Goal: Task Accomplishment & Management: Manage account settings

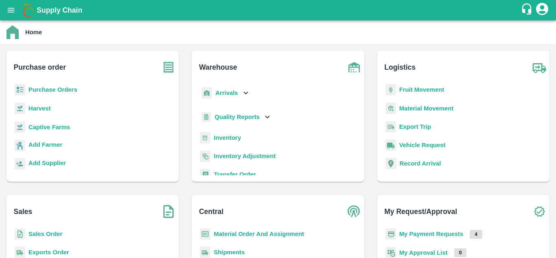
click at [418, 91] on b "Fruit Movement" at bounding box center [421, 89] width 45 height 7
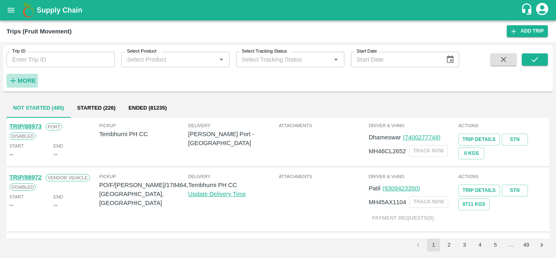
click at [33, 78] on strong "More" at bounding box center [27, 80] width 18 height 7
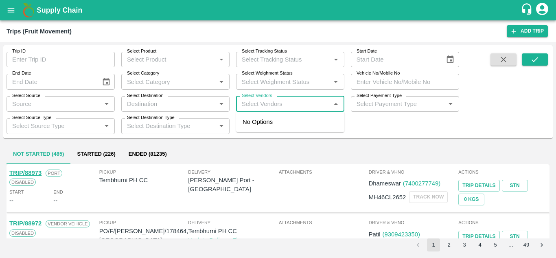
click at [252, 104] on input "Select Vendors" at bounding box center [284, 104] width 90 height 11
click at [253, 104] on input "Select Vendors" at bounding box center [284, 104] width 90 height 11
type input "vivan"
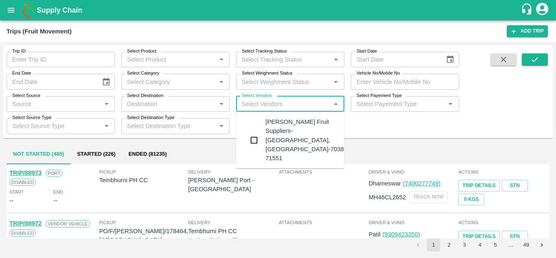
click at [293, 120] on div "Vivan Fruit Suppliers-Shetfal, Solapur-70382 71551" at bounding box center [306, 139] width 82 height 45
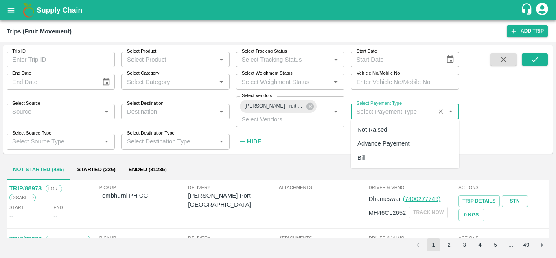
click at [367, 110] on input "Select Payement Type" at bounding box center [392, 111] width 79 height 11
click at [369, 131] on div "Not Raised" at bounding box center [372, 129] width 30 height 9
type input "Not Raised"
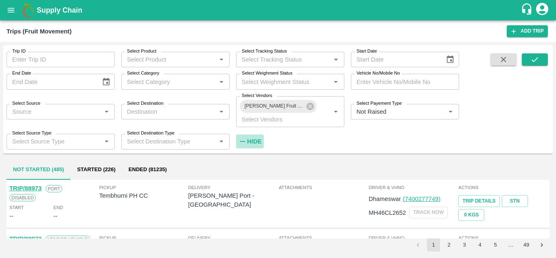
click at [254, 145] on strong "Hide" at bounding box center [254, 141] width 14 height 7
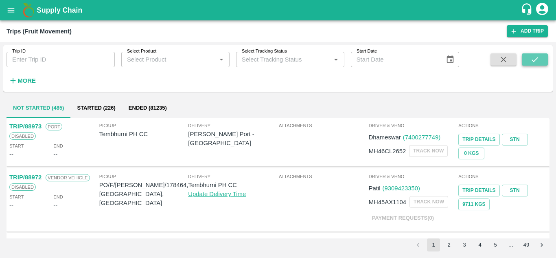
click at [538, 59] on icon "submit" at bounding box center [534, 59] width 9 height 9
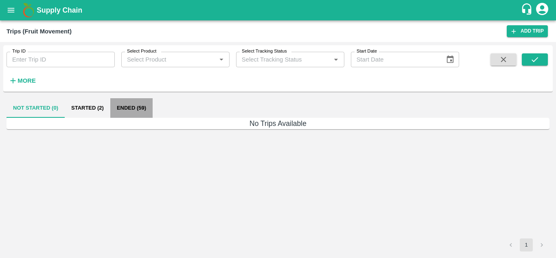
click at [125, 108] on button "Ended (59)" at bounding box center [131, 108] width 42 height 20
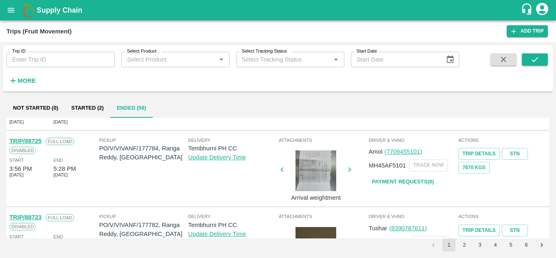
scroll to position [571, 0]
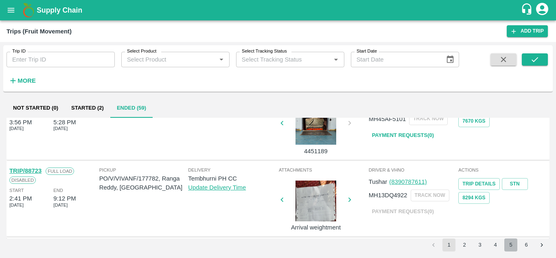
click at [513, 246] on button "5" at bounding box center [510, 244] width 13 height 13
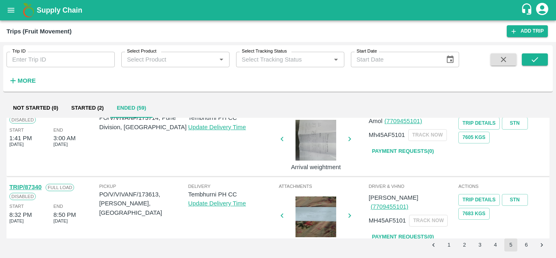
scroll to position [643, 0]
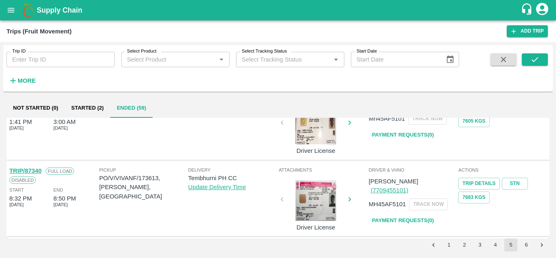
click at [528, 243] on button "6" at bounding box center [526, 244] width 13 height 13
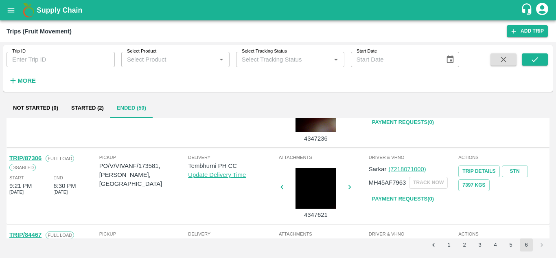
scroll to position [44, 0]
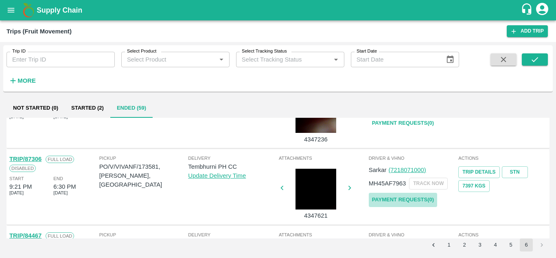
click at [397, 200] on link "Payment Requests( 0 )" at bounding box center [403, 200] width 68 height 14
click at [533, 59] on icon "submit" at bounding box center [534, 59] width 9 height 9
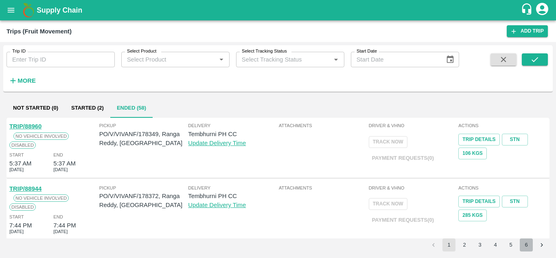
click at [529, 247] on button "6" at bounding box center [526, 244] width 13 height 13
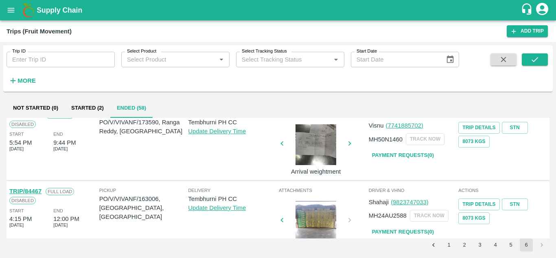
scroll to position [0, 0]
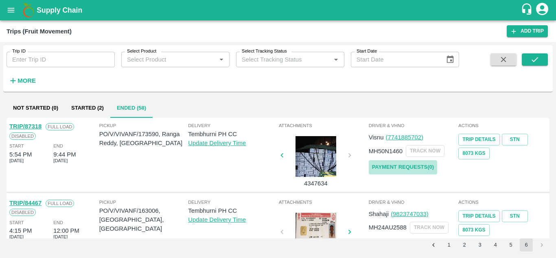
click at [397, 166] on link "Payment Requests( 0 )" at bounding box center [403, 167] width 68 height 14
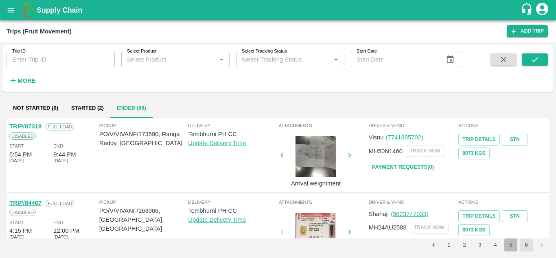
click at [506, 245] on button "5" at bounding box center [510, 244] width 13 height 13
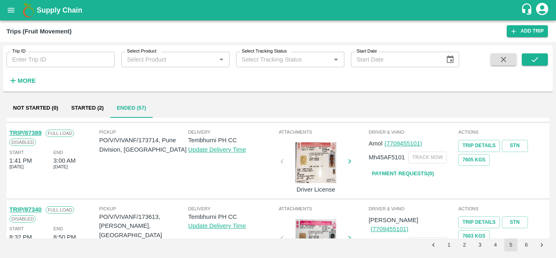
scroll to position [643, 0]
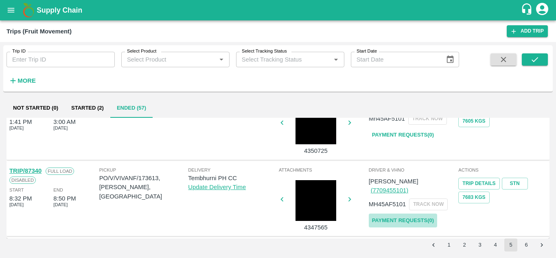
click at [411, 213] on link "Payment Requests( 0 )" at bounding box center [403, 220] width 68 height 14
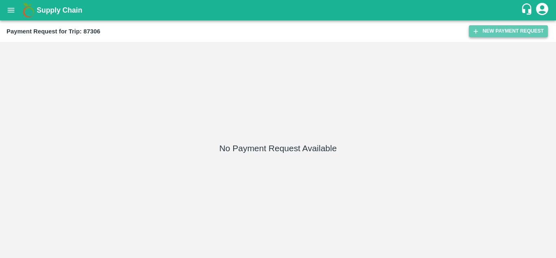
click at [504, 28] on button "New Payment Request" at bounding box center [508, 31] width 79 height 12
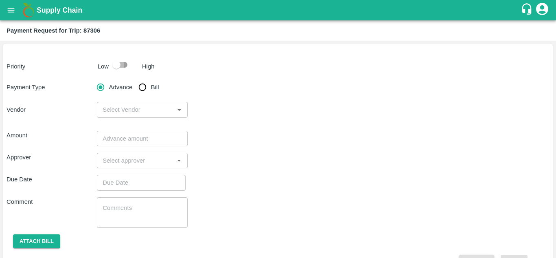
click at [120, 67] on input "checkbox" at bounding box center [116, 64] width 46 height 15
checkbox input "true"
click at [142, 87] on input "Bill" at bounding box center [142, 87] width 16 height 16
radio input "true"
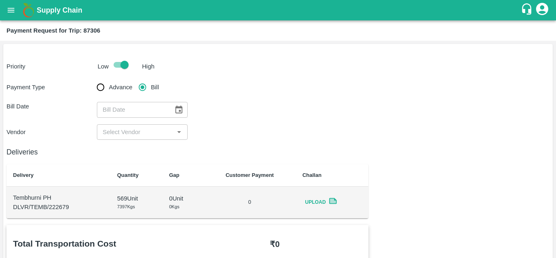
click at [182, 109] on icon "Choose date" at bounding box center [178, 109] width 7 height 8
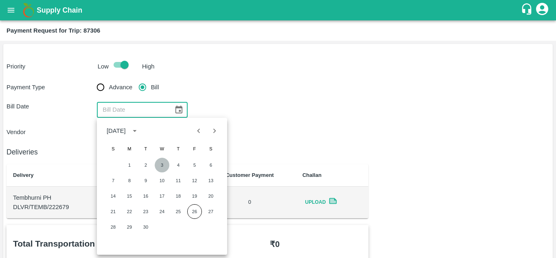
click at [163, 167] on button "3" at bounding box center [162, 165] width 15 height 15
type input "[DATE]"
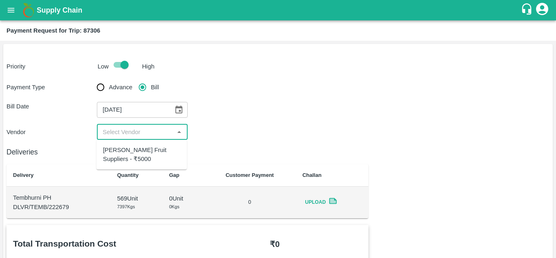
click at [131, 133] on input "input" at bounding box center [135, 132] width 72 height 11
click at [131, 151] on div "[PERSON_NAME] Fruit Suppliers - ₹5000" at bounding box center [141, 154] width 77 height 18
type input "[PERSON_NAME] Fruit Suppliers - ₹5000"
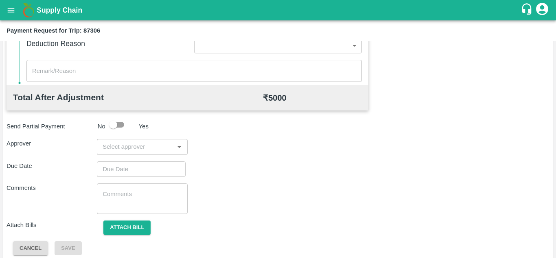
scroll to position [364, 0]
click at [136, 152] on div "​" at bounding box center [142, 145] width 90 height 15
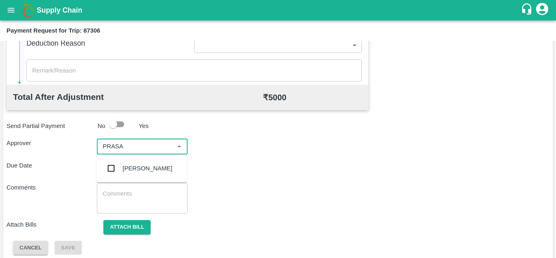
type input "PRASAD"
click at [149, 162] on div "[PERSON_NAME]" at bounding box center [141, 168] width 90 height 21
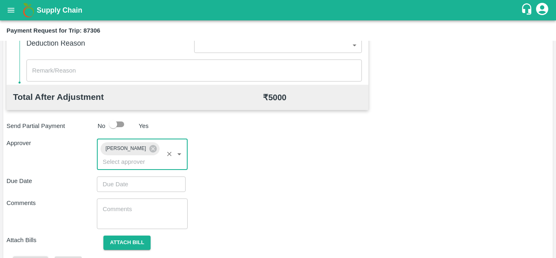
type input "DD/MM/YYYY hh:mm aa"
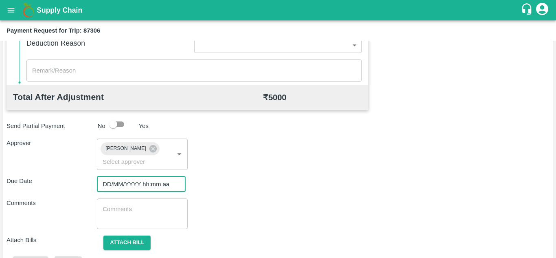
click at [114, 187] on input "DD/MM/YYYY hh:mm aa" at bounding box center [138, 183] width 83 height 15
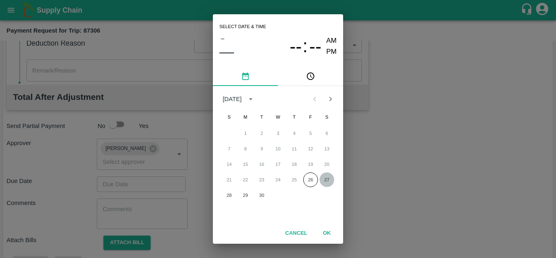
click at [324, 181] on button "27" at bounding box center [327, 179] width 15 height 15
type input "[DATE] 12:00 AM"
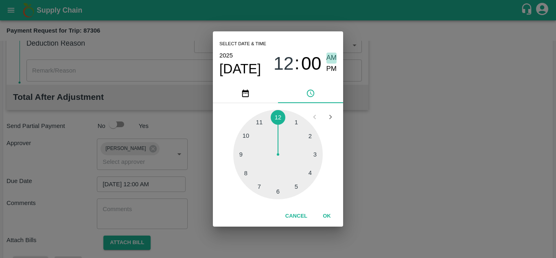
click at [331, 57] on span "AM" at bounding box center [331, 58] width 11 height 11
click at [327, 215] on button "OK" at bounding box center [327, 216] width 26 height 14
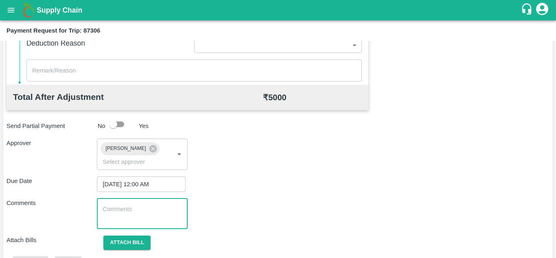
click at [138, 215] on textarea at bounding box center [142, 213] width 79 height 17
type textarea "t"
type textarea "Transport Bill"
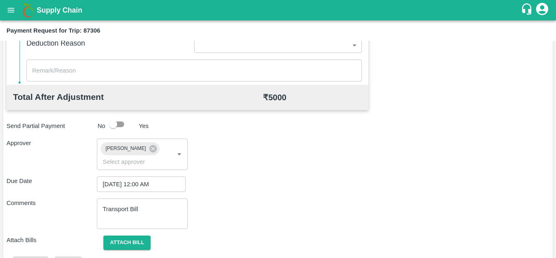
click at [279, 177] on div "Due Date 27/09/2025 12:00 AM ​" at bounding box center [278, 183] width 543 height 15
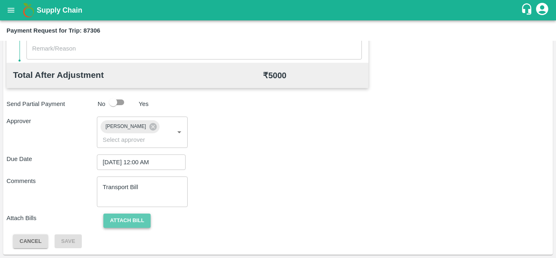
click at [121, 219] on button "Attach bill" at bounding box center [126, 220] width 47 height 14
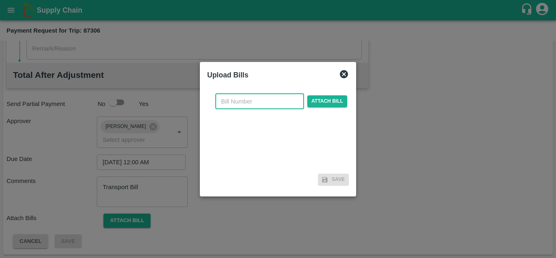
click at [234, 103] on input "text" at bounding box center [259, 101] width 89 height 15
type input "566"
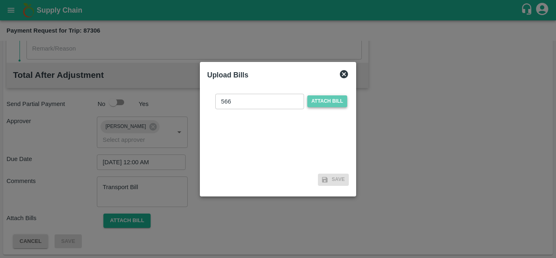
click at [323, 103] on span "Attach bill" at bounding box center [327, 101] width 40 height 12
click at [0, 0] on input "Attach bill" at bounding box center [0, 0] width 0 height 0
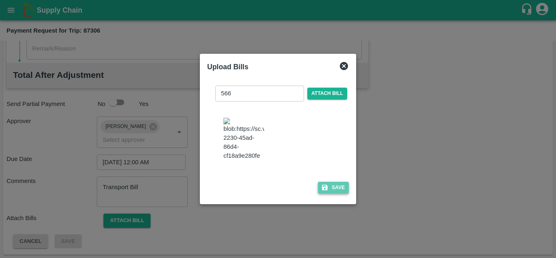
click at [335, 193] on button "Save" at bounding box center [333, 188] width 31 height 12
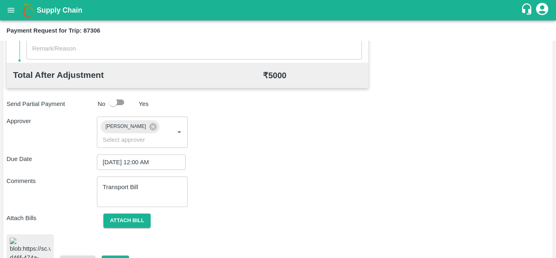
scroll to position [444, 0]
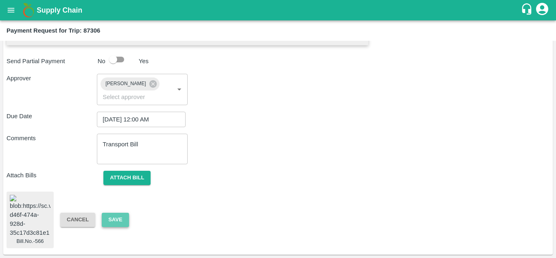
click at [116, 212] on button "Save" at bounding box center [115, 219] width 27 height 14
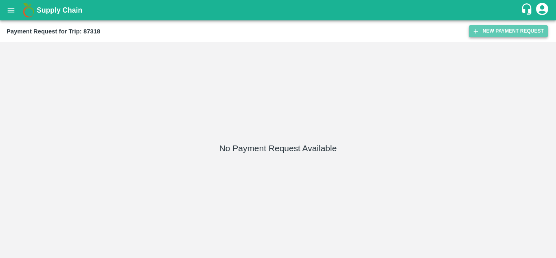
click at [504, 31] on button "New Payment Request" at bounding box center [508, 31] width 79 height 12
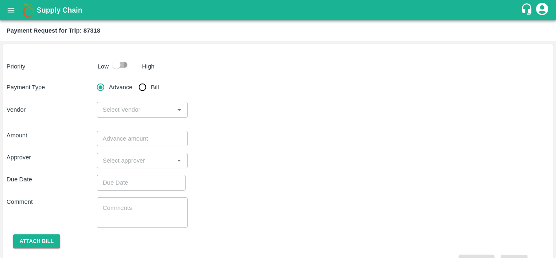
click at [124, 69] on input "checkbox" at bounding box center [116, 64] width 46 height 15
checkbox input "true"
click at [145, 88] on input "Bill" at bounding box center [142, 87] width 16 height 16
radio input "true"
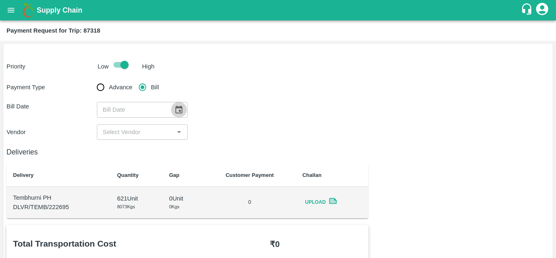
click at [181, 109] on icon "Choose date" at bounding box center [178, 109] width 9 height 9
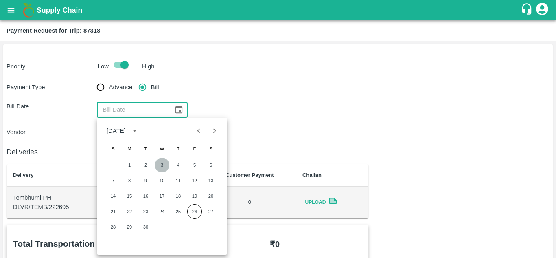
click at [158, 166] on button "3" at bounding box center [162, 165] width 15 height 15
type input "[DATE]"
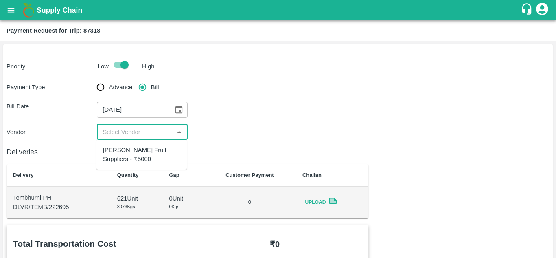
click at [148, 130] on input "input" at bounding box center [135, 132] width 72 height 11
click at [125, 156] on div "[PERSON_NAME] Fruit Suppliers - ₹5000" at bounding box center [141, 154] width 77 height 18
type input "[PERSON_NAME] Fruit Suppliers - ₹5000"
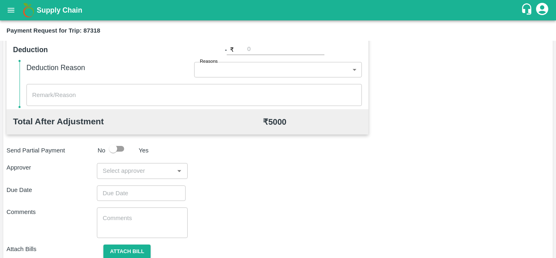
scroll to position [370, 0]
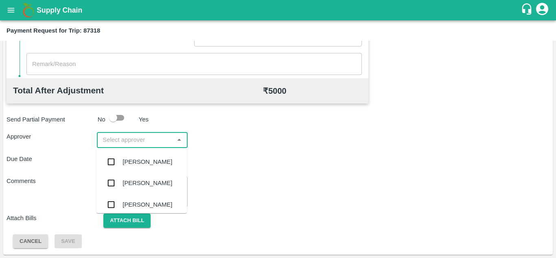
click at [120, 136] on input "input" at bounding box center [135, 139] width 72 height 11
type input "PRASA"
click at [149, 156] on div "[PERSON_NAME]" at bounding box center [141, 161] width 90 height 21
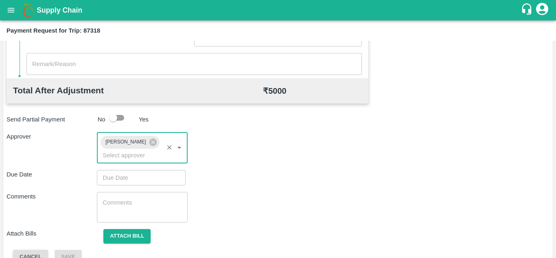
type input "DD/MM/YYYY hh:mm aa"
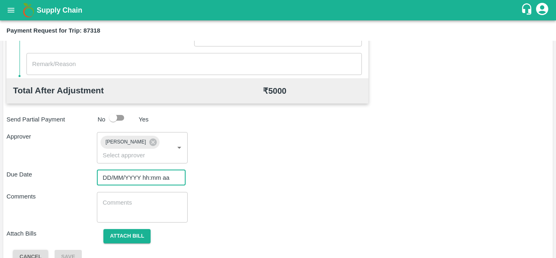
click at [122, 174] on input "DD/MM/YYYY hh:mm aa" at bounding box center [138, 177] width 83 height 15
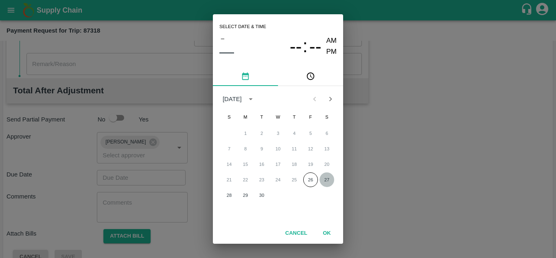
click at [326, 180] on button "27" at bounding box center [327, 179] width 15 height 15
type input "[DATE] 12:00 AM"
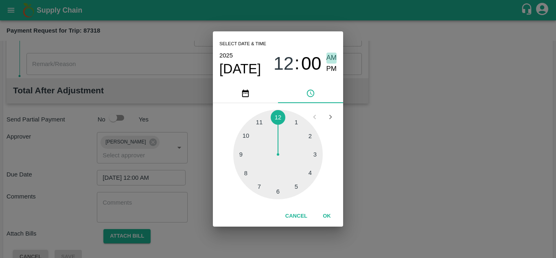
click at [334, 61] on span "AM" at bounding box center [331, 58] width 11 height 11
click at [325, 214] on button "OK" at bounding box center [327, 216] width 26 height 14
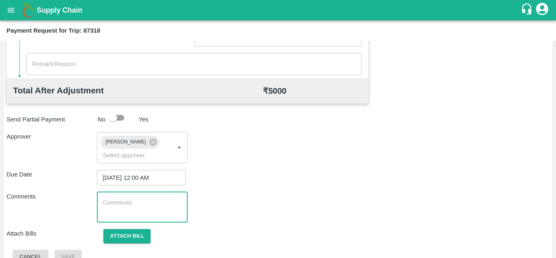
click at [138, 205] on textarea at bounding box center [142, 206] width 79 height 17
paste textarea "Transport Bill"
type textarea "Transport Bill"
click at [264, 195] on div "Comments Transport Bill x ​" at bounding box center [278, 207] width 543 height 31
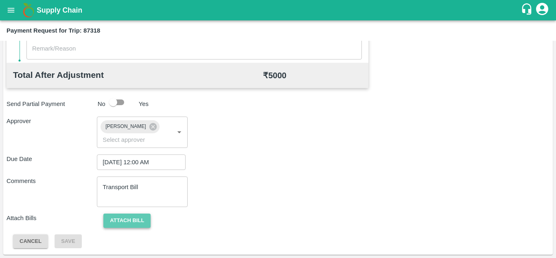
click at [127, 217] on button "Attach bill" at bounding box center [126, 220] width 47 height 14
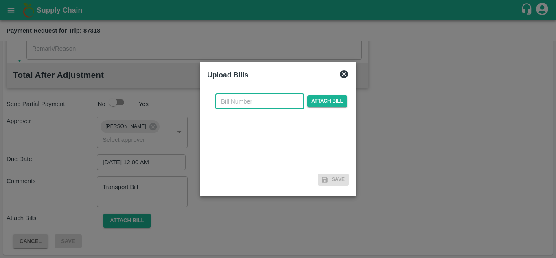
click at [238, 102] on input "text" at bounding box center [259, 101] width 89 height 15
type input "567"
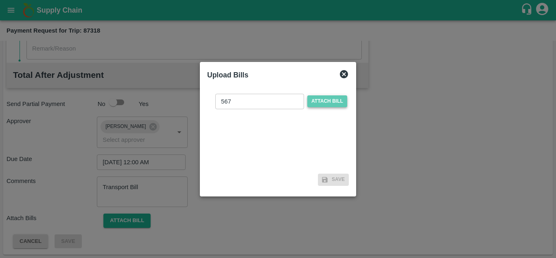
click at [318, 101] on span "Attach bill" at bounding box center [327, 101] width 40 height 12
click at [0, 0] on input "Attach bill" at bounding box center [0, 0] width 0 height 0
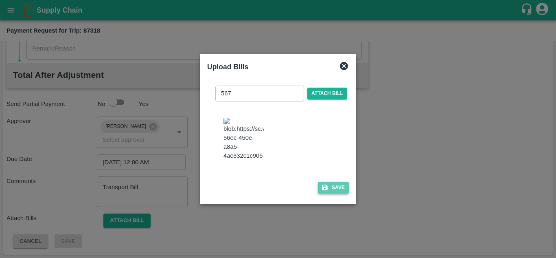
click at [332, 193] on button "Save" at bounding box center [333, 188] width 31 height 12
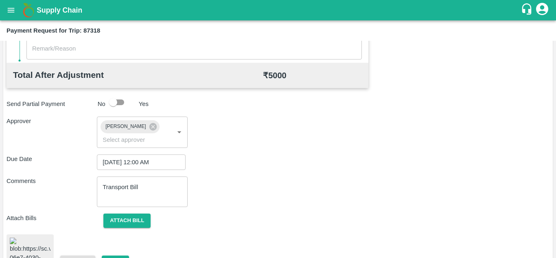
scroll to position [442, 0]
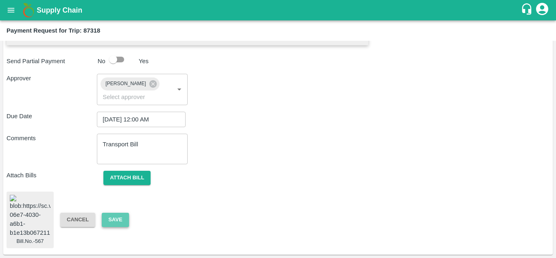
click at [116, 212] on button "Save" at bounding box center [115, 219] width 27 height 14
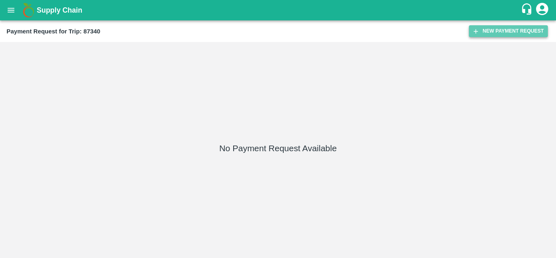
click at [508, 28] on button "New Payment Request" at bounding box center [508, 31] width 79 height 12
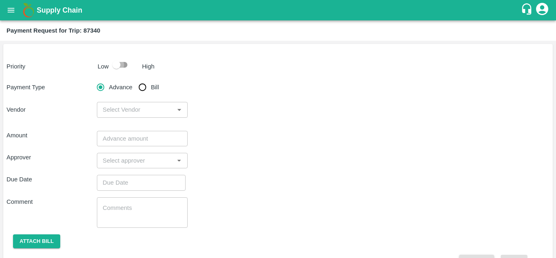
click at [123, 62] on input "checkbox" at bounding box center [116, 64] width 46 height 15
checkbox input "true"
click at [142, 91] on input "Bill" at bounding box center [142, 87] width 16 height 16
radio input "true"
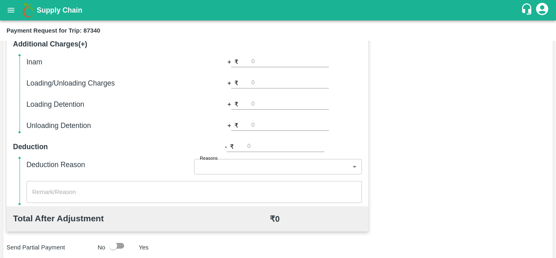
scroll to position [370, 0]
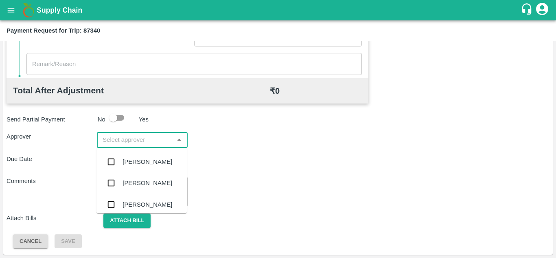
click at [134, 139] on input "input" at bounding box center [135, 139] width 72 height 11
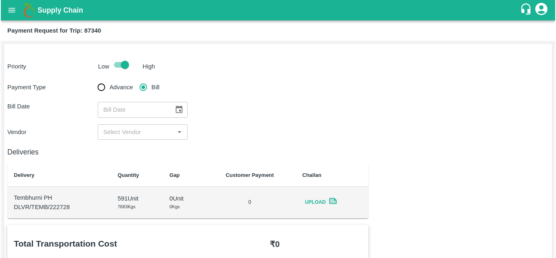
scroll to position [0, 0]
click at [180, 109] on icon "Choose date" at bounding box center [178, 109] width 9 height 9
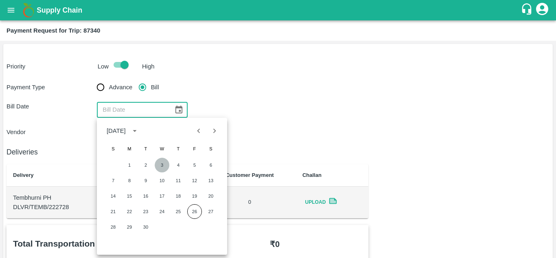
click at [160, 165] on button "3" at bounding box center [162, 165] width 15 height 15
type input "[DATE]"
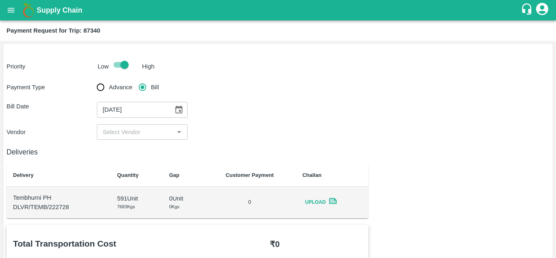
click at [134, 129] on input "input" at bounding box center [135, 132] width 72 height 11
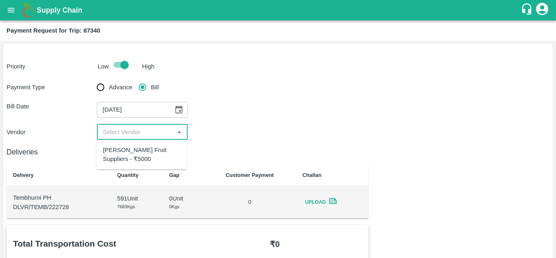
click at [128, 154] on div "[PERSON_NAME] Fruit Suppliers - ₹5000" at bounding box center [141, 154] width 77 height 18
type input "[PERSON_NAME] Fruit Suppliers - ₹5000"
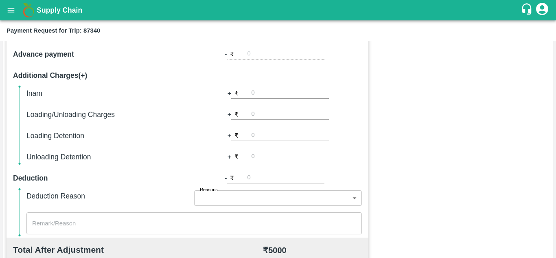
scroll to position [370, 0]
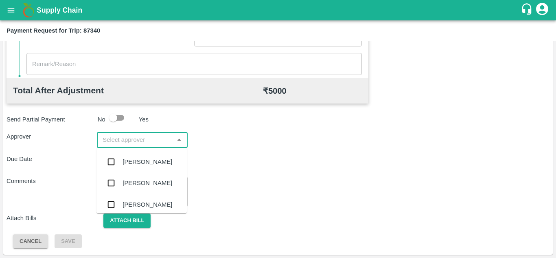
click at [131, 136] on input "input" at bounding box center [135, 139] width 72 height 11
type input "PRASA"
click at [151, 164] on div "[PERSON_NAME]" at bounding box center [148, 161] width 50 height 9
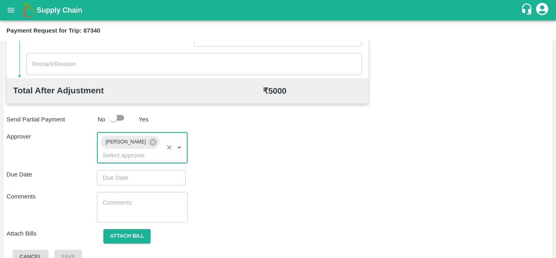
type input "DD/MM/YYYY hh:mm aa"
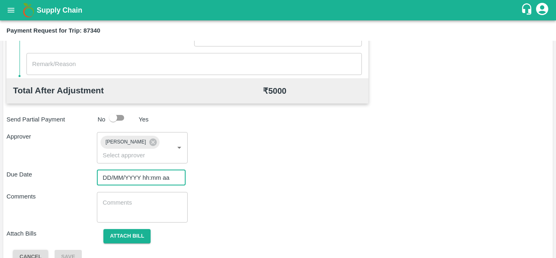
click at [118, 177] on input "DD/MM/YYYY hh:mm aa" at bounding box center [138, 177] width 83 height 15
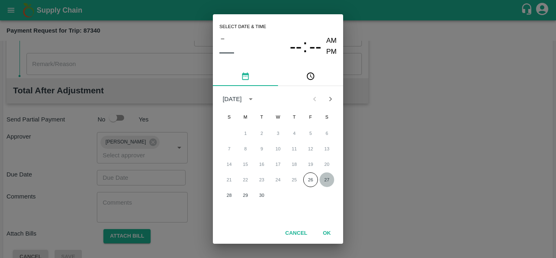
click at [327, 179] on button "27" at bounding box center [327, 179] width 15 height 15
type input "[DATE] 12:00 AM"
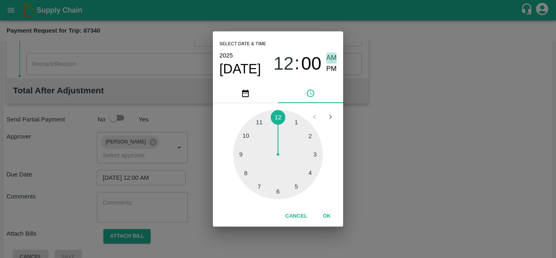
click at [331, 56] on span "AM" at bounding box center [331, 58] width 11 height 11
click at [329, 212] on button "OK" at bounding box center [327, 216] width 26 height 14
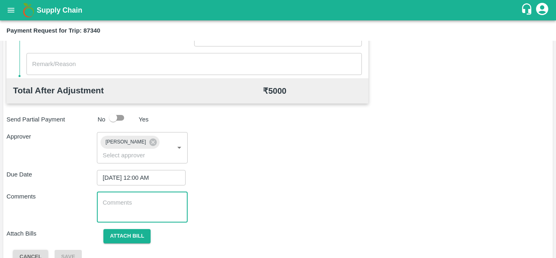
click at [133, 204] on textarea at bounding box center [142, 206] width 79 height 17
paste textarea "Transport Bill"
type textarea "Transport Bill"
click at [261, 201] on div "Comments Transport Bill x ​" at bounding box center [278, 207] width 543 height 31
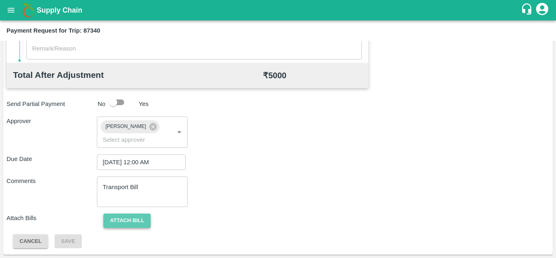
click at [124, 224] on button "Attach bill" at bounding box center [126, 220] width 47 height 14
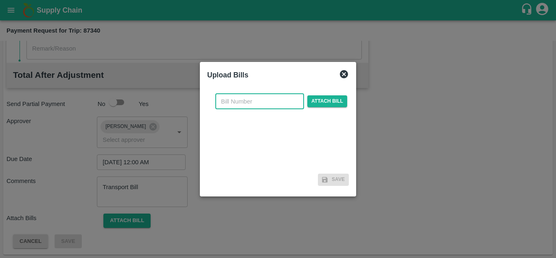
click at [232, 101] on input "text" at bounding box center [259, 101] width 89 height 15
type input "569"
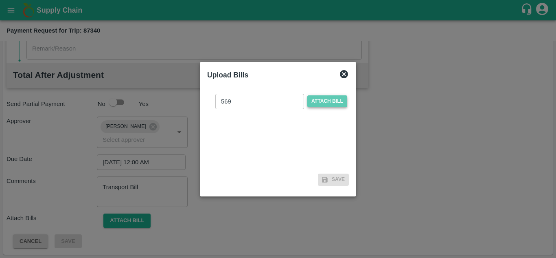
click at [328, 103] on span "Attach bill" at bounding box center [327, 101] width 40 height 12
click at [0, 0] on input "Attach bill" at bounding box center [0, 0] width 0 height 0
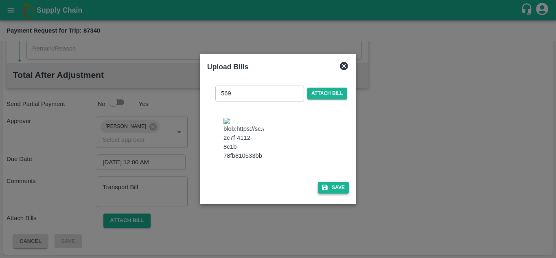
click at [335, 192] on button "Save" at bounding box center [333, 188] width 31 height 12
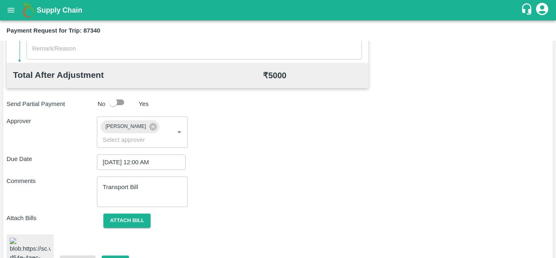
scroll to position [438, 0]
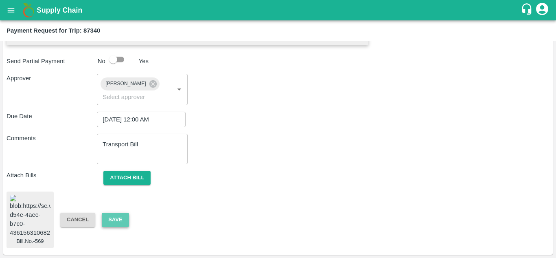
click at [116, 213] on button "Save" at bounding box center [115, 219] width 27 height 14
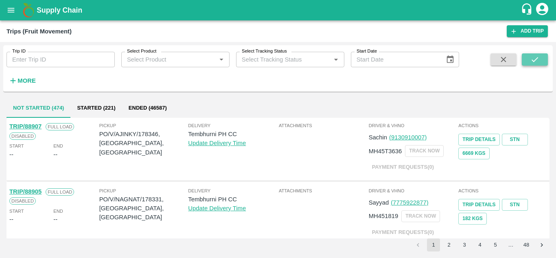
click at [538, 59] on icon "submit" at bounding box center [534, 59] width 9 height 9
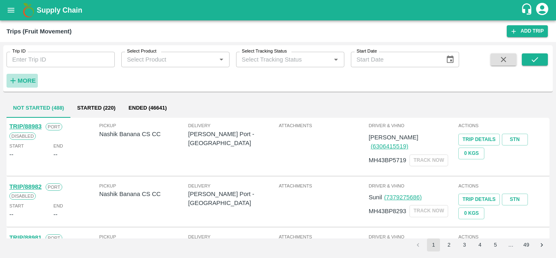
click at [24, 79] on strong "More" at bounding box center [27, 80] width 18 height 7
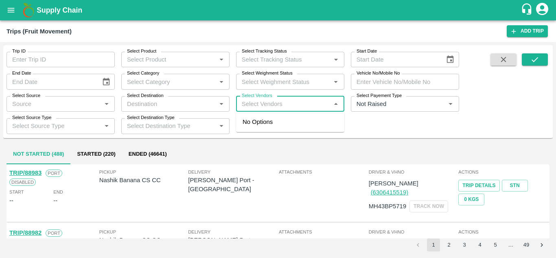
click at [246, 107] on input "Select Vendors" at bounding box center [284, 104] width 90 height 11
type input "VIVAN"
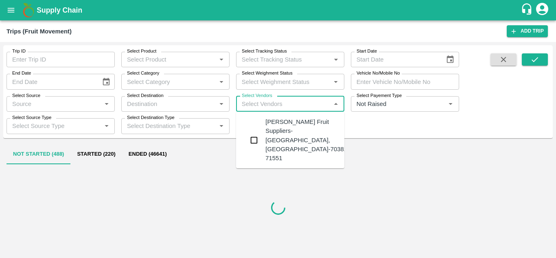
click at [293, 120] on div "Vivan Fruit Suppliers-Shetfal, Solapur-70382 71551" at bounding box center [306, 139] width 82 height 45
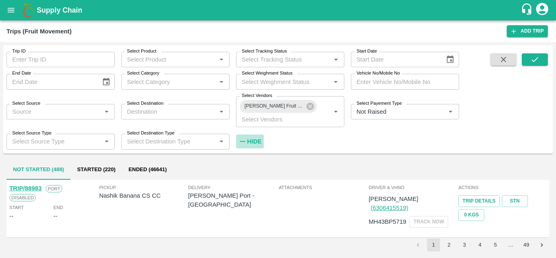
click at [254, 142] on strong "Hide" at bounding box center [254, 141] width 14 height 7
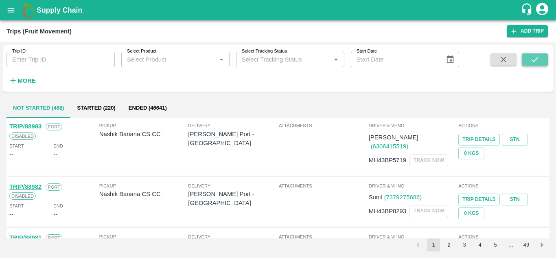
click at [537, 54] on button "submit" at bounding box center [535, 59] width 26 height 12
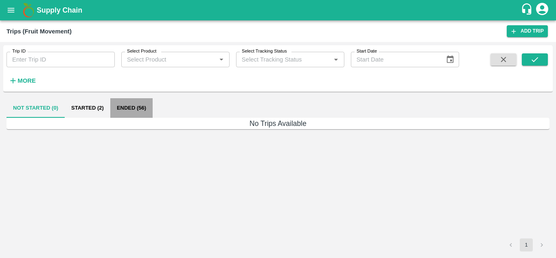
click at [134, 108] on button "Ended (56)" at bounding box center [131, 108] width 42 height 20
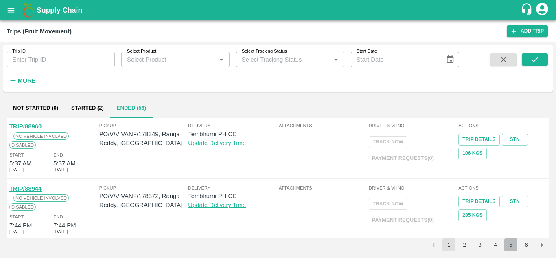
click at [512, 246] on button "5" at bounding box center [510, 244] width 13 height 13
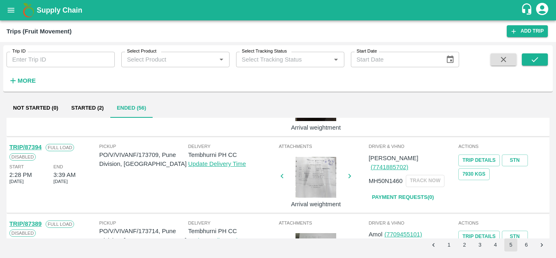
scroll to position [513, 0]
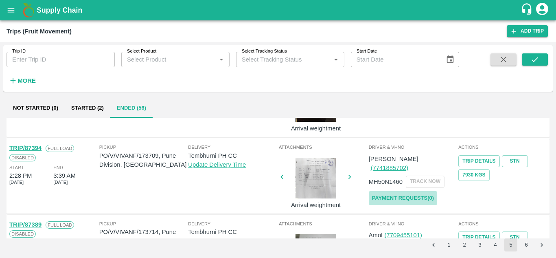
click at [397, 191] on link "Payment Requests( 0 )" at bounding box center [403, 198] width 68 height 14
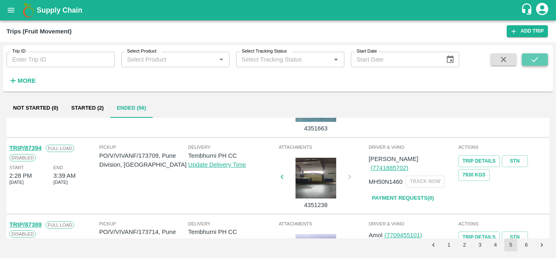
click at [545, 54] on button "submit" at bounding box center [535, 59] width 26 height 12
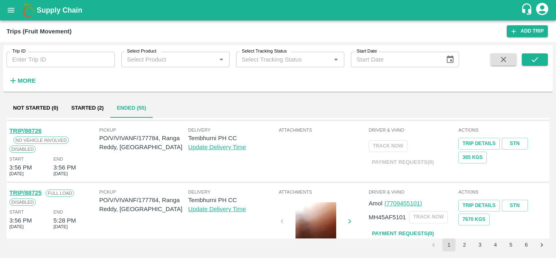
scroll to position [571, 0]
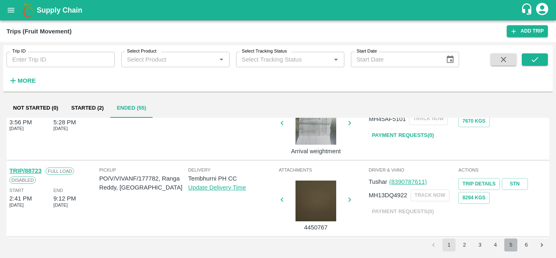
click at [508, 244] on button "5" at bounding box center [510, 244] width 13 height 13
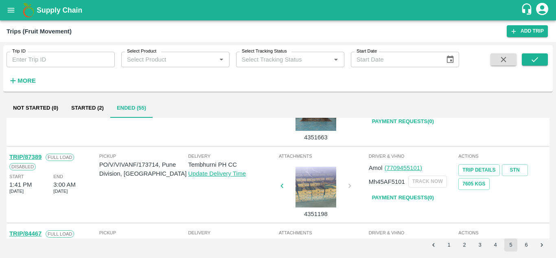
scroll to position [504, 0]
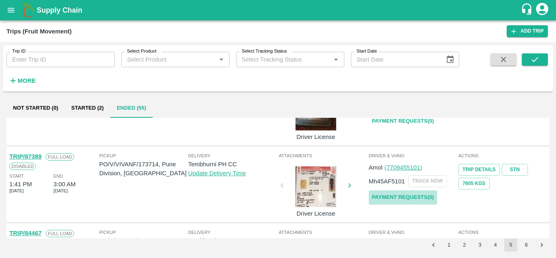
click at [409, 193] on link "Payment Requests( 0 )" at bounding box center [403, 197] width 68 height 14
click at [535, 63] on icon "submit" at bounding box center [534, 59] width 9 height 9
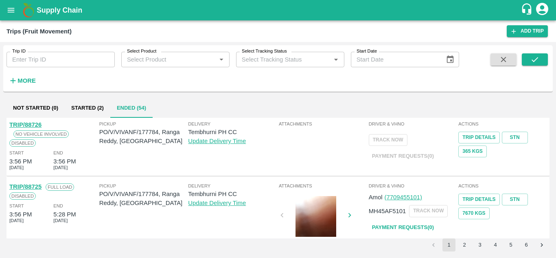
scroll to position [571, 0]
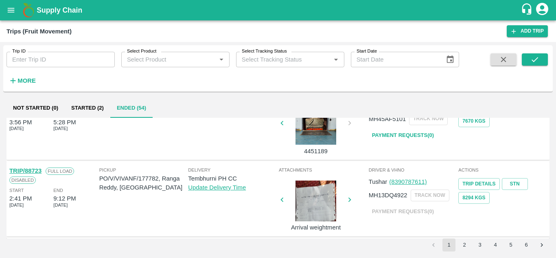
click at [510, 252] on div "Not Started (0) Started (2) Ended (54) TRIP/88960 No Vehicle Involved Disabled …" at bounding box center [278, 175] width 550 height 160
click at [510, 248] on button "5" at bounding box center [510, 244] width 13 height 13
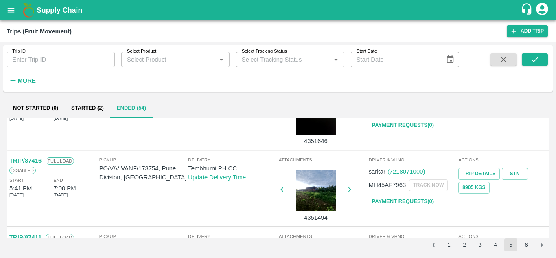
scroll to position [348, 0]
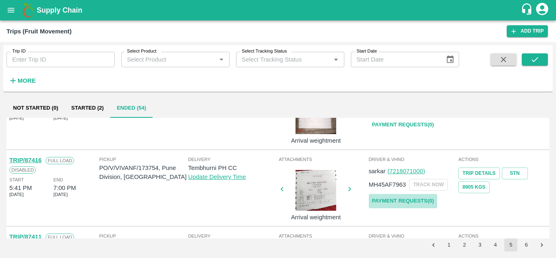
click at [418, 198] on link "Payment Requests( 0 )" at bounding box center [403, 201] width 68 height 14
click at [534, 55] on button "submit" at bounding box center [535, 59] width 26 height 12
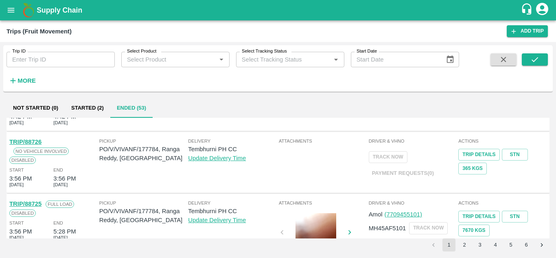
scroll to position [571, 0]
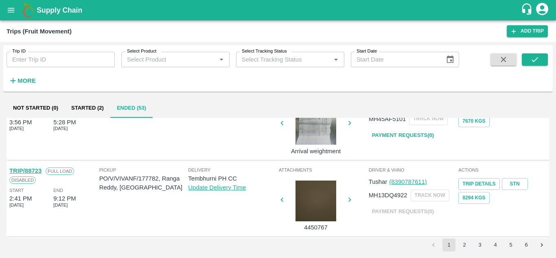
click at [512, 242] on button "5" at bounding box center [510, 244] width 13 height 13
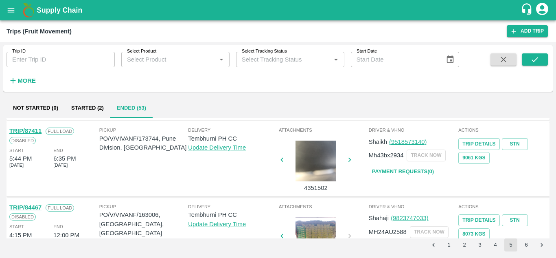
scroll to position [378, 0]
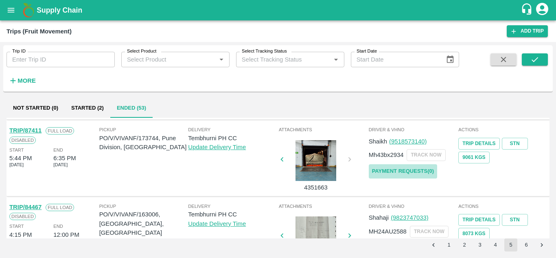
click at [421, 170] on link "Payment Requests( 0 )" at bounding box center [403, 171] width 68 height 14
click at [538, 60] on icon "submit" at bounding box center [534, 59] width 9 height 9
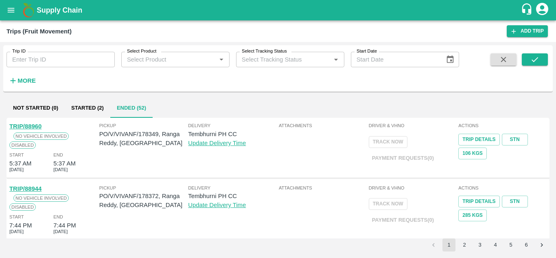
click at [510, 251] on div "Not Started (0) Started (2) Ended (52) TRIP/88960 No Vehicle Involved Disabled …" at bounding box center [278, 175] width 550 height 160
click at [512, 242] on button "5" at bounding box center [510, 244] width 13 height 13
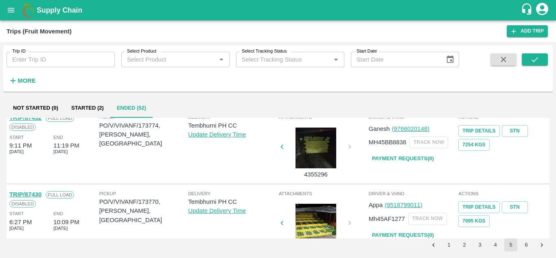
scroll to position [221, 0]
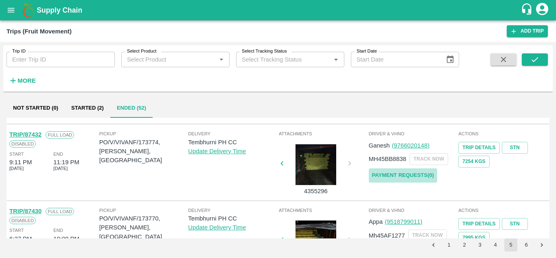
click at [394, 175] on link "Payment Requests( 0 )" at bounding box center [403, 175] width 68 height 14
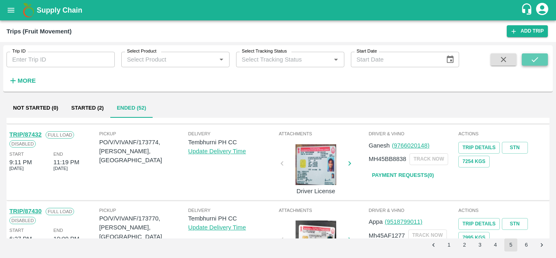
click at [537, 59] on icon "submit" at bounding box center [534, 59] width 9 height 9
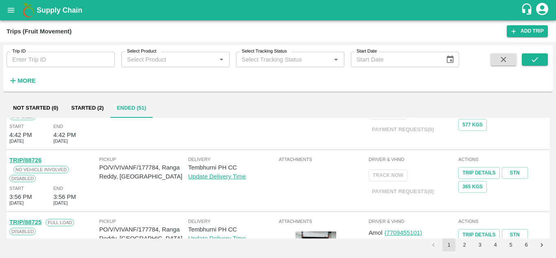
scroll to position [444, 0]
click at [508, 244] on button "5" at bounding box center [510, 244] width 13 height 13
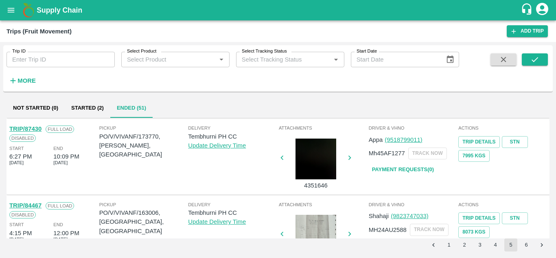
scroll to position [227, 0]
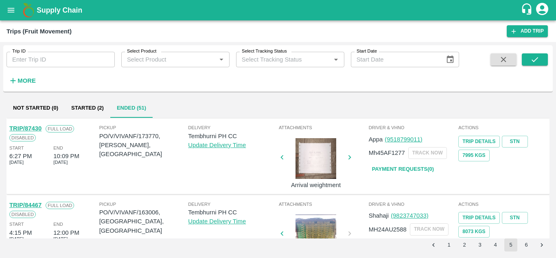
click at [408, 166] on link "Payment Requests( 0 )" at bounding box center [403, 169] width 68 height 14
click at [540, 59] on button "submit" at bounding box center [535, 59] width 26 height 12
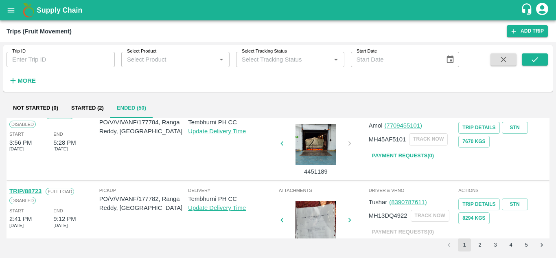
scroll to position [571, 0]
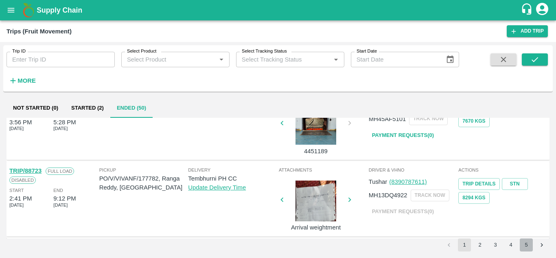
click at [530, 245] on button "5" at bounding box center [526, 244] width 13 height 13
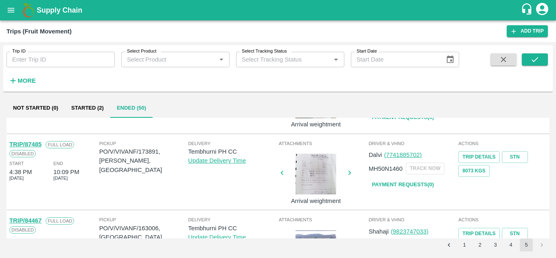
scroll to position [136, 0]
click at [397, 181] on link "Payment Requests( 0 )" at bounding box center [403, 184] width 68 height 14
click at [541, 59] on button "submit" at bounding box center [535, 59] width 26 height 12
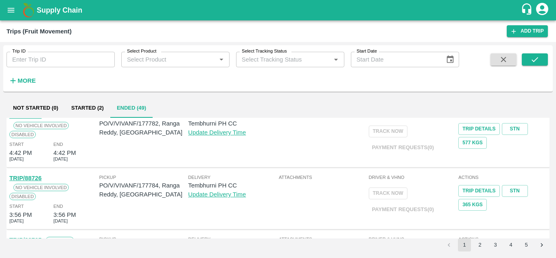
scroll to position [571, 0]
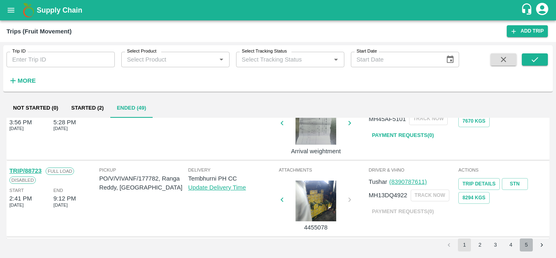
click at [524, 245] on button "5" at bounding box center [526, 244] width 13 height 13
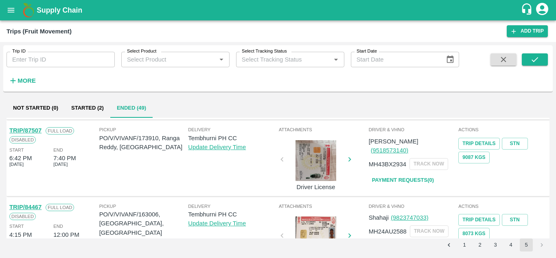
scroll to position [72, 0]
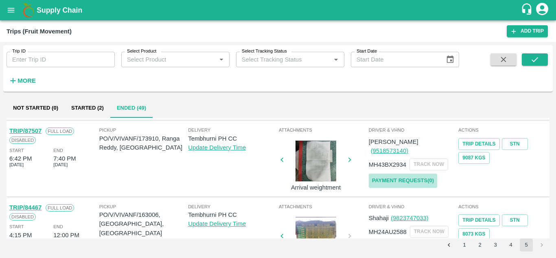
click at [406, 173] on link "Payment Requests( 0 )" at bounding box center [403, 180] width 68 height 14
click at [535, 58] on icon "submit" at bounding box center [534, 59] width 9 height 9
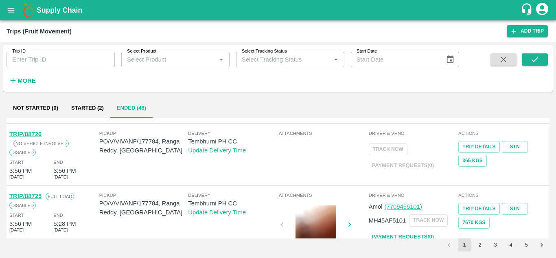
scroll to position [571, 0]
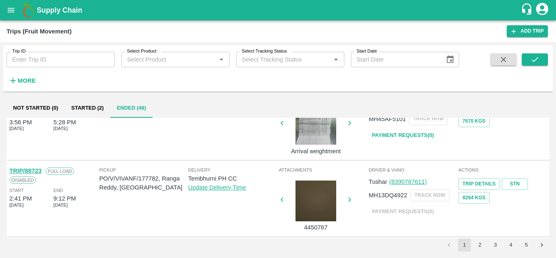
click at [523, 245] on button "5" at bounding box center [526, 244] width 13 height 13
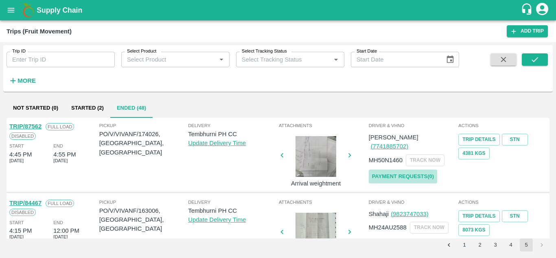
click at [399, 169] on link "Payment Requests( 0 )" at bounding box center [403, 176] width 68 height 14
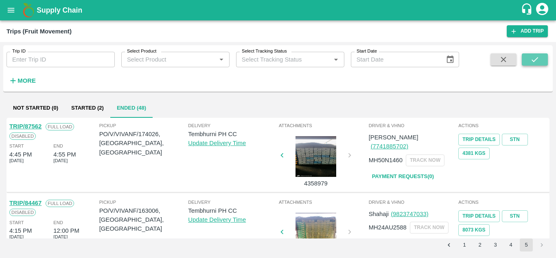
click at [535, 57] on icon "submit" at bounding box center [534, 59] width 9 height 9
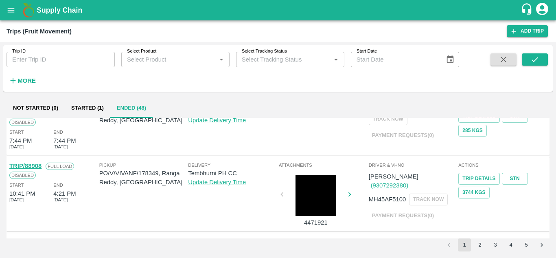
scroll to position [0, 0]
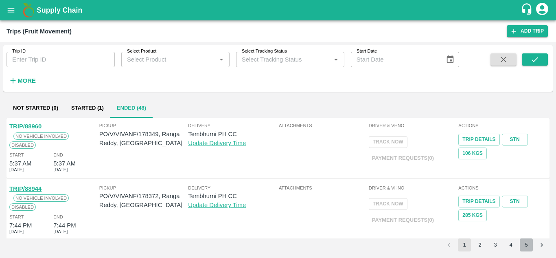
click at [527, 243] on button "5" at bounding box center [526, 244] width 13 height 13
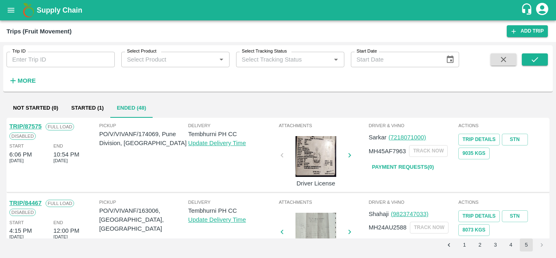
click at [403, 166] on link "Payment Requests( 0 )" at bounding box center [403, 167] width 68 height 14
click at [541, 58] on button "submit" at bounding box center [535, 59] width 26 height 12
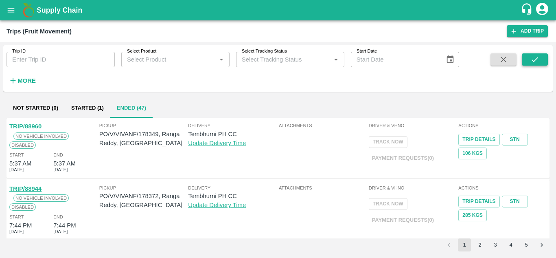
click at [541, 58] on button "submit" at bounding box center [535, 59] width 26 height 12
click at [537, 59] on icon "submit" at bounding box center [534, 59] width 9 height 9
click at [509, 243] on button "4" at bounding box center [510, 244] width 13 height 13
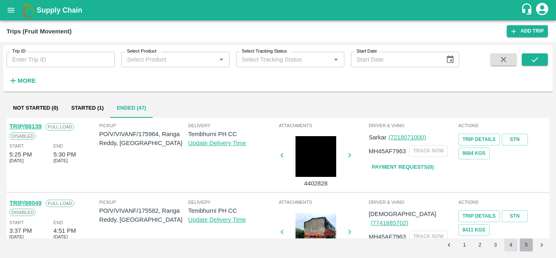
click at [528, 247] on button "5" at bounding box center [526, 244] width 13 height 13
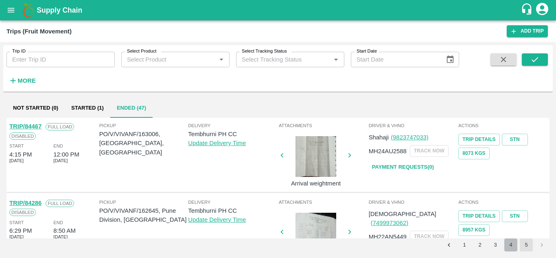
click at [510, 244] on button "4" at bounding box center [510, 244] width 13 height 13
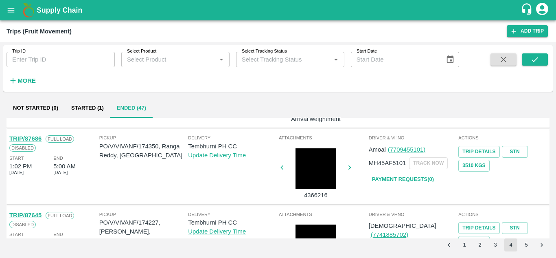
scroll to position [614, 0]
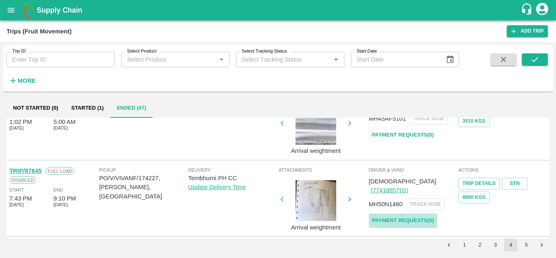
click at [406, 214] on link "Payment Requests( 0 )" at bounding box center [403, 220] width 68 height 14
click at [541, 55] on button "submit" at bounding box center [535, 59] width 26 height 12
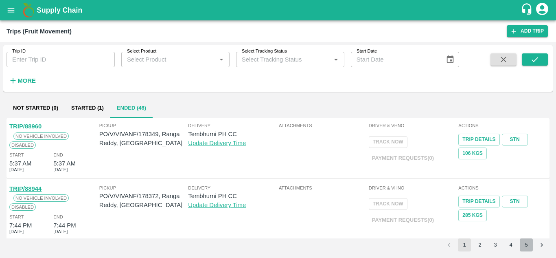
click at [527, 243] on button "5" at bounding box center [526, 244] width 13 height 13
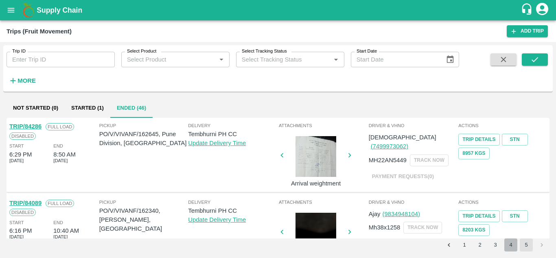
click at [509, 243] on button "4" at bounding box center [510, 244] width 13 height 13
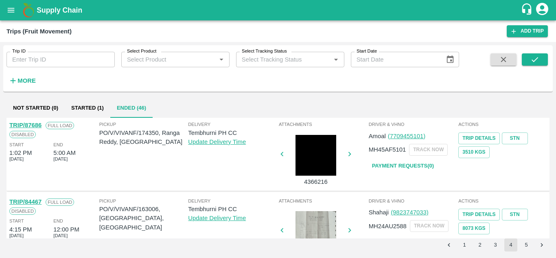
scroll to position [576, 0]
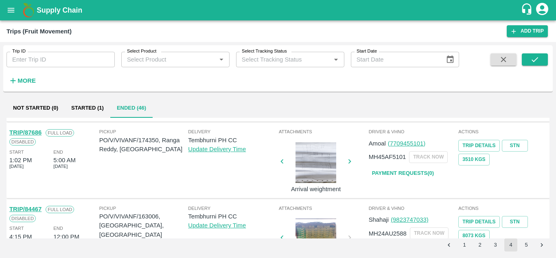
click at [407, 174] on link "Payment Requests( 0 )" at bounding box center [403, 173] width 68 height 14
click at [534, 58] on icon "submit" at bounding box center [534, 59] width 9 height 9
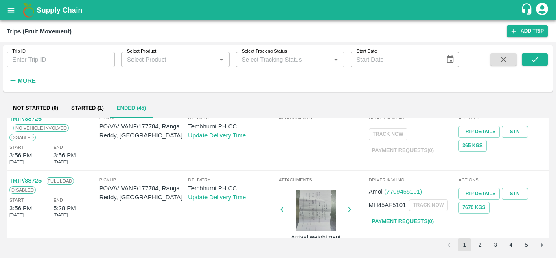
scroll to position [571, 0]
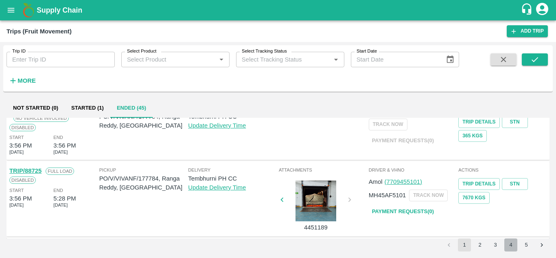
click at [508, 246] on button "4" at bounding box center [510, 244] width 13 height 13
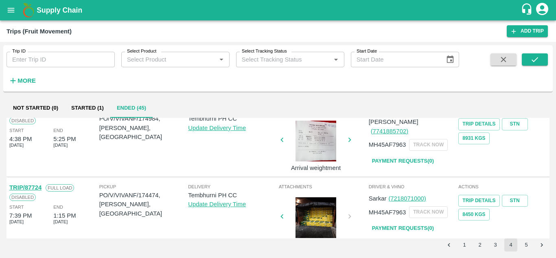
scroll to position [444, 0]
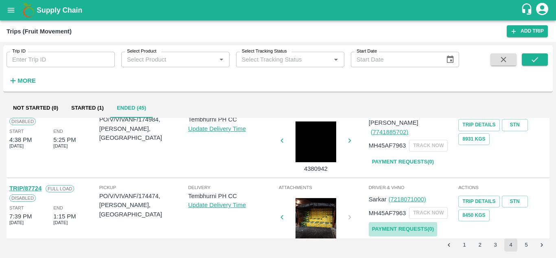
click at [402, 227] on link "Payment Requests( 0 )" at bounding box center [403, 229] width 68 height 14
click at [533, 62] on icon "submit" at bounding box center [534, 59] width 9 height 9
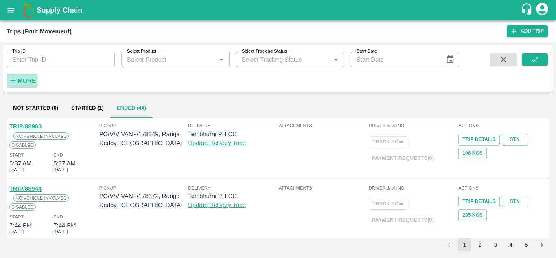
click at [25, 78] on strong "More" at bounding box center [27, 80] width 18 height 7
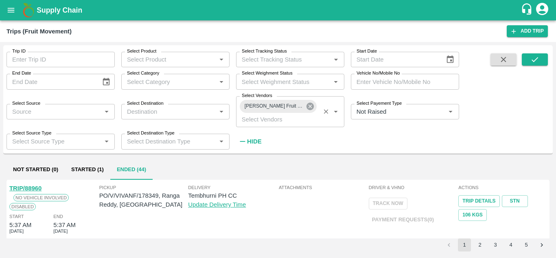
click at [312, 108] on icon at bounding box center [310, 106] width 7 height 7
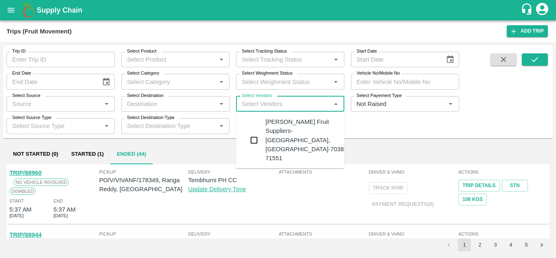
click at [252, 99] on input "Select Vendors" at bounding box center [284, 104] width 90 height 11
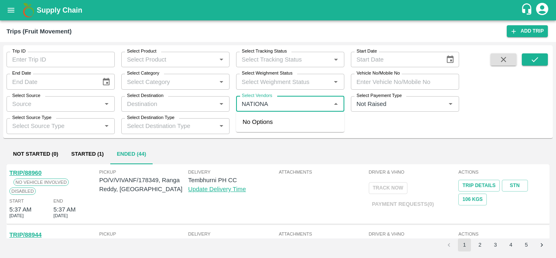
type input "NATIONAL"
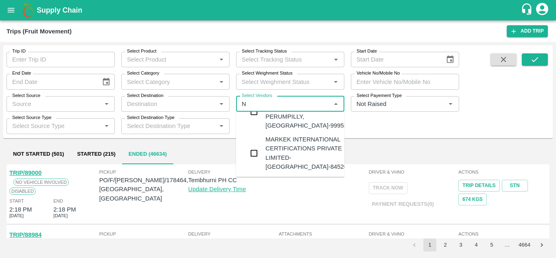
scroll to position [0, 0]
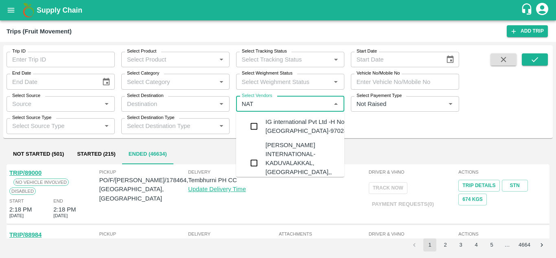
type input "NA"
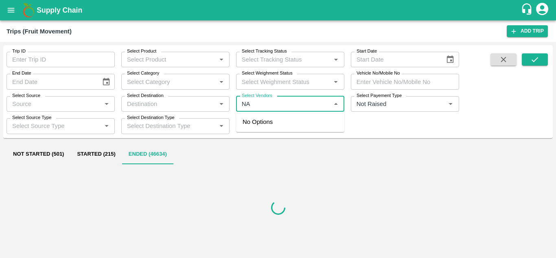
type input "NAT"
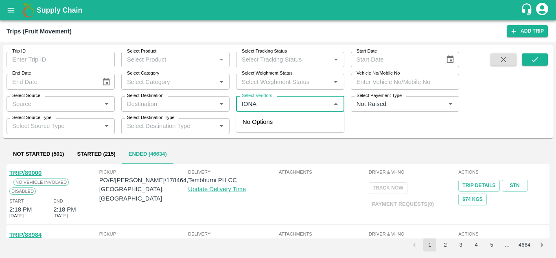
type input "IONAL"
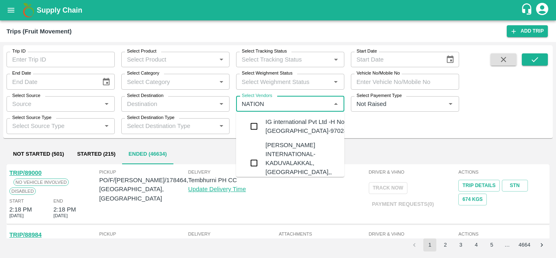
type input "NATIONA"
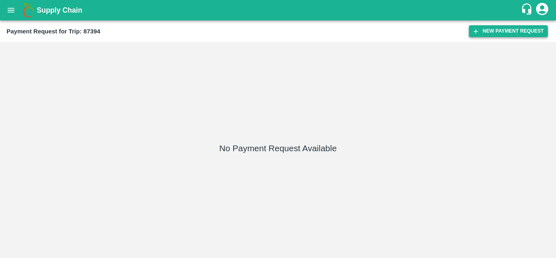
click at [503, 27] on button "New Payment Request" at bounding box center [508, 31] width 79 height 12
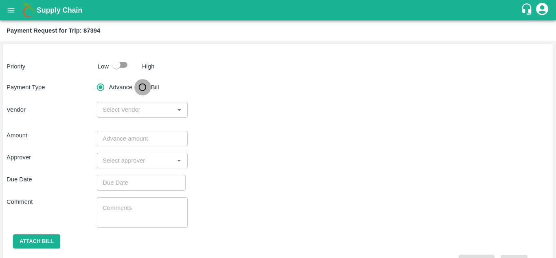
click at [142, 89] on input "Bill" at bounding box center [142, 87] width 16 height 16
radio input "true"
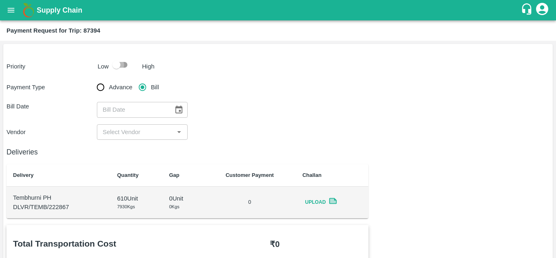
click at [122, 62] on input "checkbox" at bounding box center [116, 64] width 46 height 15
checkbox input "true"
click at [179, 108] on icon "Choose date" at bounding box center [178, 109] width 7 height 8
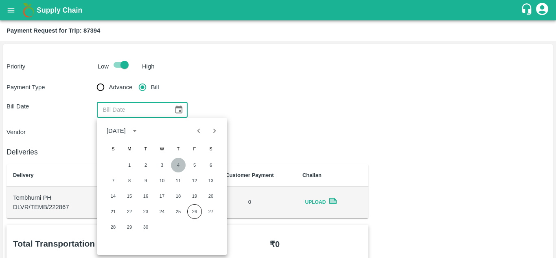
click at [172, 166] on button "4" at bounding box center [178, 165] width 15 height 15
type input "[DATE]"
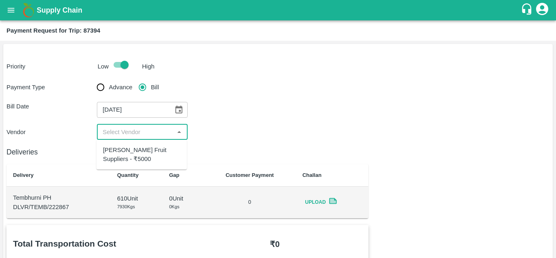
click at [131, 134] on input "input" at bounding box center [135, 132] width 72 height 11
click at [125, 156] on div "[PERSON_NAME] Fruit Suppliers - ₹5000" at bounding box center [141, 154] width 77 height 18
type input "[PERSON_NAME] Fruit Suppliers - ₹5000"
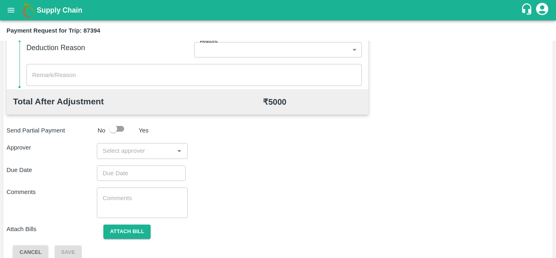
scroll to position [360, 0]
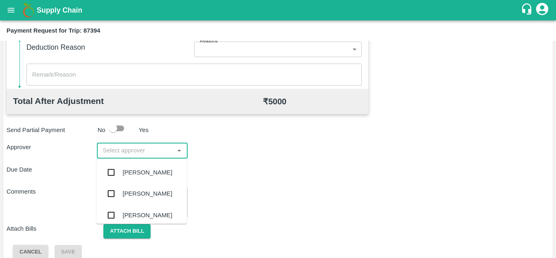
click at [112, 150] on input "input" at bounding box center [135, 150] width 72 height 11
type input "PRASAD"
click at [139, 168] on div "[PERSON_NAME]" at bounding box center [148, 172] width 50 height 9
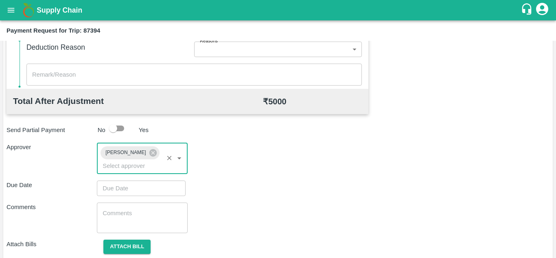
type input "DD/MM/YYYY hh:mm aa"
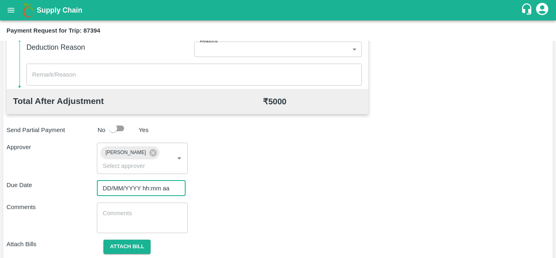
click at [123, 191] on input "DD/MM/YYYY hh:mm aa" at bounding box center [138, 187] width 83 height 15
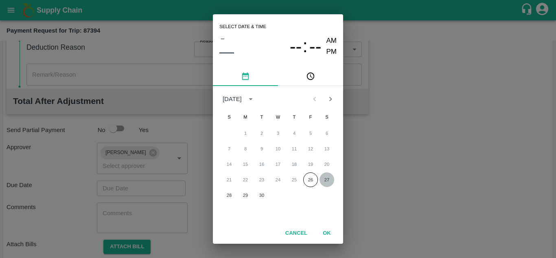
click at [326, 182] on button "27" at bounding box center [327, 179] width 15 height 15
type input "[DATE] 12:00 AM"
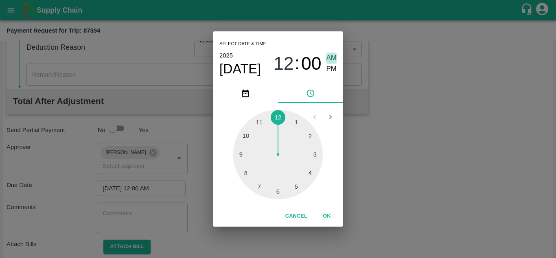
click at [330, 55] on span "AM" at bounding box center [331, 58] width 11 height 11
click at [327, 211] on button "OK" at bounding box center [327, 216] width 26 height 14
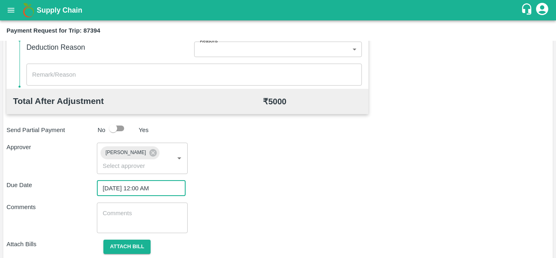
click at [153, 215] on textarea at bounding box center [142, 217] width 79 height 17
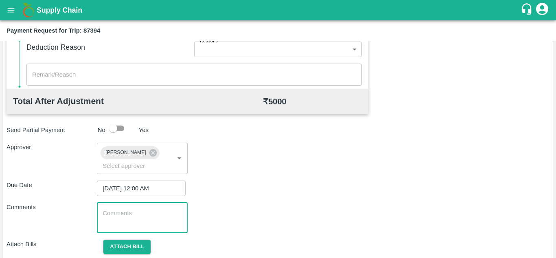
paste textarea "Transport Bill"
type textarea "Transport Bill"
click at [272, 221] on div "Comments Transport Bill x ​" at bounding box center [278, 217] width 543 height 31
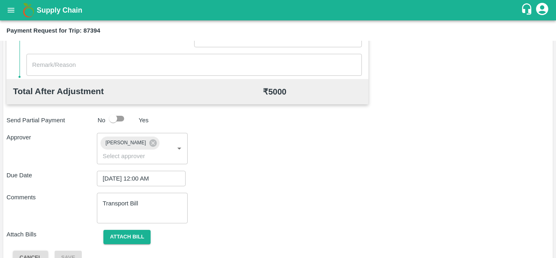
scroll to position [386, 0]
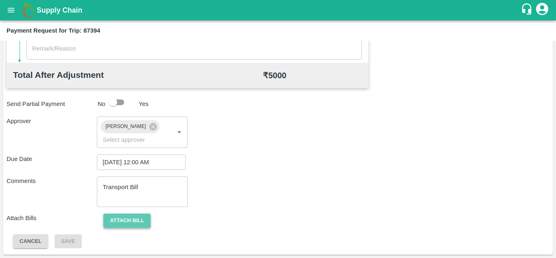
click at [134, 214] on button "Attach bill" at bounding box center [126, 220] width 47 height 14
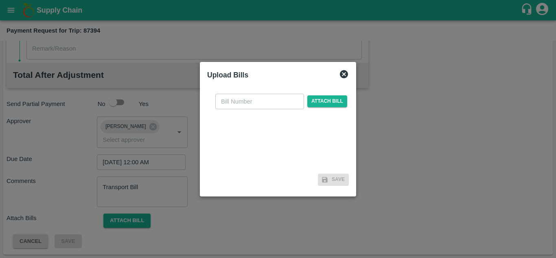
click at [229, 97] on input "text" at bounding box center [259, 101] width 89 height 15
type input "570"
click at [335, 99] on span "Attach bill" at bounding box center [327, 101] width 40 height 12
click at [0, 0] on input "Attach bill" at bounding box center [0, 0] width 0 height 0
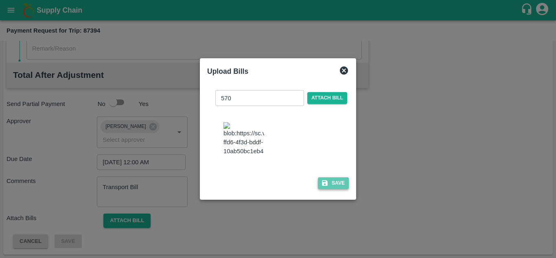
click at [339, 189] on button "Save" at bounding box center [333, 183] width 31 height 12
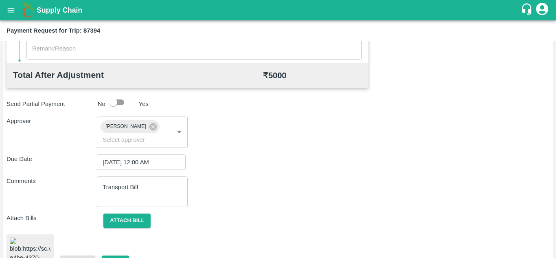
scroll to position [437, 0]
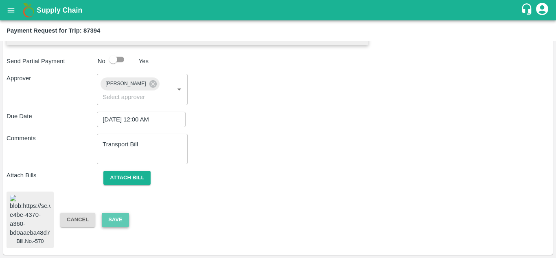
click at [108, 214] on button "Save" at bounding box center [115, 219] width 27 height 14
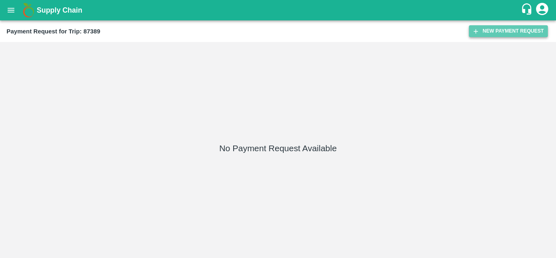
click at [506, 26] on button "New Payment Request" at bounding box center [508, 31] width 79 height 12
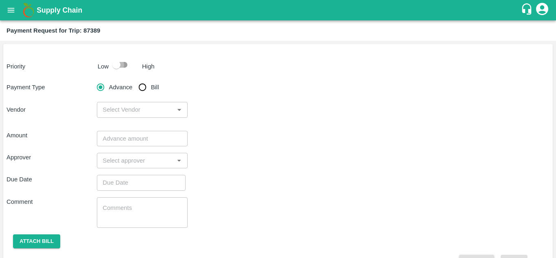
click at [125, 61] on input "checkbox" at bounding box center [116, 64] width 46 height 15
checkbox input "true"
click at [142, 87] on input "Bill" at bounding box center [142, 87] width 16 height 16
radio input "true"
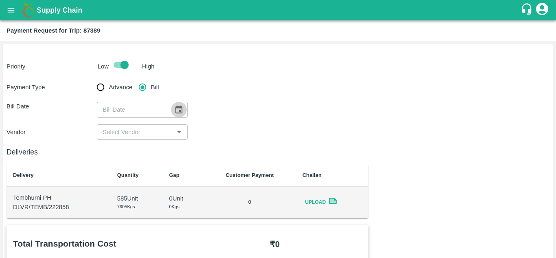
click at [178, 111] on icon "Choose date" at bounding box center [178, 109] width 9 height 9
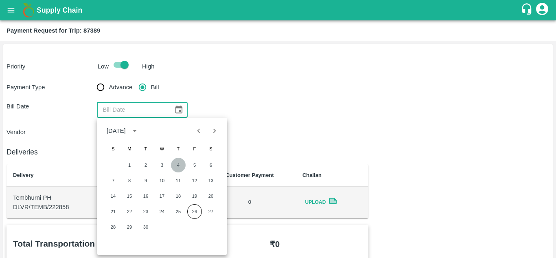
click at [179, 166] on button "4" at bounding box center [178, 165] width 15 height 15
type input "[DATE]"
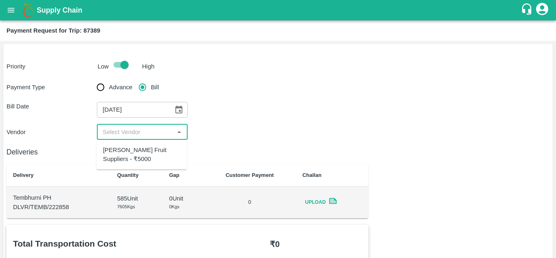
click at [146, 129] on input "input" at bounding box center [135, 132] width 72 height 11
click at [130, 152] on div "[PERSON_NAME] Fruit Suppliers - ₹5000" at bounding box center [141, 154] width 77 height 18
type input "[PERSON_NAME] Fruit Suppliers - ₹5000"
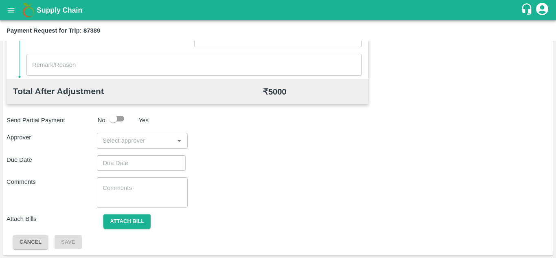
scroll to position [370, 0]
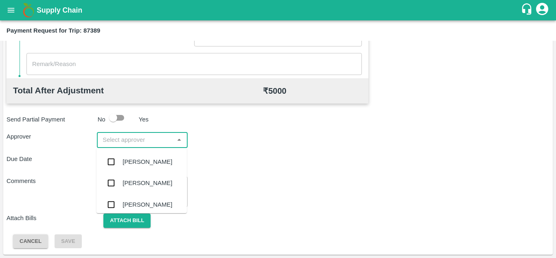
click at [113, 142] on input "input" at bounding box center [135, 139] width 72 height 11
type input "PRASA"
click at [149, 161] on div "[PERSON_NAME]" at bounding box center [148, 161] width 50 height 9
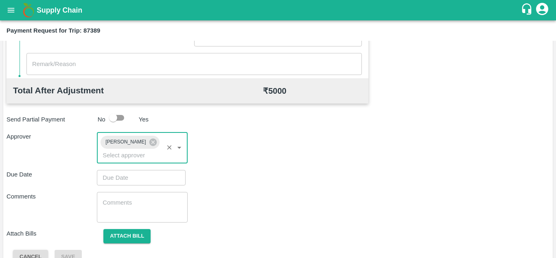
type input "DD/MM/YYYY hh:mm aa"
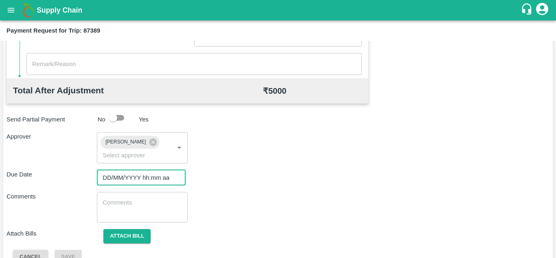
click at [103, 182] on input "DD/MM/YYYY hh:mm aa" at bounding box center [138, 177] width 83 height 15
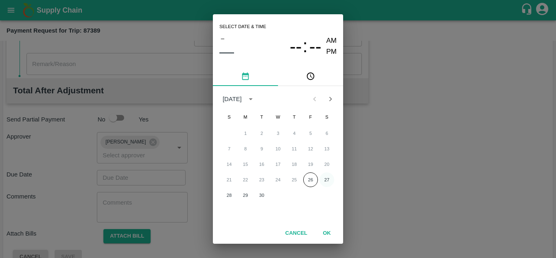
click at [326, 180] on button "27" at bounding box center [327, 179] width 15 height 15
type input "[DATE] 12:00 AM"
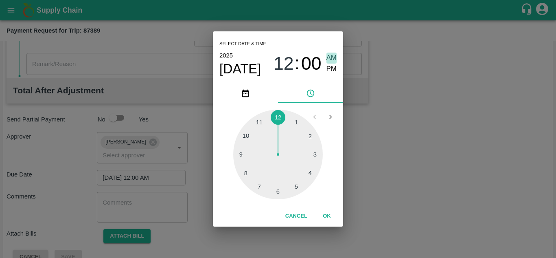
click at [331, 53] on span "AM" at bounding box center [331, 58] width 11 height 11
click at [330, 209] on button "OK" at bounding box center [327, 216] width 26 height 14
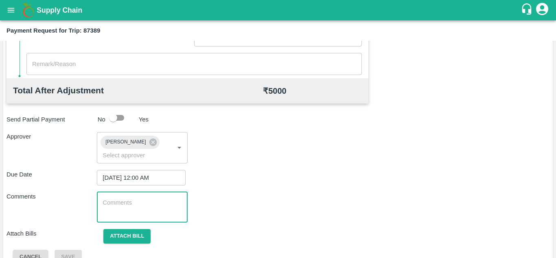
click at [155, 210] on textarea at bounding box center [142, 206] width 79 height 17
paste textarea "Transport Bill"
type textarea "Transport Bill"
click at [292, 184] on div "Due Date [DATE] 12:00 AM ​" at bounding box center [278, 177] width 543 height 15
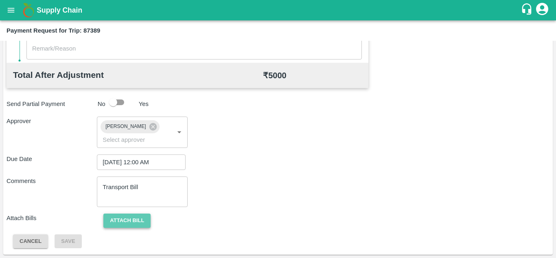
click at [121, 219] on button "Attach bill" at bounding box center [126, 220] width 47 height 14
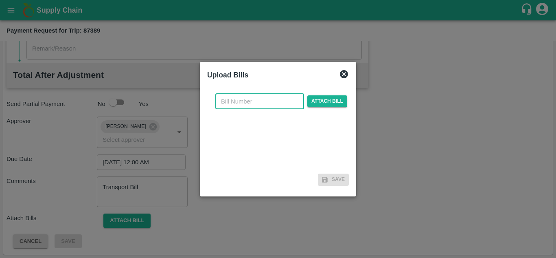
click at [239, 99] on input "text" at bounding box center [259, 101] width 89 height 15
type input "571"
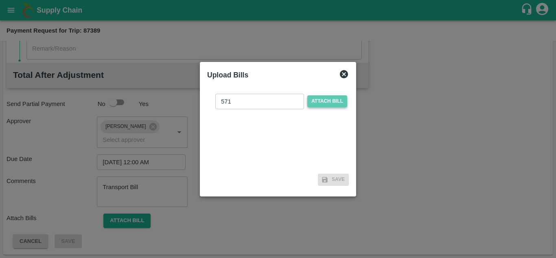
click at [326, 100] on span "Attach bill" at bounding box center [327, 101] width 40 height 12
click at [0, 0] on input "Attach bill" at bounding box center [0, 0] width 0 height 0
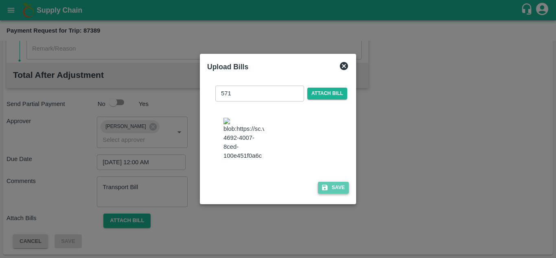
click at [336, 193] on button "Save" at bounding box center [333, 188] width 31 height 12
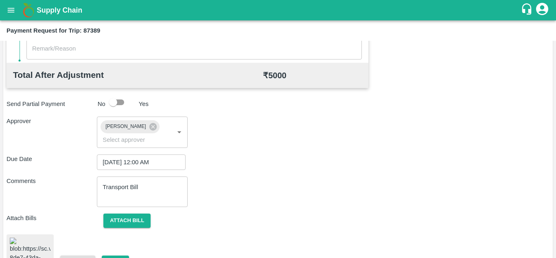
scroll to position [438, 0]
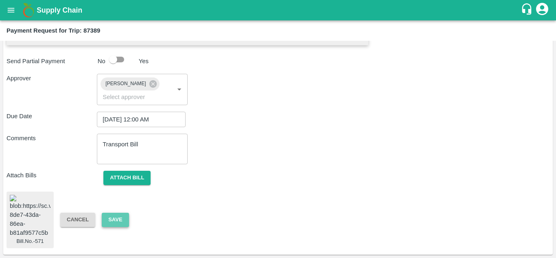
click at [118, 219] on button "Save" at bounding box center [115, 219] width 27 height 14
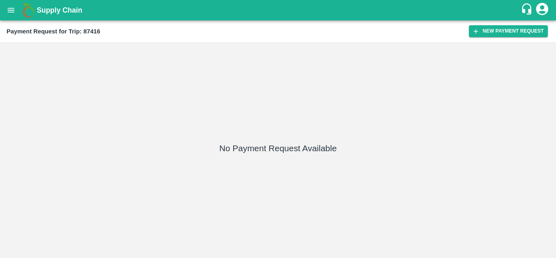
click at [499, 38] on div "Payment Request for Trip: 87416 New Payment Request" at bounding box center [278, 31] width 556 height 22
click at [489, 28] on button "New Payment Request" at bounding box center [508, 31] width 79 height 12
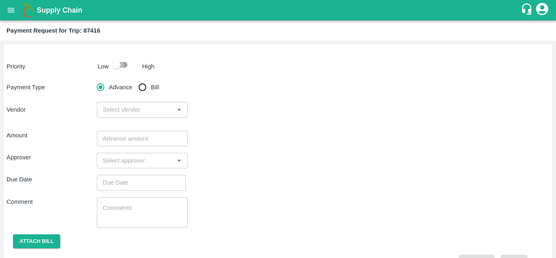
click at [127, 64] on input "checkbox" at bounding box center [116, 64] width 46 height 15
checkbox input "true"
click at [143, 88] on input "Bill" at bounding box center [142, 87] width 16 height 16
radio input "true"
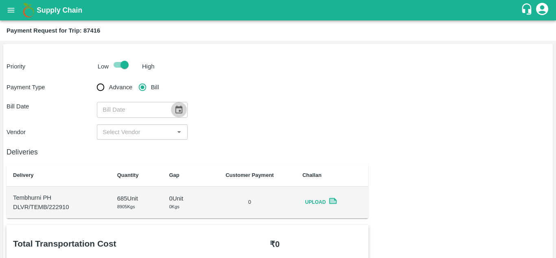
click at [179, 108] on icon "Choose date" at bounding box center [178, 109] width 7 height 8
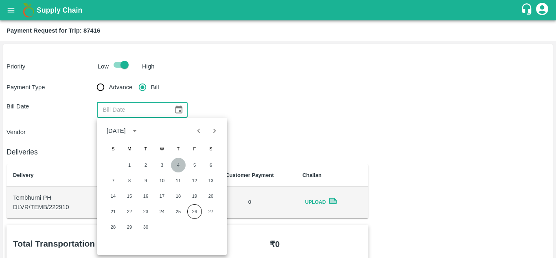
click at [184, 167] on button "4" at bounding box center [178, 165] width 15 height 15
type input "[DATE]"
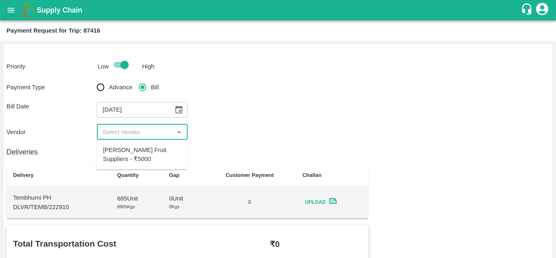
click at [136, 134] on input "input" at bounding box center [135, 132] width 72 height 11
click at [125, 158] on div "[PERSON_NAME] Fruit Suppliers - ₹5000" at bounding box center [141, 154] width 77 height 18
type input "[PERSON_NAME] Fruit Suppliers - ₹5000"
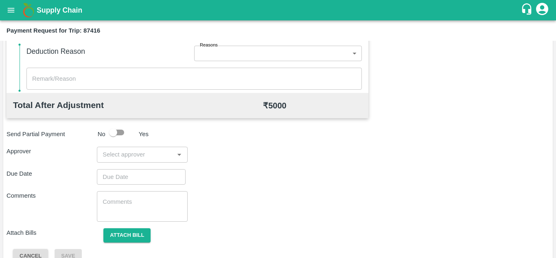
scroll to position [370, 0]
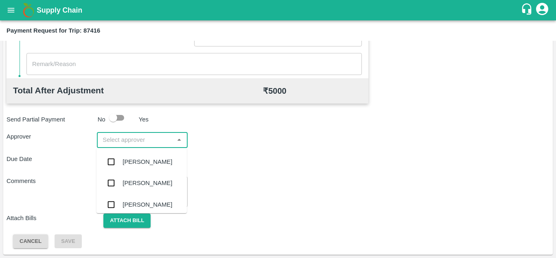
click at [135, 143] on input "input" at bounding box center [135, 139] width 72 height 11
type input "PRASAD"
click at [157, 164] on div "[PERSON_NAME]" at bounding box center [148, 161] width 50 height 9
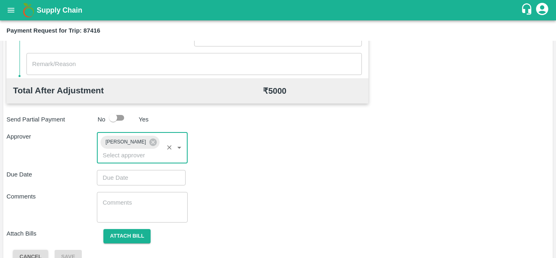
type input "DD/MM/YYYY hh:mm aa"
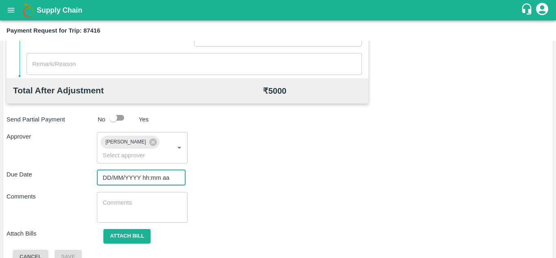
click at [136, 181] on input "DD/MM/YYYY hh:mm aa" at bounding box center [138, 177] width 83 height 15
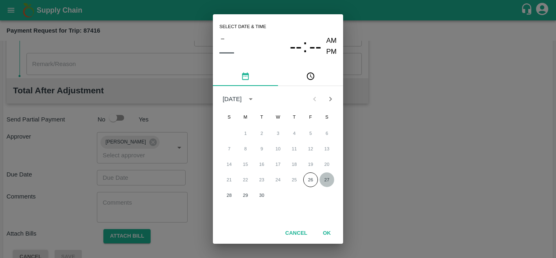
click at [323, 179] on button "27" at bounding box center [327, 179] width 15 height 15
type input "[DATE] 12:00 AM"
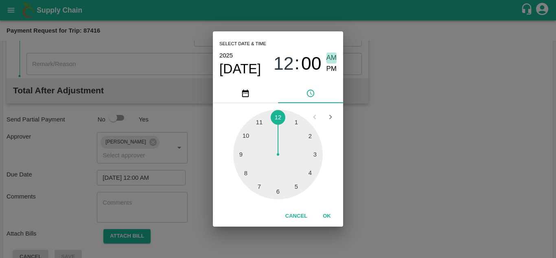
click at [330, 58] on span "AM" at bounding box center [331, 58] width 11 height 11
click at [324, 216] on button "OK" at bounding box center [327, 216] width 26 height 14
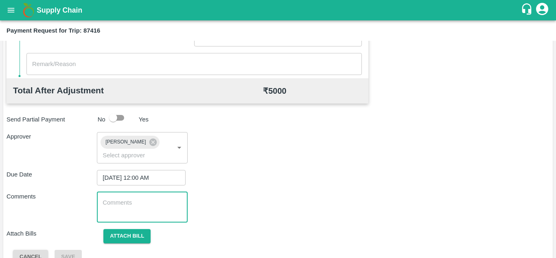
click at [117, 208] on textarea at bounding box center [142, 206] width 79 height 17
paste textarea "Transport Bill"
type textarea "Transport Bill"
click at [324, 178] on div "Due Date [DATE] 12:00 AM ​" at bounding box center [278, 177] width 543 height 15
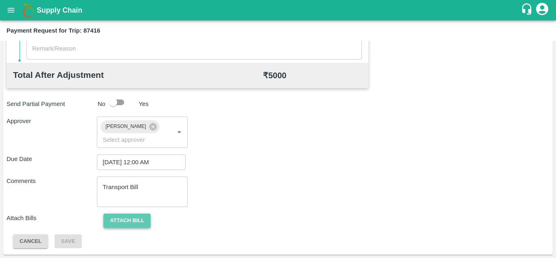
click at [127, 218] on button "Attach bill" at bounding box center [126, 220] width 47 height 14
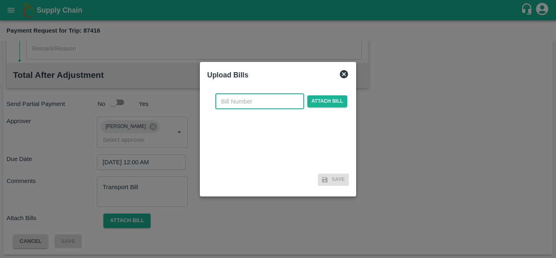
click at [226, 97] on input "text" at bounding box center [259, 101] width 89 height 15
type input "572"
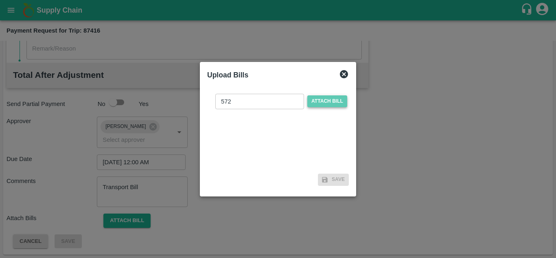
click at [326, 102] on span "Attach bill" at bounding box center [327, 101] width 40 height 12
click at [0, 0] on input "Attach bill" at bounding box center [0, 0] width 0 height 0
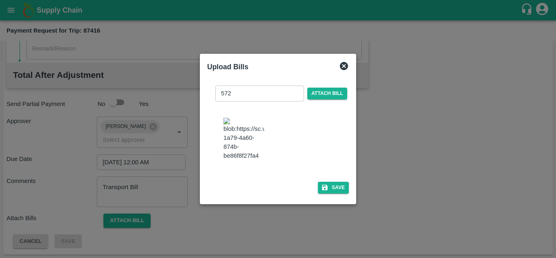
click at [335, 197] on div "572 ​ Attach bill Save" at bounding box center [278, 138] width 142 height 118
click at [337, 192] on button "Save" at bounding box center [333, 188] width 31 height 12
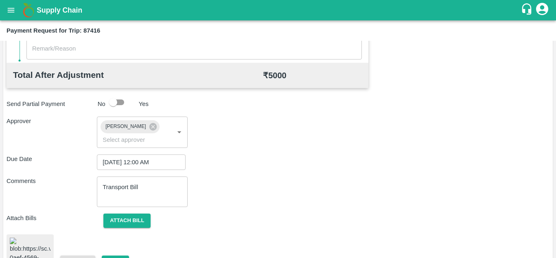
scroll to position [439, 0]
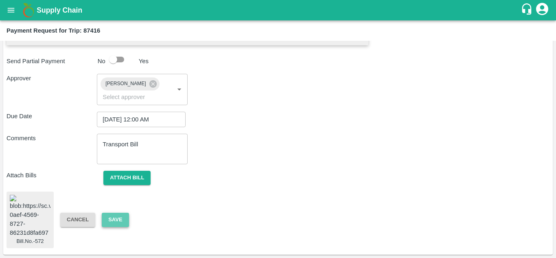
click at [120, 214] on button "Save" at bounding box center [115, 219] width 27 height 14
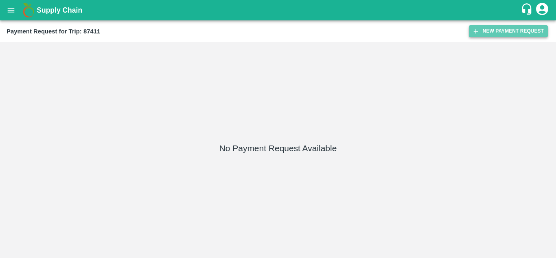
click at [487, 32] on button "New Payment Request" at bounding box center [508, 31] width 79 height 12
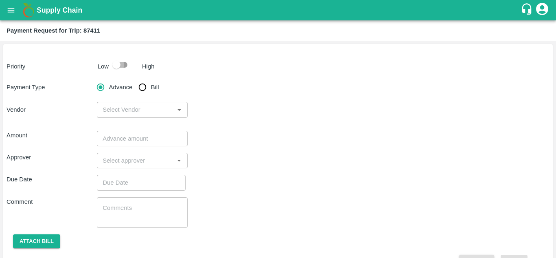
click at [123, 66] on input "checkbox" at bounding box center [116, 64] width 46 height 15
checkbox input "true"
click at [144, 87] on input "Bill" at bounding box center [142, 87] width 16 height 16
radio input "true"
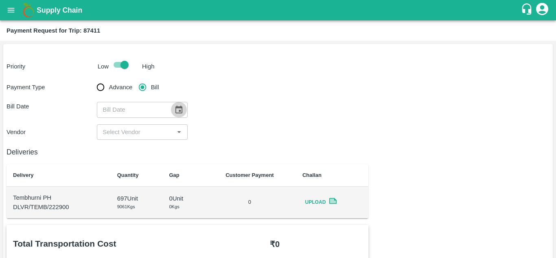
click at [180, 107] on icon "Choose date" at bounding box center [178, 109] width 7 height 8
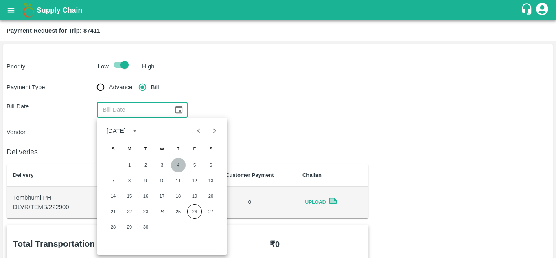
click at [178, 165] on button "4" at bounding box center [178, 165] width 15 height 15
type input "[DATE]"
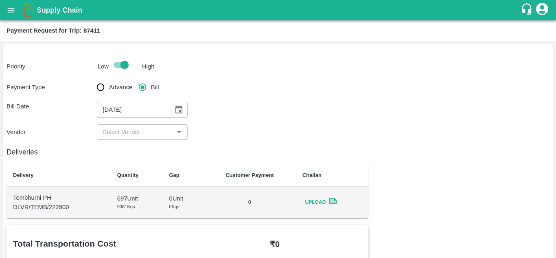
click at [129, 123] on div "Payment Type Advance Bill Bill Date [DATE] ​ Vendor ​" at bounding box center [278, 109] width 543 height 61
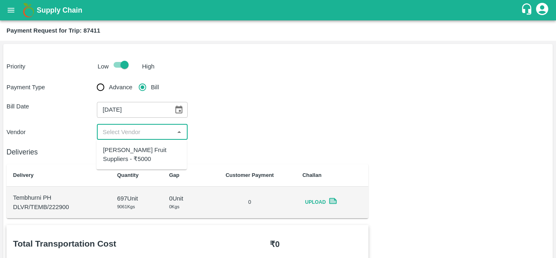
click at [125, 133] on input "input" at bounding box center [135, 132] width 72 height 11
click at [130, 152] on div "[PERSON_NAME] Fruit Suppliers - ₹5000" at bounding box center [141, 154] width 77 height 18
type input "[PERSON_NAME] Fruit Suppliers - ₹5000"
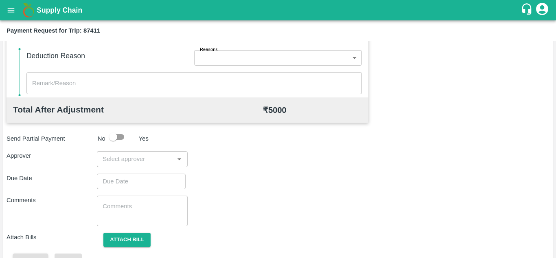
scroll to position [370, 0]
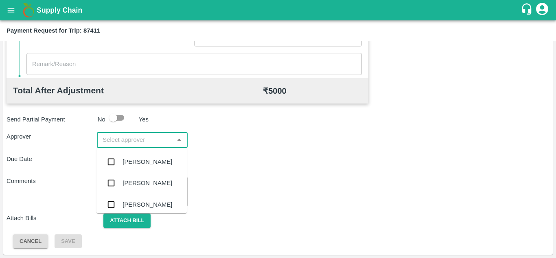
click at [143, 138] on input "input" at bounding box center [135, 139] width 72 height 11
type input "PRASA"
click at [160, 155] on div "[PERSON_NAME]" at bounding box center [141, 161] width 90 height 21
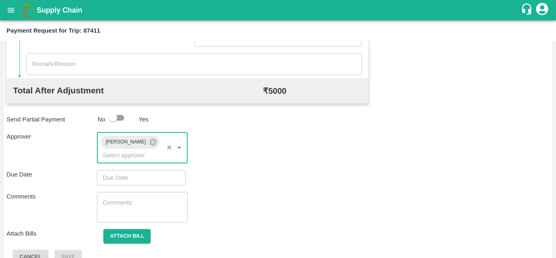
type input "DD/MM/YYYY hh:mm aa"
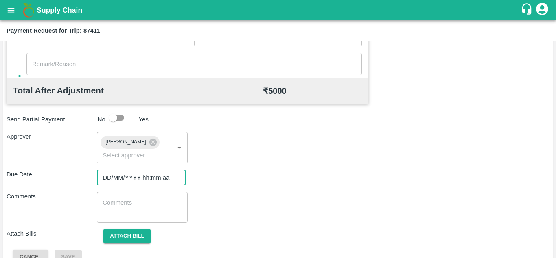
click at [122, 175] on input "DD/MM/YYYY hh:mm aa" at bounding box center [138, 177] width 83 height 15
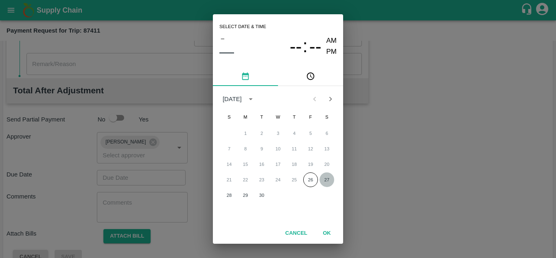
click at [328, 179] on button "27" at bounding box center [327, 179] width 15 height 15
type input "[DATE] 12:00 AM"
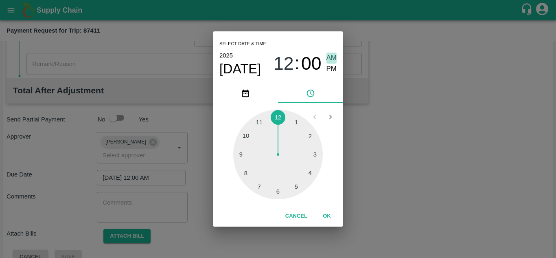
click at [335, 57] on span "AM" at bounding box center [331, 58] width 11 height 11
click at [328, 211] on button "OK" at bounding box center [327, 216] width 26 height 14
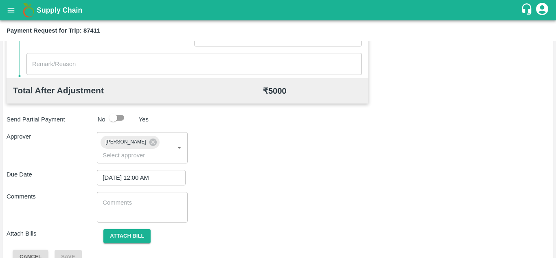
click at [129, 197] on div "x ​" at bounding box center [142, 207] width 90 height 31
paste textarea "Transport Bill"
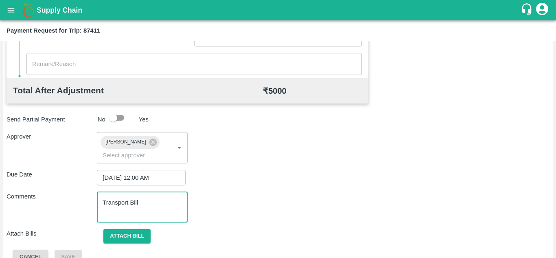
type textarea "Transport Bill"
click at [273, 206] on div "Comments Transport Bill x ​" at bounding box center [278, 207] width 543 height 31
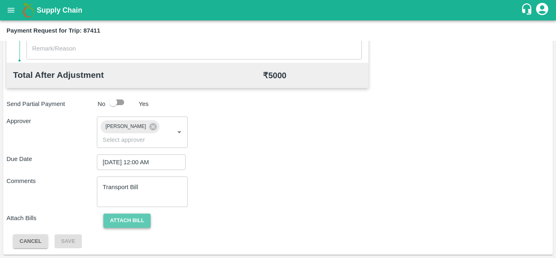
click at [139, 217] on button "Attach bill" at bounding box center [126, 220] width 47 height 14
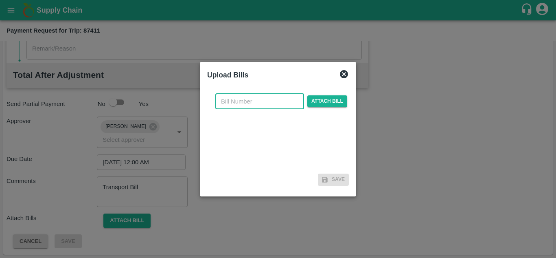
click at [243, 97] on input "text" at bounding box center [259, 101] width 89 height 15
type input "573"
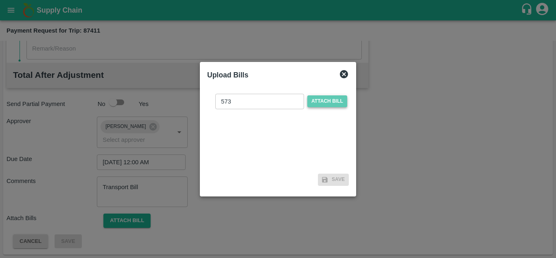
click at [321, 99] on span "Attach bill" at bounding box center [327, 101] width 40 height 12
click at [0, 0] on input "Attach bill" at bounding box center [0, 0] width 0 height 0
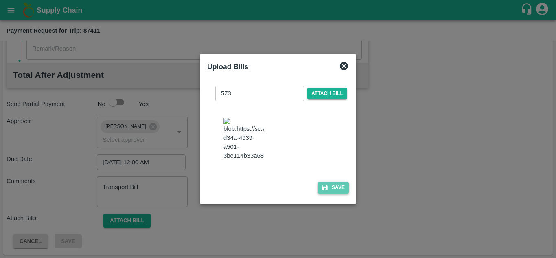
click at [339, 191] on button "Save" at bounding box center [333, 188] width 31 height 12
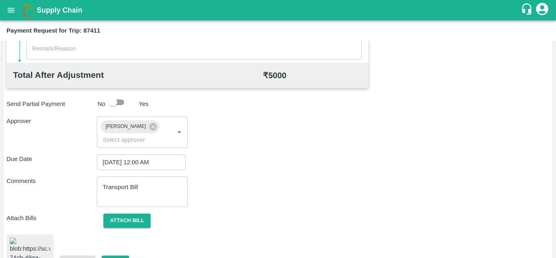
scroll to position [436, 0]
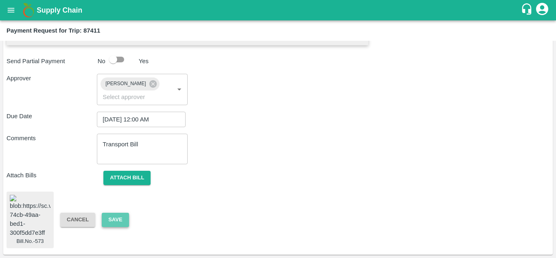
click at [121, 216] on button "Save" at bounding box center [115, 219] width 27 height 14
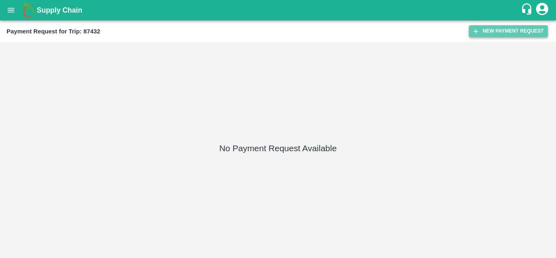
click at [507, 33] on button "New Payment Request" at bounding box center [508, 31] width 79 height 12
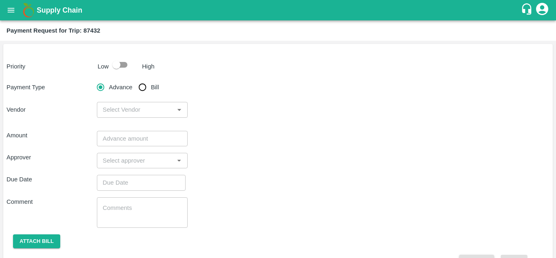
click at [120, 64] on input "checkbox" at bounding box center [116, 64] width 46 height 15
checkbox input "true"
click at [144, 87] on input "Bill" at bounding box center [142, 87] width 16 height 16
radio input "true"
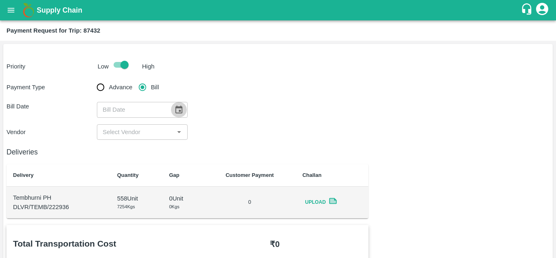
click at [180, 109] on icon "Choose date" at bounding box center [178, 109] width 9 height 9
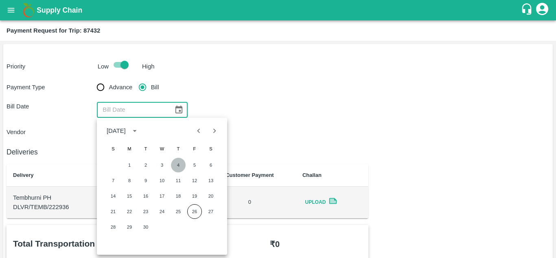
click at [180, 165] on button "4" at bounding box center [178, 165] width 15 height 15
type input "[DATE]"
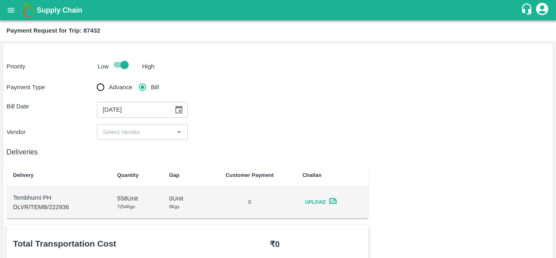
click at [147, 125] on div "​" at bounding box center [142, 131] width 90 height 15
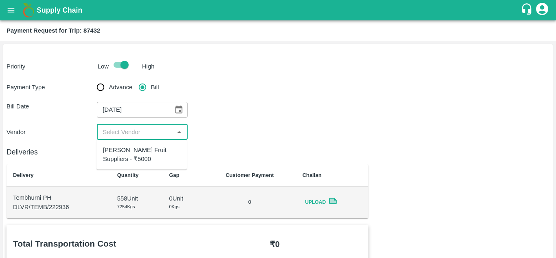
click at [136, 156] on div "[PERSON_NAME] Fruit Suppliers - ₹5000" at bounding box center [141, 154] width 77 height 18
type input "[PERSON_NAME] Fruit Suppliers - ₹5000"
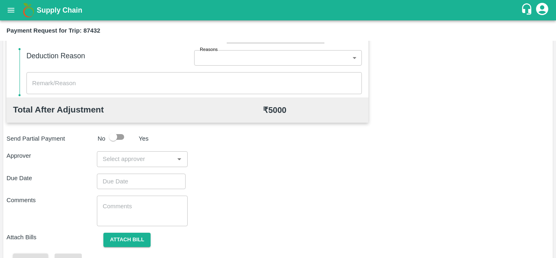
scroll to position [370, 0]
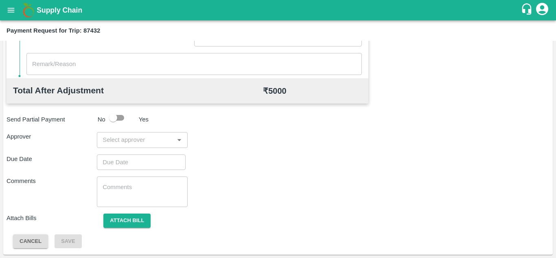
click at [132, 141] on input "input" at bounding box center [135, 139] width 72 height 11
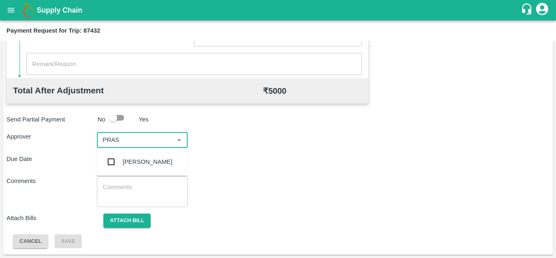
type input "PRASA"
click at [162, 164] on div "[PERSON_NAME]" at bounding box center [148, 161] width 50 height 9
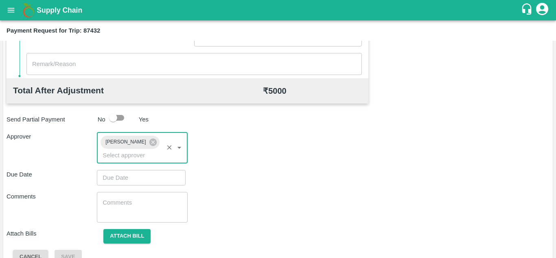
type input "DD/MM/YYYY hh:mm aa"
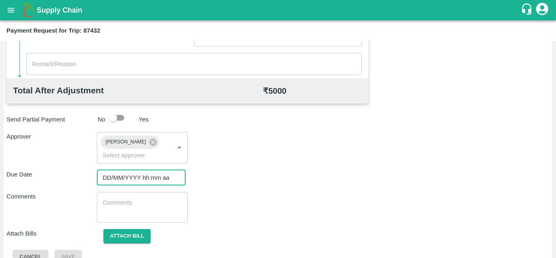
click at [112, 174] on input "DD/MM/YYYY hh:mm aa" at bounding box center [138, 177] width 83 height 15
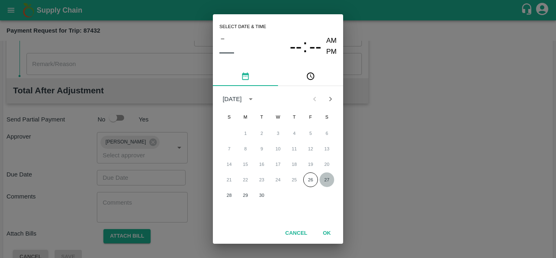
click at [325, 179] on button "27" at bounding box center [327, 179] width 15 height 15
type input "[DATE] 12:00 AM"
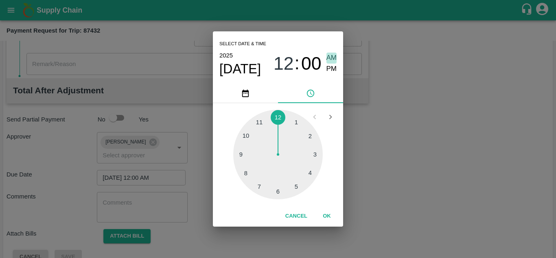
click at [331, 57] on span "AM" at bounding box center [331, 58] width 11 height 11
click at [327, 216] on button "OK" at bounding box center [327, 216] width 26 height 14
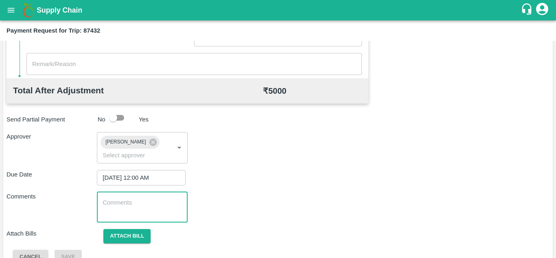
click at [130, 204] on textarea at bounding box center [142, 206] width 79 height 17
paste textarea "Transport Bill"
type textarea "Transport Bill"
click at [296, 200] on div "Comments Transport Bill x ​" at bounding box center [278, 207] width 543 height 31
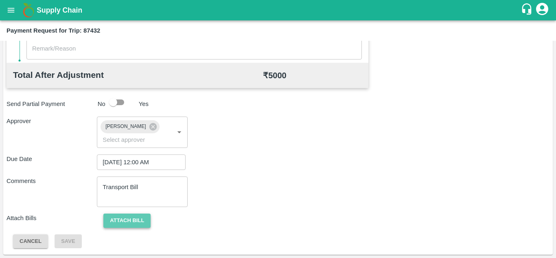
click at [138, 215] on button "Attach bill" at bounding box center [126, 220] width 47 height 14
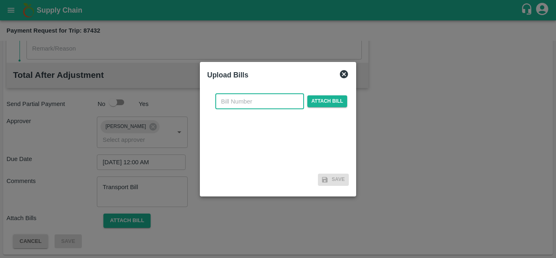
click at [247, 105] on input "text" at bounding box center [259, 101] width 89 height 15
type input "574"
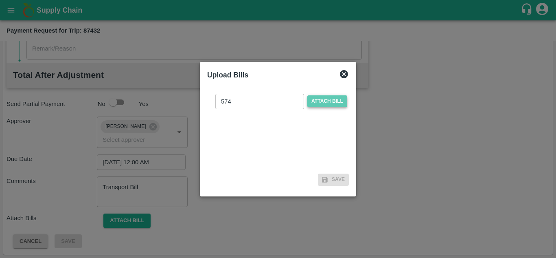
click at [324, 100] on span "Attach bill" at bounding box center [327, 101] width 40 height 12
click at [0, 0] on input "Attach bill" at bounding box center [0, 0] width 0 height 0
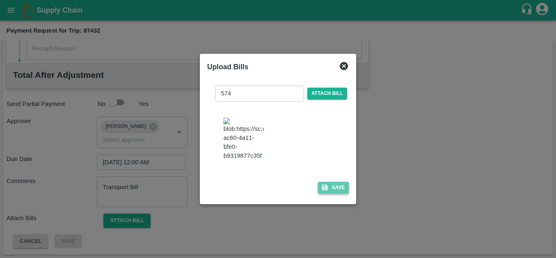
click at [339, 192] on button "Save" at bounding box center [333, 188] width 31 height 12
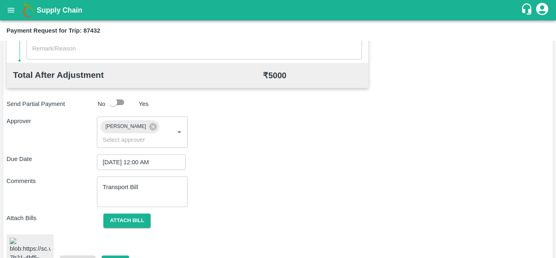
scroll to position [440, 0]
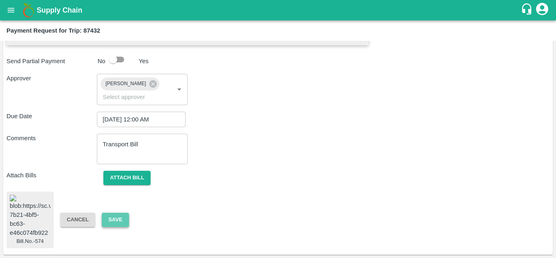
click at [124, 213] on button "Save" at bounding box center [115, 219] width 27 height 14
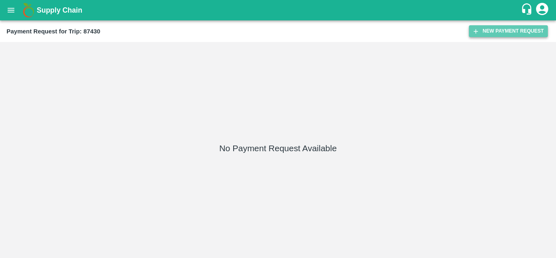
click at [503, 29] on button "New Payment Request" at bounding box center [508, 31] width 79 height 12
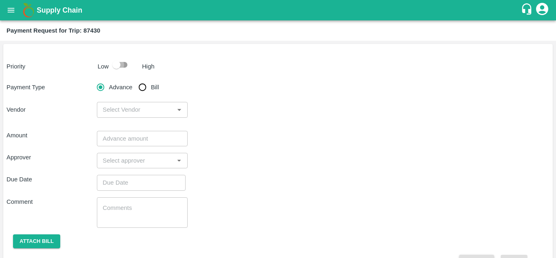
click at [122, 62] on input "checkbox" at bounding box center [116, 64] width 46 height 15
checkbox input "true"
click at [147, 89] on input "Bill" at bounding box center [142, 87] width 16 height 16
radio input "true"
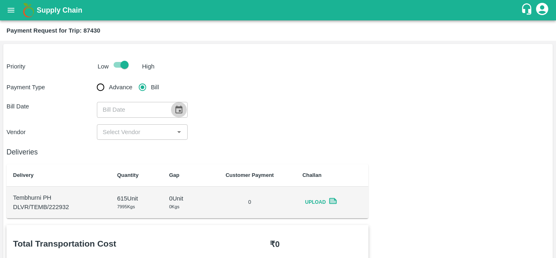
click at [180, 107] on icon "Choose date" at bounding box center [178, 109] width 7 height 8
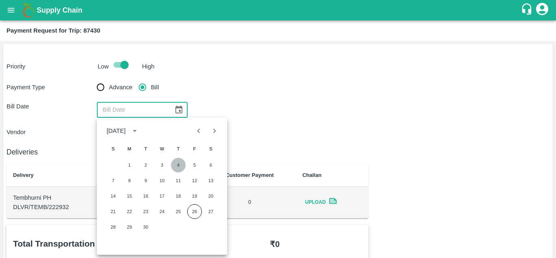
click at [181, 165] on button "4" at bounding box center [178, 165] width 15 height 15
type input "[DATE]"
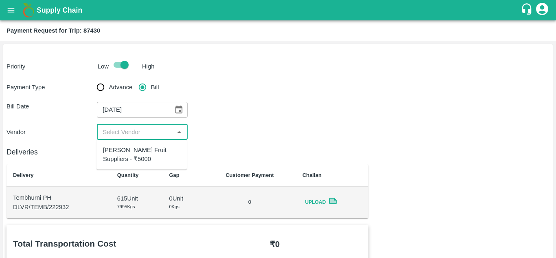
click at [159, 131] on input "input" at bounding box center [135, 132] width 72 height 11
click at [142, 155] on div "[PERSON_NAME] Fruit Suppliers - ₹5000" at bounding box center [141, 154] width 77 height 18
type input "[PERSON_NAME] Fruit Suppliers - ₹5000"
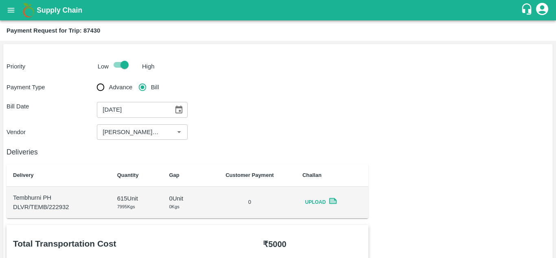
click at [245, 31] on div "Payment Request for Trip: 87430" at bounding box center [277, 30] width 541 height 11
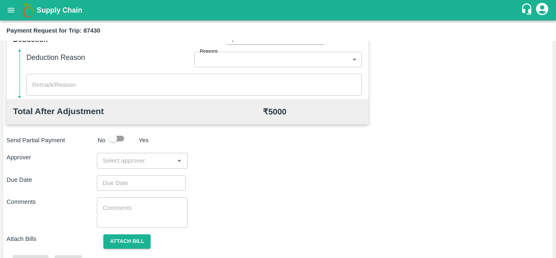
scroll to position [350, 0]
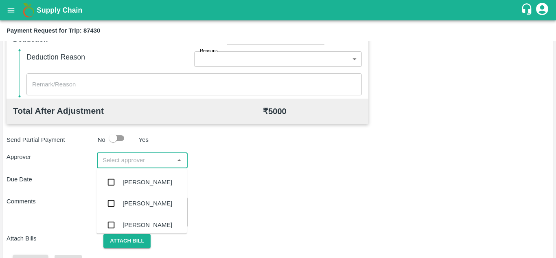
click at [125, 157] on input "input" at bounding box center [135, 160] width 72 height 11
type input "PRASA"
click at [149, 177] on div "[PERSON_NAME]" at bounding box center [148, 181] width 50 height 9
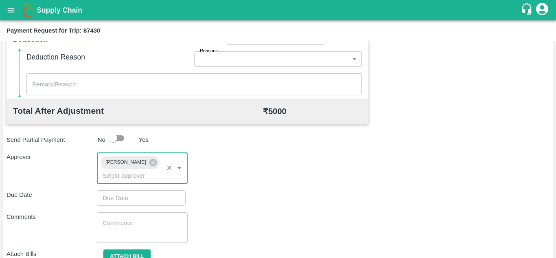
type input "DD/MM/YYYY hh:mm aa"
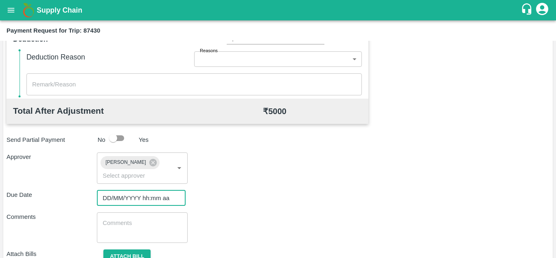
click at [116, 193] on input "DD/MM/YYYY hh:mm aa" at bounding box center [138, 197] width 83 height 15
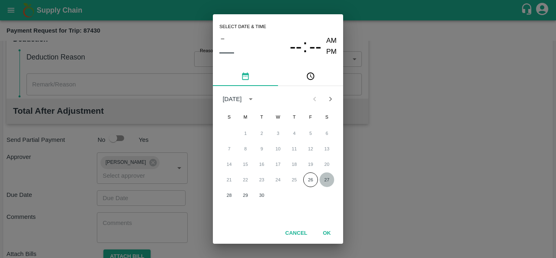
click at [325, 179] on button "27" at bounding box center [327, 179] width 15 height 15
type input "[DATE] 12:00 AM"
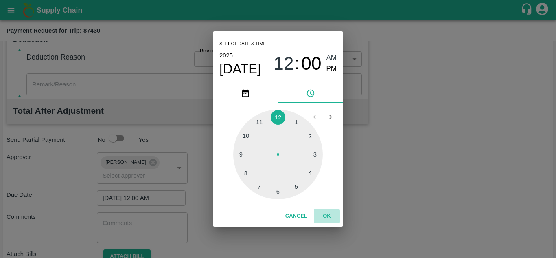
click at [330, 219] on button "OK" at bounding box center [327, 216] width 26 height 14
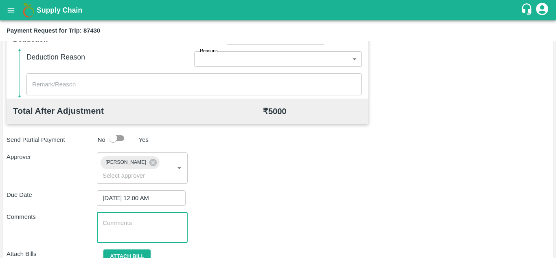
click at [145, 228] on textarea at bounding box center [142, 227] width 79 height 17
paste textarea "Transport Bill"
type textarea "Transport Bill"
click at [327, 182] on div "Approver [PERSON_NAME] ​" at bounding box center [278, 167] width 543 height 31
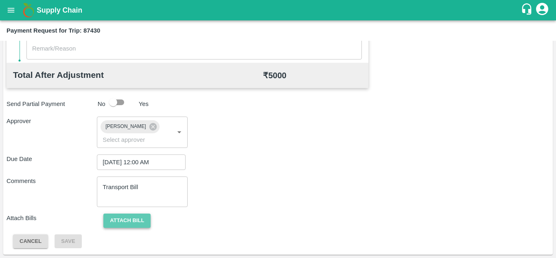
click at [138, 220] on button "Attach bill" at bounding box center [126, 220] width 47 height 14
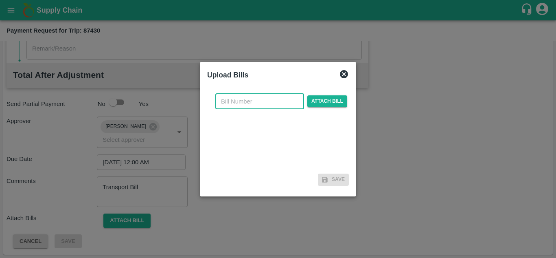
click at [262, 98] on input "text" at bounding box center [259, 101] width 89 height 15
type input "575"
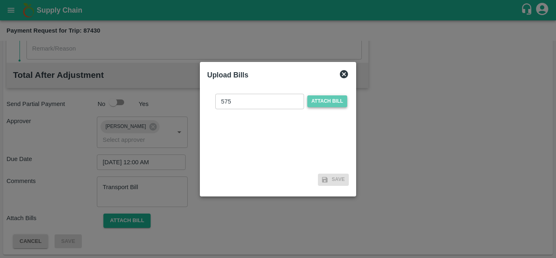
click at [320, 99] on span "Attach bill" at bounding box center [327, 101] width 40 height 12
click at [0, 0] on input "Attach bill" at bounding box center [0, 0] width 0 height 0
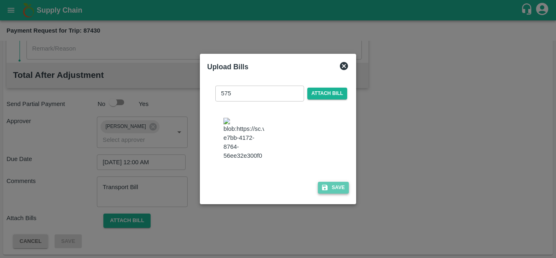
click at [329, 193] on button "Save" at bounding box center [333, 188] width 31 height 12
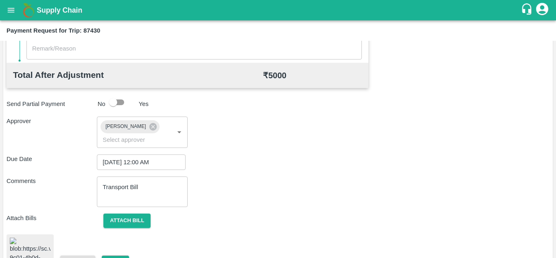
scroll to position [436, 0]
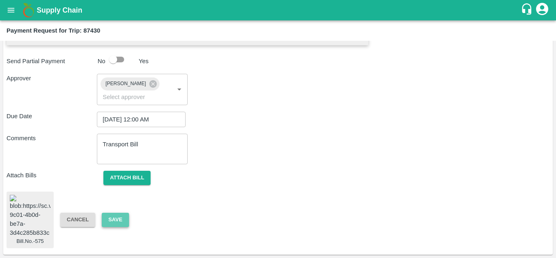
click at [116, 217] on button "Save" at bounding box center [115, 219] width 27 height 14
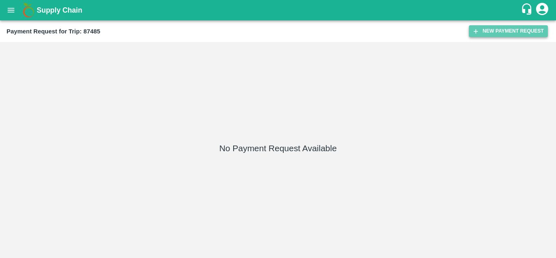
click at [499, 33] on button "New Payment Request" at bounding box center [508, 31] width 79 height 12
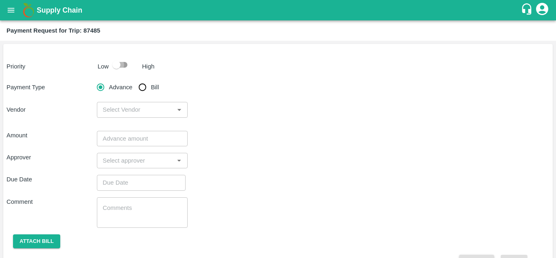
click at [126, 63] on input "checkbox" at bounding box center [116, 64] width 46 height 15
checkbox input "true"
click at [139, 86] on input "Bill" at bounding box center [142, 87] width 16 height 16
radio input "true"
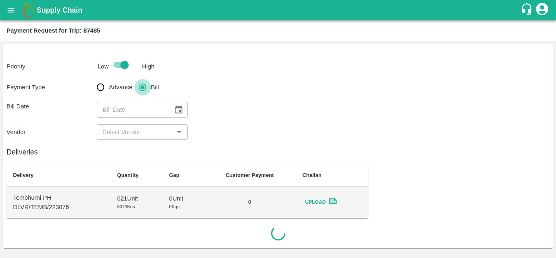
click at [139, 86] on input "Bill" at bounding box center [142, 87] width 16 height 16
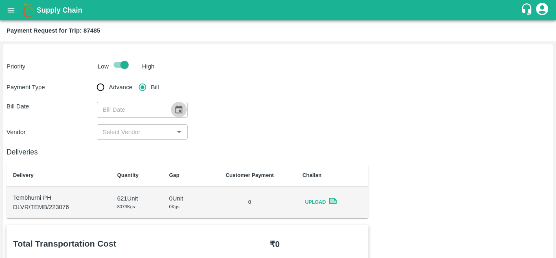
click at [181, 108] on icon "Choose date" at bounding box center [178, 109] width 7 height 8
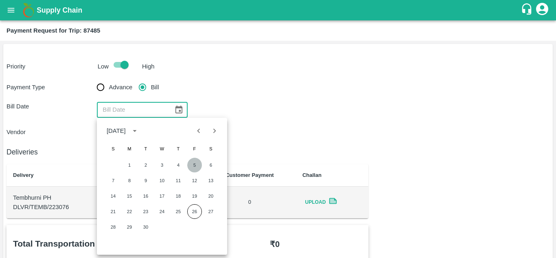
click at [194, 166] on button "5" at bounding box center [194, 165] width 15 height 15
type input "[DATE]"
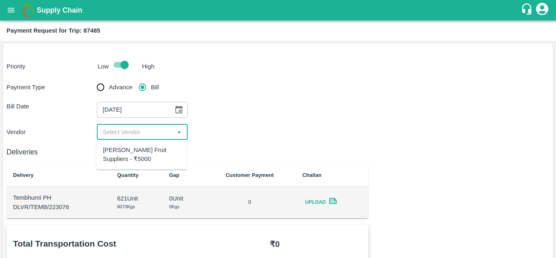
click at [138, 133] on input "input" at bounding box center [135, 132] width 72 height 11
click at [124, 163] on div "[PERSON_NAME] Fruit Suppliers - ₹5000" at bounding box center [141, 154] width 77 height 18
type input "[PERSON_NAME] Fruit Suppliers - ₹5000"
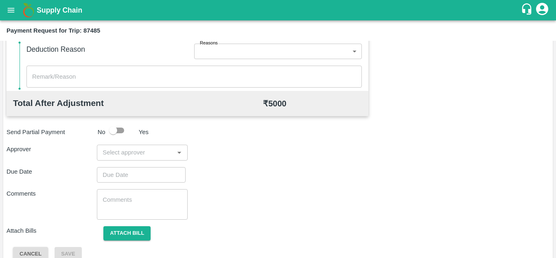
scroll to position [370, 0]
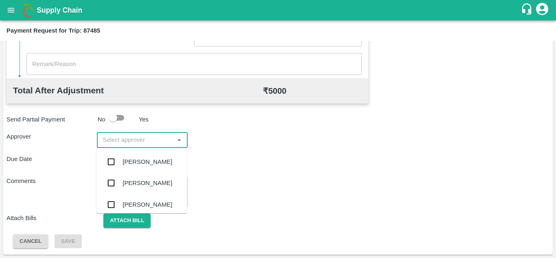
click at [116, 142] on input "input" at bounding box center [135, 139] width 72 height 11
type input "PRASA"
click at [143, 160] on div "[PERSON_NAME]" at bounding box center [148, 161] width 50 height 9
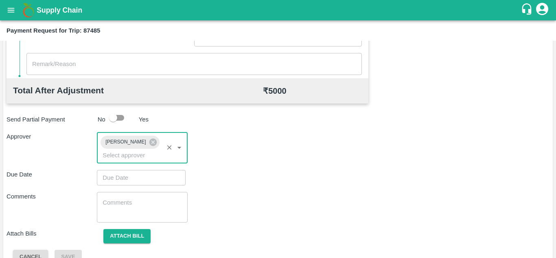
type input "DD/MM/YYYY hh:mm aa"
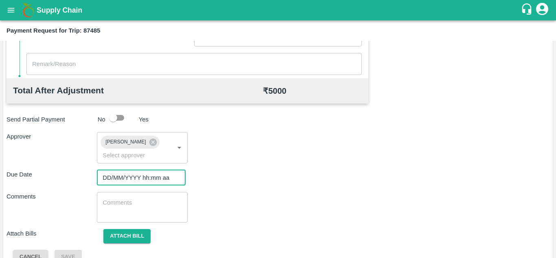
click at [111, 183] on input "DD/MM/YYYY hh:mm aa" at bounding box center [138, 177] width 83 height 15
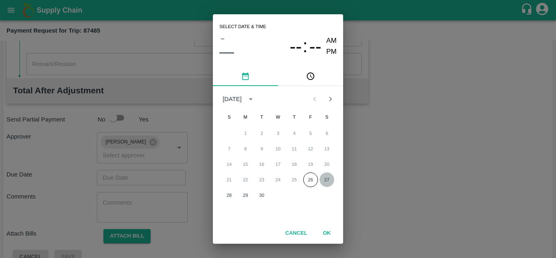
click at [326, 182] on button "27" at bounding box center [327, 179] width 15 height 15
type input "[DATE] 12:00 AM"
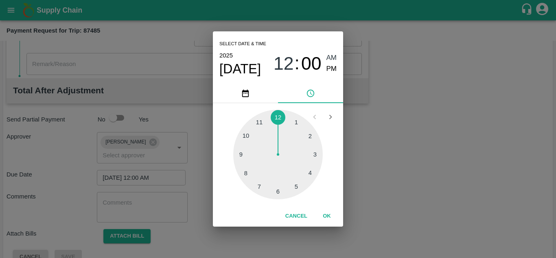
click at [330, 52] on div "[DATE] 12 : 00 AM PM" at bounding box center [277, 63] width 117 height 27
click at [332, 60] on span "AM" at bounding box center [331, 58] width 11 height 11
click at [326, 214] on button "OK" at bounding box center [327, 216] width 26 height 14
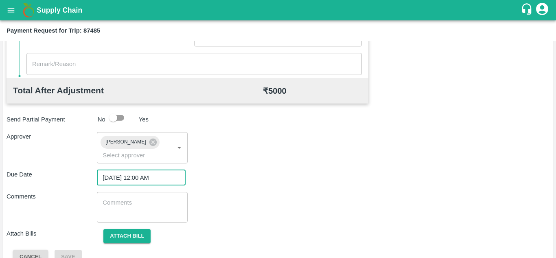
click at [114, 206] on textarea at bounding box center [142, 206] width 79 height 17
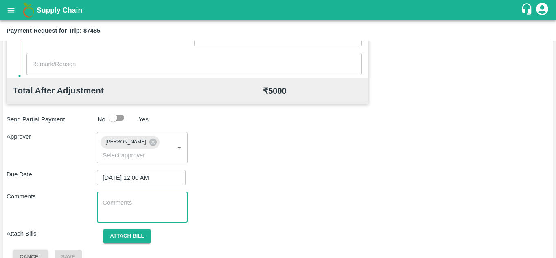
click at [130, 182] on input "[DATE] 12:00 AM" at bounding box center [138, 177] width 83 height 15
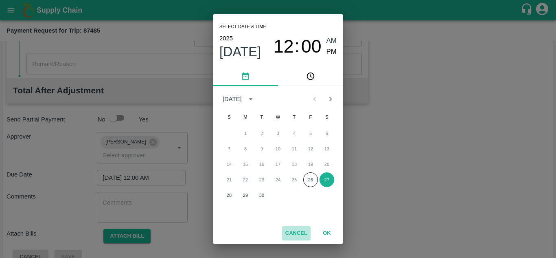
click at [291, 237] on button "Cancel" at bounding box center [296, 233] width 28 height 14
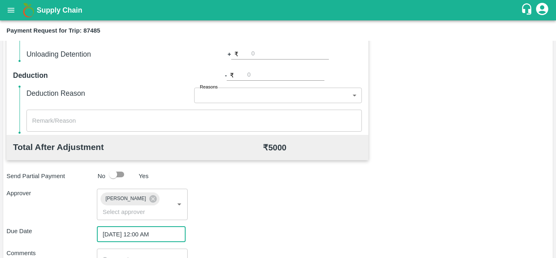
scroll to position [314, 0]
click at [240, 213] on div "Approver [PERSON_NAME] ​" at bounding box center [278, 203] width 543 height 31
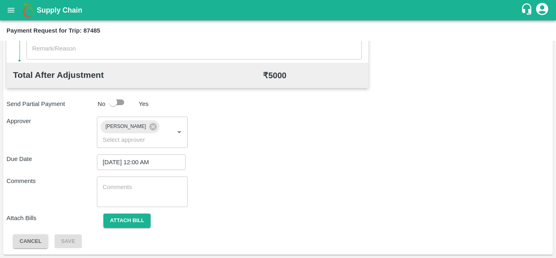
click at [137, 190] on textarea at bounding box center [142, 191] width 79 height 17
paste textarea "Transport Bill"
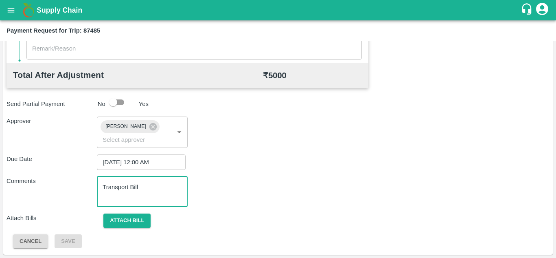
type textarea "Transport Bill"
click at [256, 169] on div "Due Date 27/09/2025 12:00 AM ​" at bounding box center [278, 161] width 543 height 15
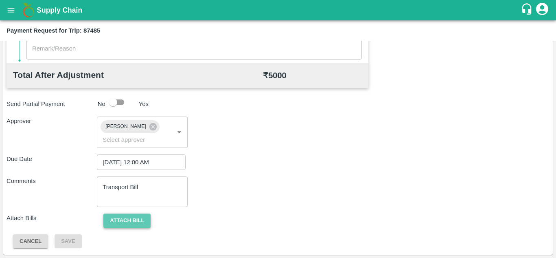
click at [134, 224] on button "Attach bill" at bounding box center [126, 220] width 47 height 14
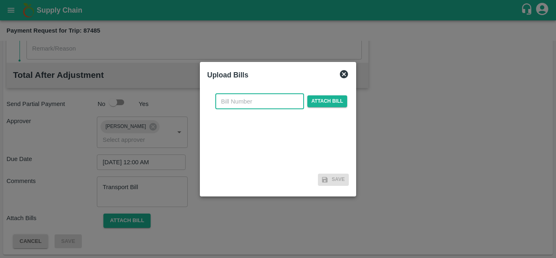
click at [234, 100] on input "text" at bounding box center [259, 101] width 89 height 15
type input "576"
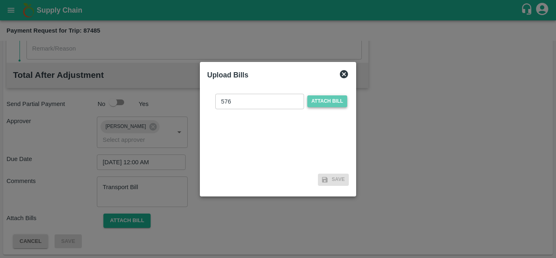
click at [328, 101] on span "Attach bill" at bounding box center [327, 101] width 40 height 12
click at [0, 0] on input "Attach bill" at bounding box center [0, 0] width 0 height 0
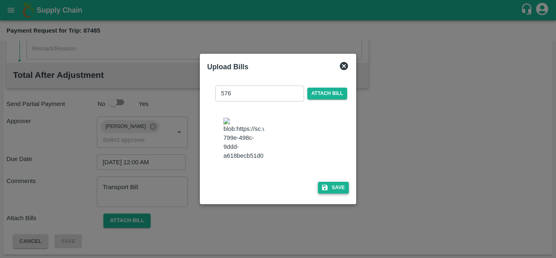
click at [336, 193] on button "Save" at bounding box center [333, 188] width 31 height 12
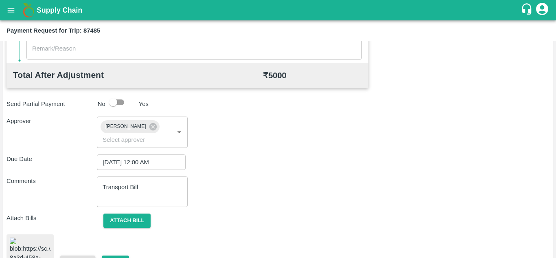
scroll to position [441, 0]
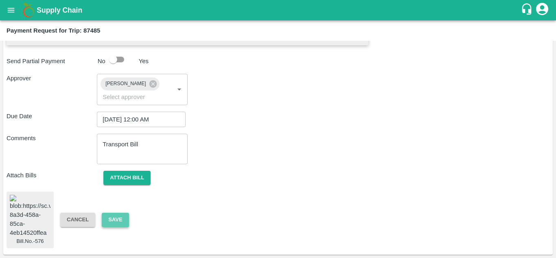
click at [120, 212] on button "Save" at bounding box center [115, 219] width 27 height 14
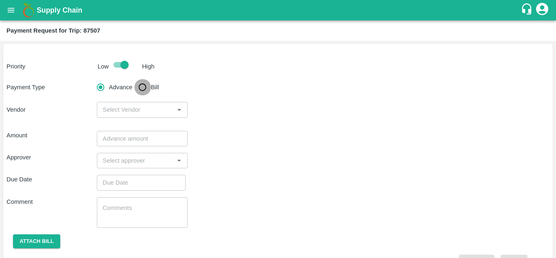
click at [142, 89] on input "Bill" at bounding box center [142, 87] width 16 height 16
radio input "true"
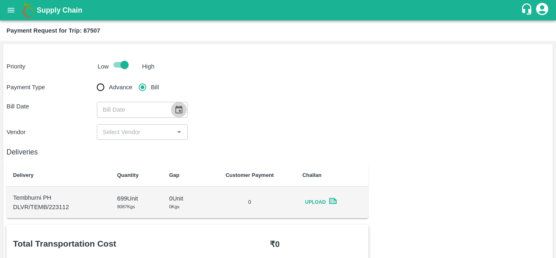
click at [177, 112] on icon "Choose date" at bounding box center [178, 109] width 9 height 9
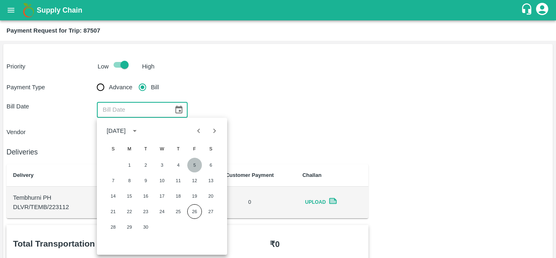
click at [193, 166] on button "5" at bounding box center [194, 165] width 15 height 15
type input "[DATE]"
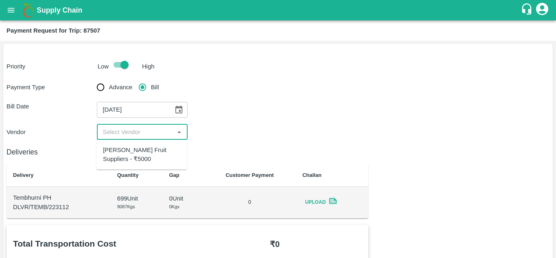
click at [135, 128] on input "input" at bounding box center [135, 132] width 72 height 11
click at [139, 152] on div "[PERSON_NAME] Fruit Suppliers - ₹5000" at bounding box center [141, 154] width 77 height 18
type input "[PERSON_NAME] Fruit Suppliers - ₹5000"
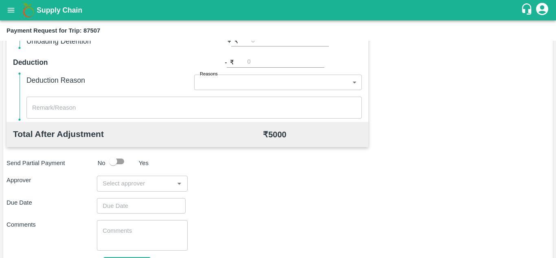
scroll to position [327, 0]
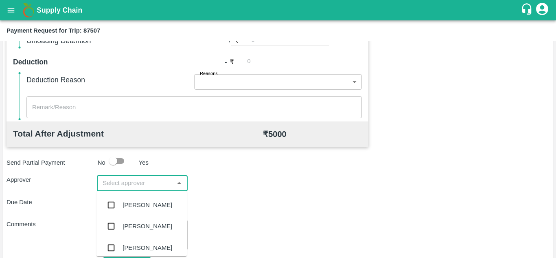
click at [109, 180] on input "input" at bounding box center [135, 182] width 72 height 11
type input "prasad"
click at [148, 204] on div "[PERSON_NAME]" at bounding box center [148, 204] width 50 height 9
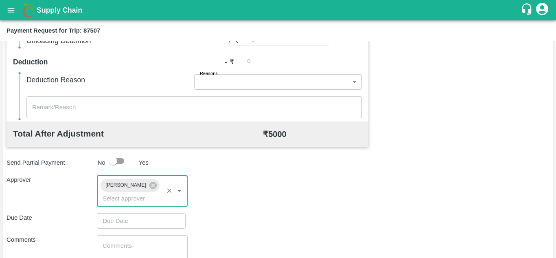
type input "DD/MM/YYYY hh:mm aa"
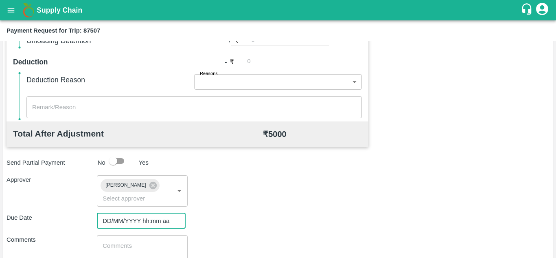
click at [129, 218] on input "DD/MM/YYYY hh:mm aa" at bounding box center [138, 220] width 83 height 15
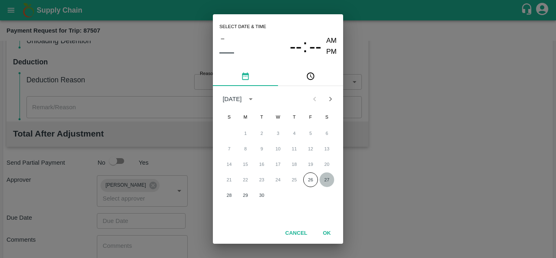
click at [324, 180] on button "27" at bounding box center [327, 179] width 15 height 15
type input "[DATE] 12:00 AM"
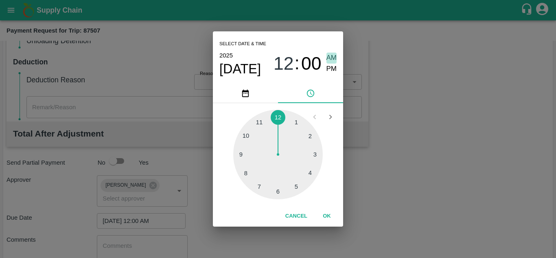
click at [333, 55] on span "AM" at bounding box center [331, 58] width 11 height 11
click at [324, 214] on button "OK" at bounding box center [327, 216] width 26 height 14
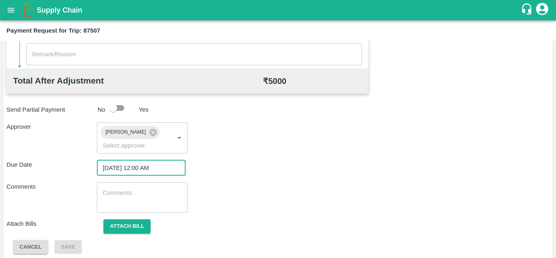
scroll to position [386, 0]
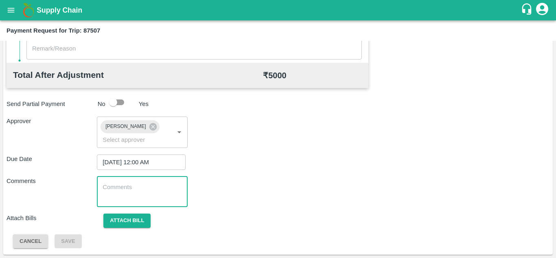
click at [143, 192] on textarea at bounding box center [142, 191] width 79 height 17
paste textarea "Transport Bill"
type textarea "Transport Bill"
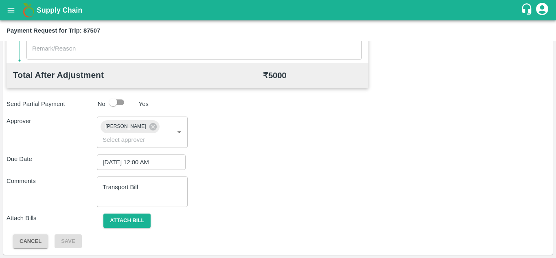
click at [232, 179] on div "Comments Transport Bill x ​" at bounding box center [278, 191] width 543 height 31
click at [125, 217] on button "Attach bill" at bounding box center [126, 220] width 47 height 14
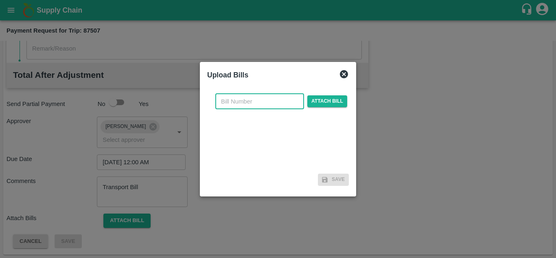
click at [231, 104] on input "text" at bounding box center [259, 101] width 89 height 15
type input "577"
click at [326, 102] on span "Attach bill" at bounding box center [327, 101] width 40 height 12
click at [0, 0] on input "Attach bill" at bounding box center [0, 0] width 0 height 0
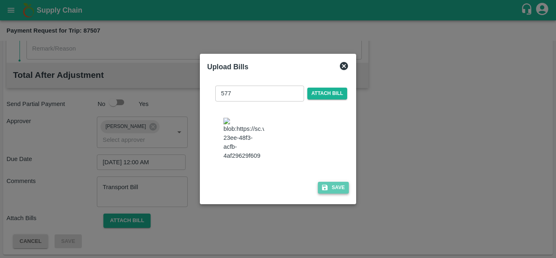
click at [333, 192] on button "Save" at bounding box center [333, 188] width 31 height 12
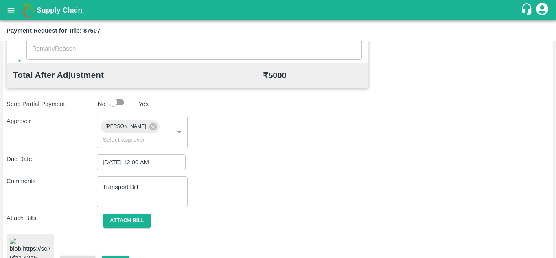
scroll to position [441, 0]
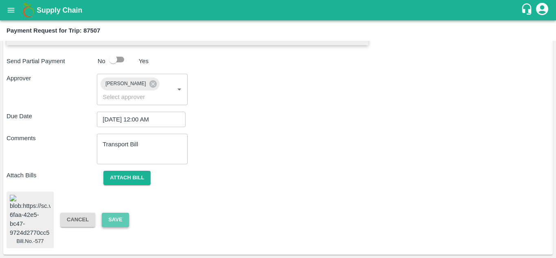
click at [120, 215] on button "Save" at bounding box center [115, 219] width 27 height 14
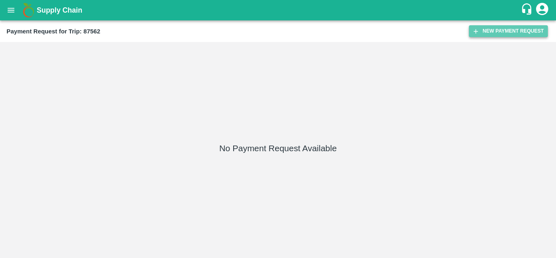
click at [502, 31] on button "New Payment Request" at bounding box center [508, 31] width 79 height 12
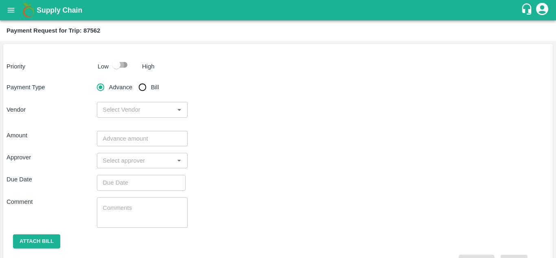
click at [125, 62] on input "checkbox" at bounding box center [116, 64] width 46 height 15
checkbox input "true"
click at [145, 84] on input "Bill" at bounding box center [142, 87] width 16 height 16
radio input "true"
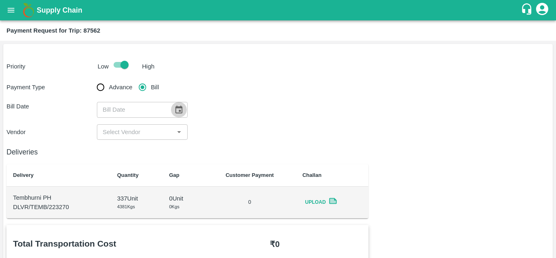
click at [179, 114] on icon "Choose date" at bounding box center [178, 109] width 9 height 9
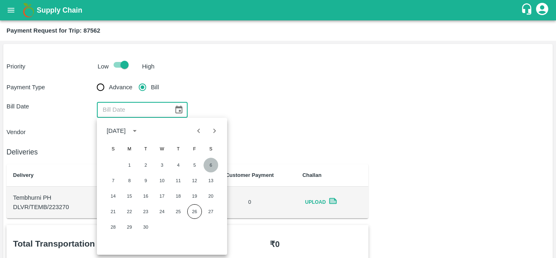
click at [209, 163] on button "6" at bounding box center [211, 165] width 15 height 15
type input "06/09/2025"
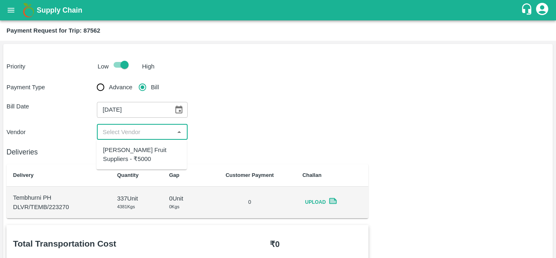
click at [137, 131] on input "input" at bounding box center [135, 132] width 72 height 11
click at [141, 151] on div "[PERSON_NAME] Fruit Suppliers - ₹5000" at bounding box center [141, 154] width 77 height 18
type input "[PERSON_NAME] Fruit Suppliers - ₹5000"
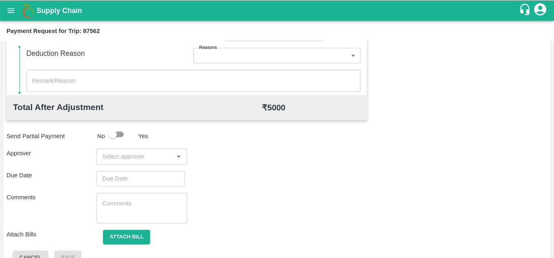
scroll to position [354, 0]
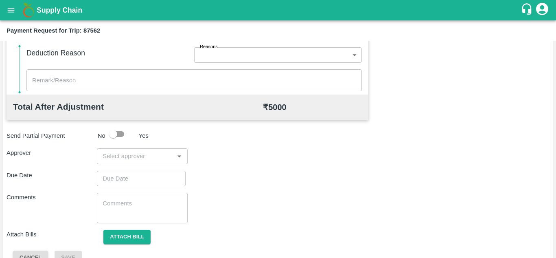
click at [114, 157] on input "input" at bounding box center [135, 156] width 72 height 11
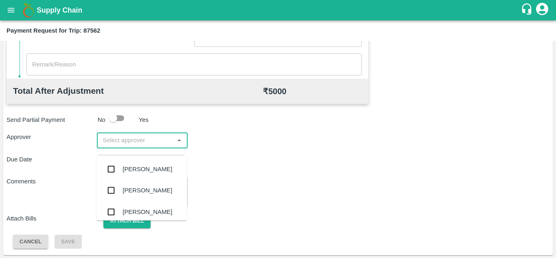
scroll to position [370, 0]
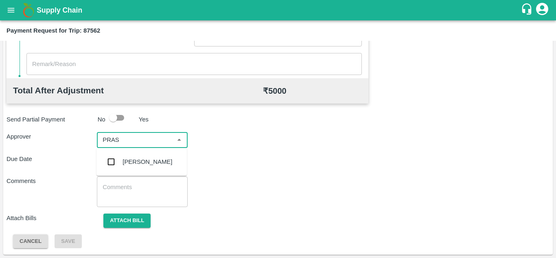
type input "PRASA"
click at [153, 160] on div "[PERSON_NAME]" at bounding box center [148, 161] width 50 height 9
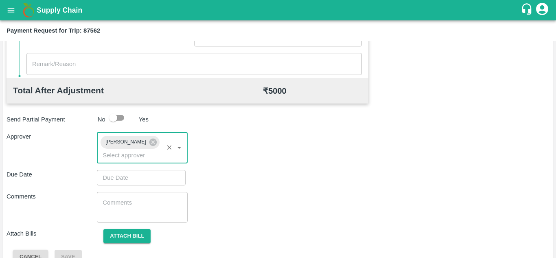
type input "DD/MM/YYYY hh:mm aa"
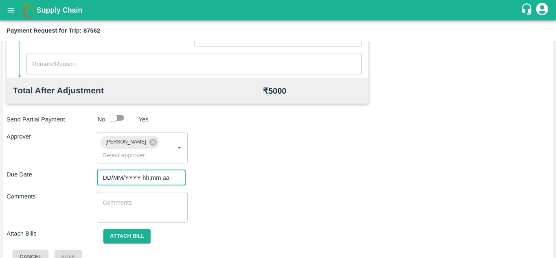
click at [136, 177] on input "DD/MM/YYYY hh:mm aa" at bounding box center [138, 177] width 83 height 15
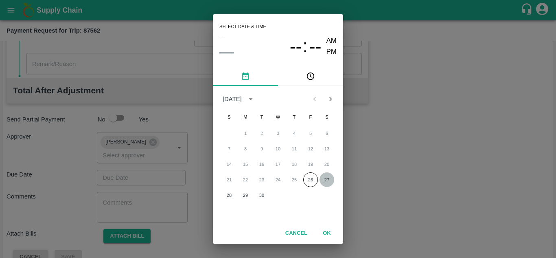
click at [327, 177] on button "27" at bounding box center [327, 179] width 15 height 15
type input "[DATE] 12:00 AM"
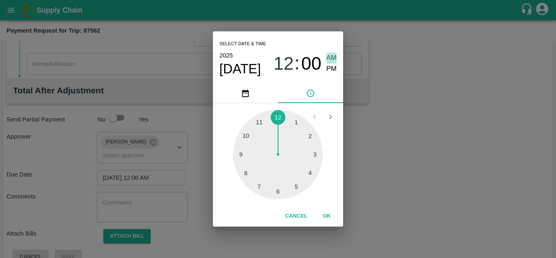
click at [334, 57] on span "AM" at bounding box center [331, 58] width 11 height 11
click at [326, 212] on button "OK" at bounding box center [327, 216] width 26 height 14
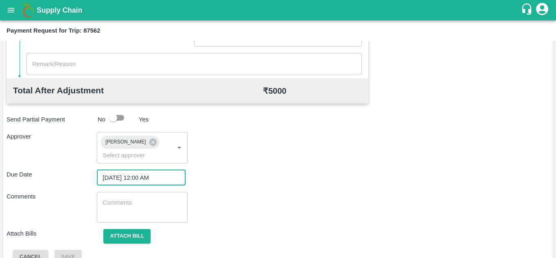
click at [146, 207] on textarea at bounding box center [142, 206] width 79 height 17
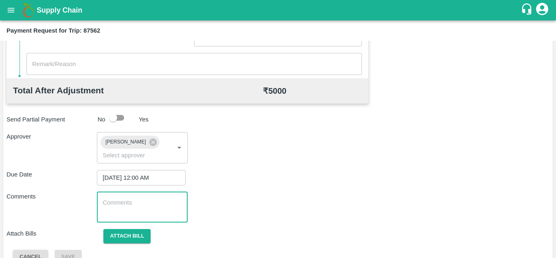
paste textarea "Transport Bill"
type textarea "Transport Bill"
click at [287, 186] on div "Total Transportation Cost ₹ 5000 Advance payment - ₹ Additional Charges(+) Inam…" at bounding box center [278, 58] width 543 height 409
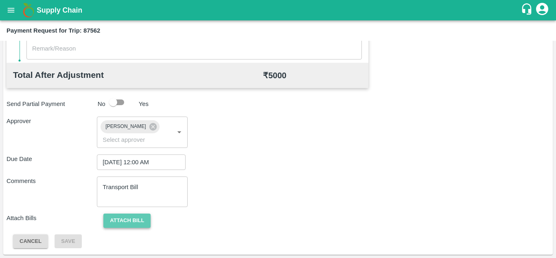
click at [136, 217] on button "Attach bill" at bounding box center [126, 220] width 47 height 14
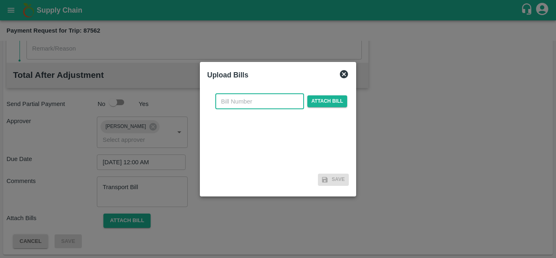
click at [238, 101] on input "text" at bounding box center [259, 101] width 89 height 15
type input "578"
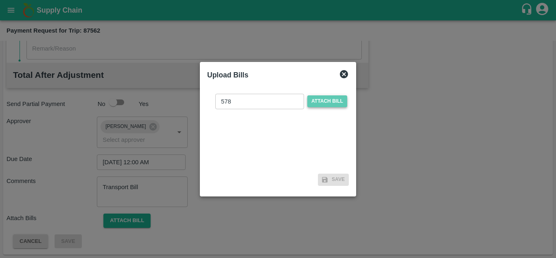
click at [322, 100] on span "Attach bill" at bounding box center [327, 101] width 40 height 12
click at [0, 0] on input "Attach bill" at bounding box center [0, 0] width 0 height 0
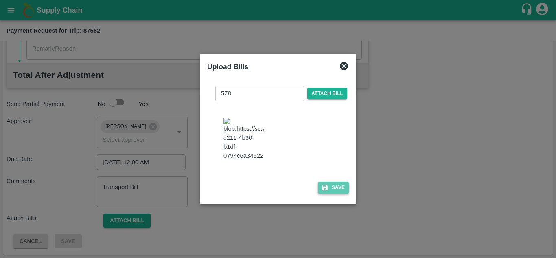
click at [333, 192] on button "Save" at bounding box center [333, 188] width 31 height 12
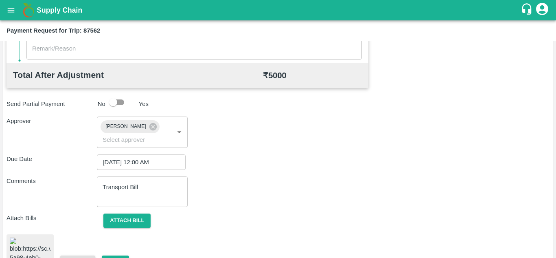
scroll to position [441, 0]
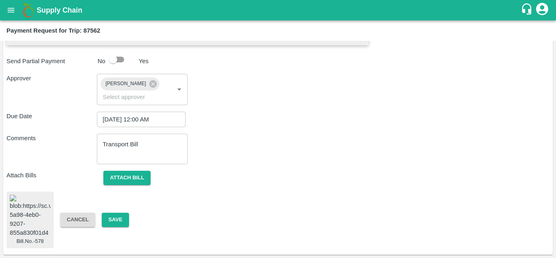
click at [30, 219] on img at bounding box center [30, 216] width 41 height 43
click at [127, 171] on button "Attach bill" at bounding box center [126, 178] width 47 height 14
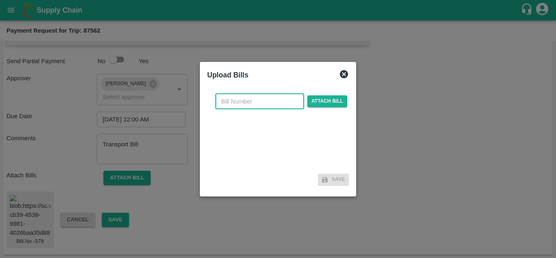
click at [234, 96] on input "text" at bounding box center [259, 101] width 89 height 15
type input "578"
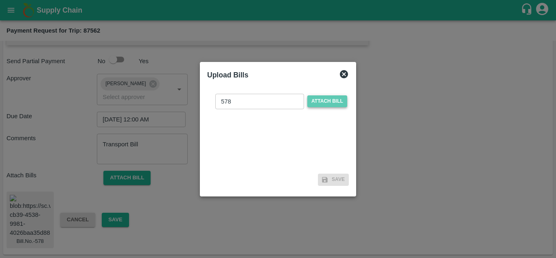
click at [325, 100] on span "Attach bill" at bounding box center [327, 101] width 40 height 12
click at [0, 0] on input "Attach bill" at bounding box center [0, 0] width 0 height 0
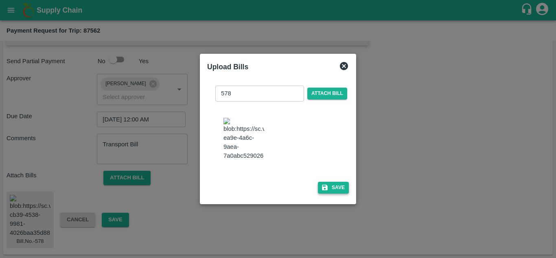
click at [326, 190] on icon "button" at bounding box center [324, 187] width 7 height 7
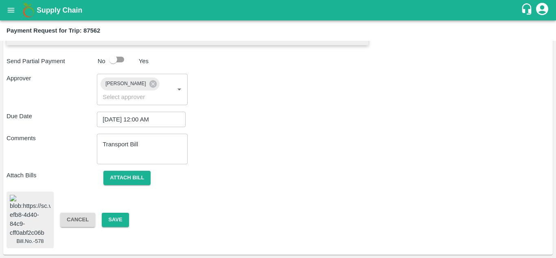
scroll to position [441, 0]
click at [49, 212] on img at bounding box center [30, 216] width 41 height 43
click at [118, 212] on button "Save" at bounding box center [115, 219] width 27 height 14
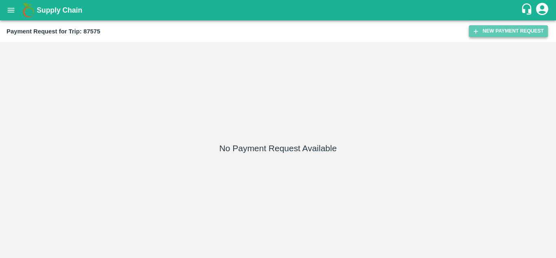
click at [500, 33] on button "New Payment Request" at bounding box center [508, 31] width 79 height 12
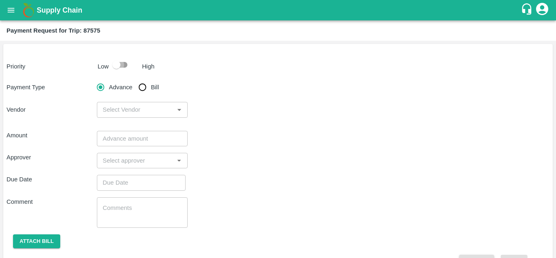
click at [124, 62] on input "checkbox" at bounding box center [116, 64] width 46 height 15
checkbox input "true"
click at [140, 88] on input "Bill" at bounding box center [142, 87] width 16 height 16
radio input "true"
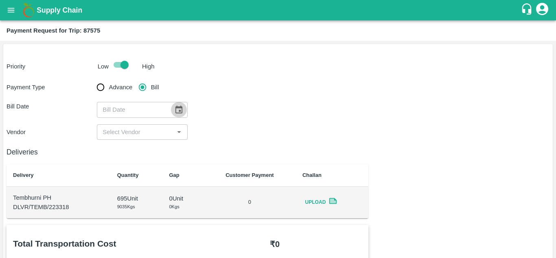
click at [180, 107] on icon "Choose date" at bounding box center [178, 109] width 7 height 8
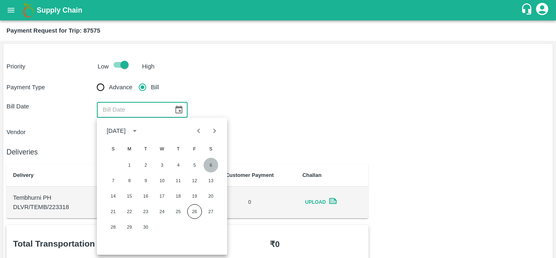
click at [212, 166] on button "6" at bounding box center [211, 165] width 15 height 15
type input "[DATE]"
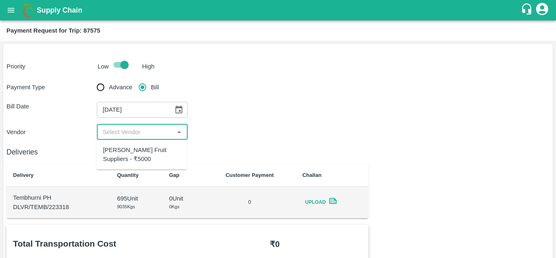
click at [127, 131] on input "input" at bounding box center [135, 132] width 72 height 11
click at [141, 163] on div "[PERSON_NAME] Fruit Suppliers - ₹5000" at bounding box center [141, 154] width 77 height 18
type input "[PERSON_NAME] Fruit Suppliers - ₹5000"
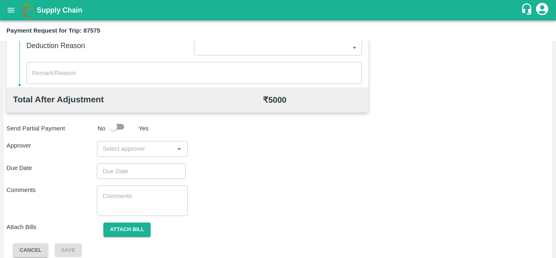
scroll to position [370, 0]
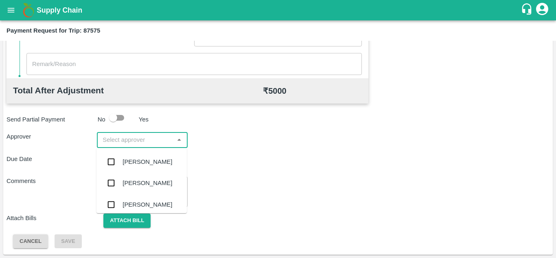
click at [136, 140] on input "input" at bounding box center [135, 139] width 72 height 11
type input "PRASA"
click at [147, 157] on div "[PERSON_NAME]" at bounding box center [148, 161] width 50 height 9
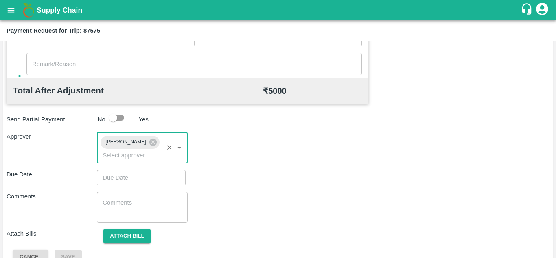
type input "DD/MM/YYYY hh:mm aa"
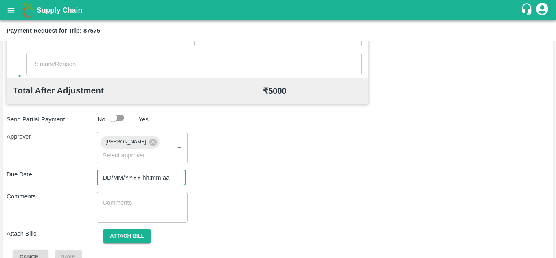
click at [123, 180] on input "DD/MM/YYYY hh:mm aa" at bounding box center [138, 177] width 83 height 15
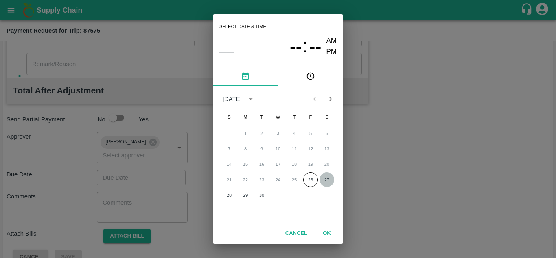
click at [325, 181] on button "27" at bounding box center [327, 179] width 15 height 15
type input "[DATE] 12:00 AM"
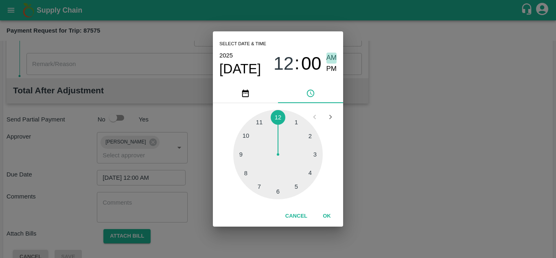
click at [334, 55] on span "AM" at bounding box center [331, 58] width 11 height 11
click at [326, 214] on button "OK" at bounding box center [327, 216] width 26 height 14
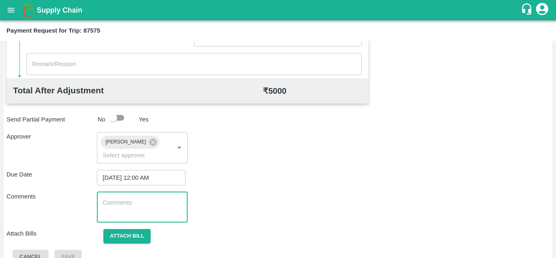
click at [134, 199] on textarea at bounding box center [142, 206] width 79 height 17
paste textarea "Transport Bill"
type textarea "Transport Bill"
click at [302, 185] on div "Total Transportation Cost ₹ 5000 Advance payment - ₹ Additional Charges(+) Inam…" at bounding box center [278, 58] width 543 height 409
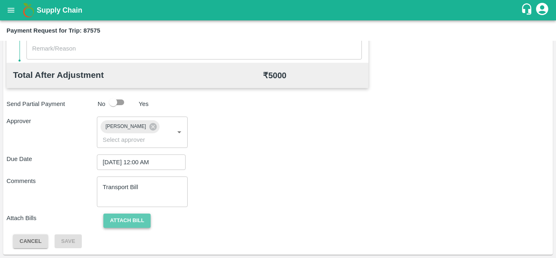
click at [131, 219] on button "Attach bill" at bounding box center [126, 220] width 47 height 14
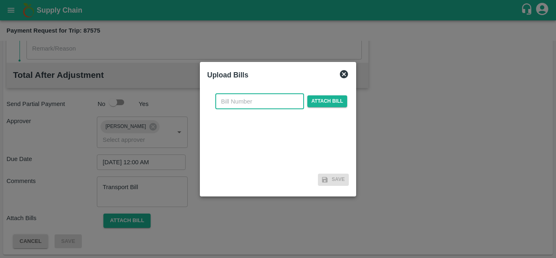
click at [226, 103] on input "text" at bounding box center [259, 101] width 89 height 15
type input "579"
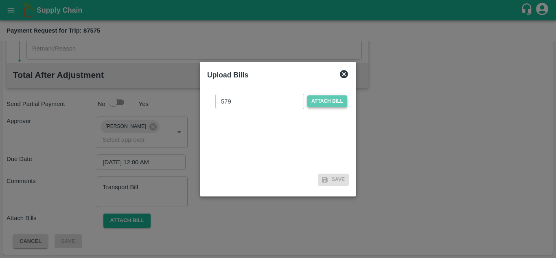
click at [333, 103] on span "Attach bill" at bounding box center [327, 101] width 40 height 12
click at [0, 0] on input "Attach bill" at bounding box center [0, 0] width 0 height 0
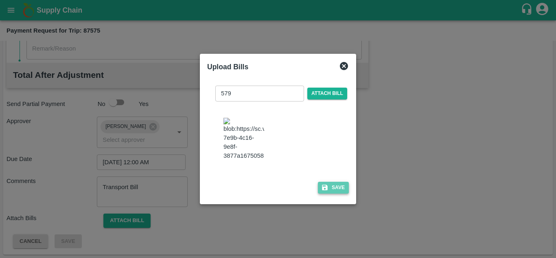
click at [333, 192] on button "Save" at bounding box center [333, 188] width 31 height 12
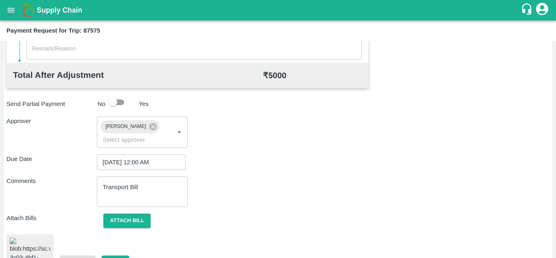
scroll to position [436, 0]
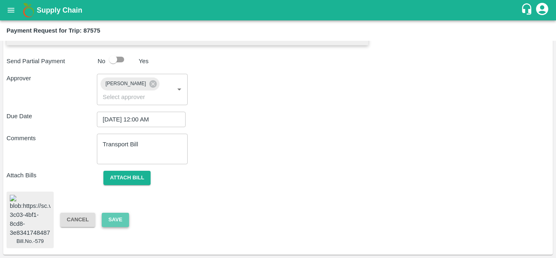
click at [121, 212] on button "Save" at bounding box center [115, 219] width 27 height 14
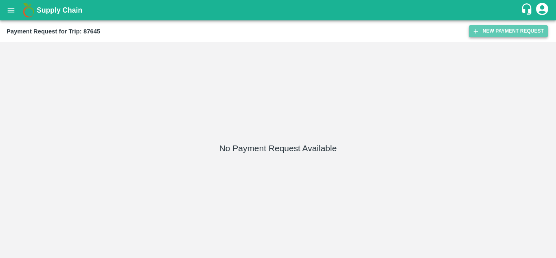
click at [515, 28] on button "New Payment Request" at bounding box center [508, 31] width 79 height 12
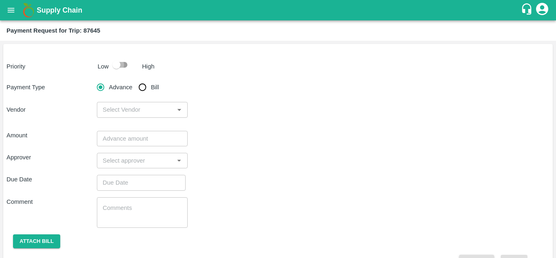
click at [127, 66] on input "checkbox" at bounding box center [116, 64] width 46 height 15
checkbox input "true"
click at [141, 90] on input "Bill" at bounding box center [142, 87] width 16 height 16
radio input "true"
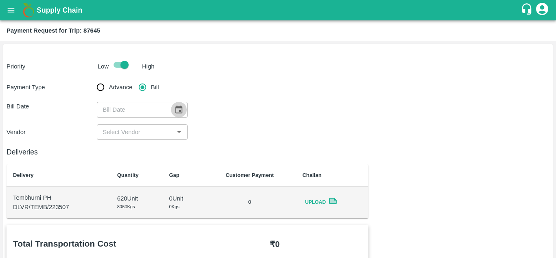
click at [180, 105] on icon "Choose date" at bounding box center [178, 109] width 9 height 9
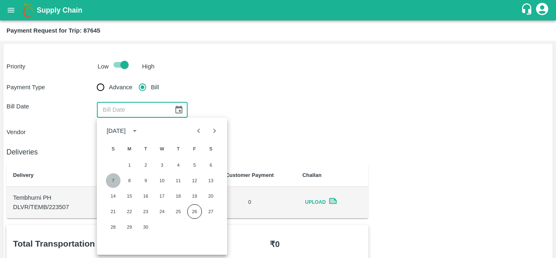
click at [111, 178] on button "7" at bounding box center [113, 180] width 15 height 15
type input "[DATE]"
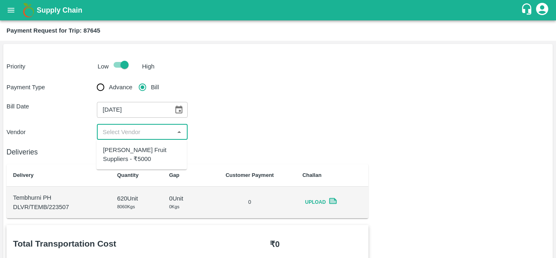
click at [131, 129] on input "input" at bounding box center [135, 132] width 72 height 11
click at [129, 159] on div "[PERSON_NAME] Fruit Suppliers - ₹5000" at bounding box center [141, 154] width 77 height 18
type input "[PERSON_NAME] Fruit Suppliers - ₹5000"
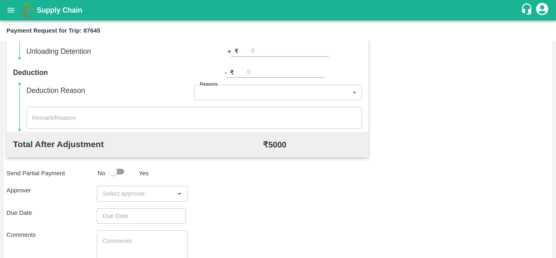
scroll to position [370, 0]
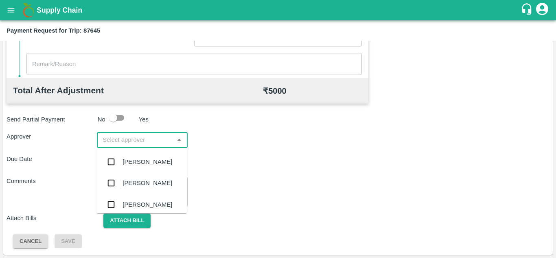
click at [127, 145] on input "input" at bounding box center [135, 139] width 72 height 11
type input "PRASAD"
click at [148, 160] on div "[PERSON_NAME]" at bounding box center [148, 161] width 50 height 9
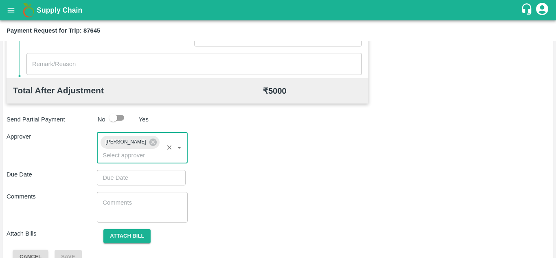
type input "DD/MM/YYYY hh:mm aa"
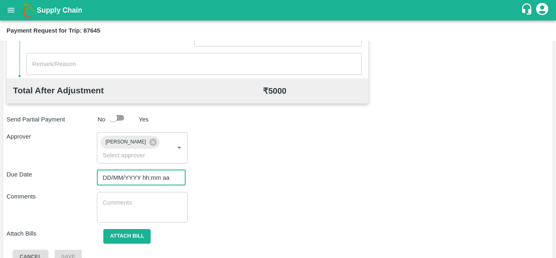
click at [131, 182] on input "DD/MM/YYYY hh:mm aa" at bounding box center [138, 177] width 83 height 15
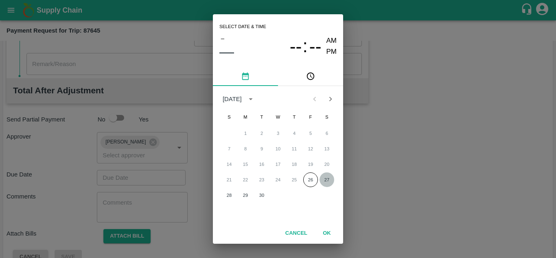
click at [328, 182] on button "27" at bounding box center [327, 179] width 15 height 15
type input "[DATE] 12:00 AM"
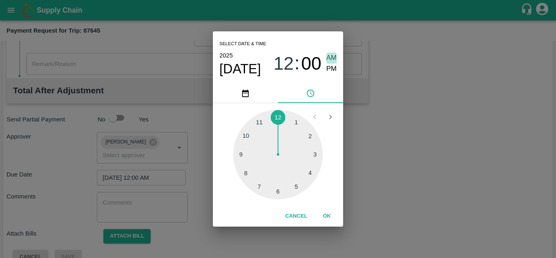
click at [335, 54] on span "AM" at bounding box center [331, 58] width 11 height 11
click at [328, 215] on button "OK" at bounding box center [327, 216] width 26 height 14
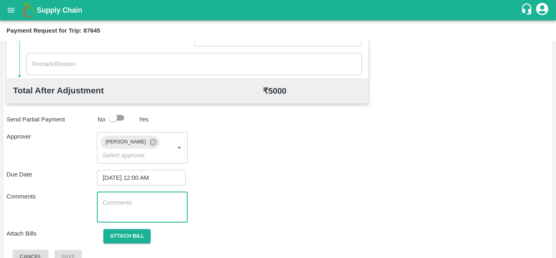
click at [146, 212] on textarea at bounding box center [142, 206] width 79 height 17
paste textarea "Transport Bill"
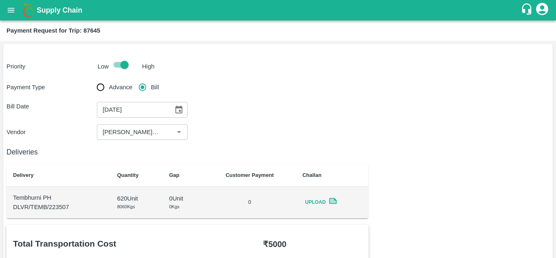
scroll to position [386, 0]
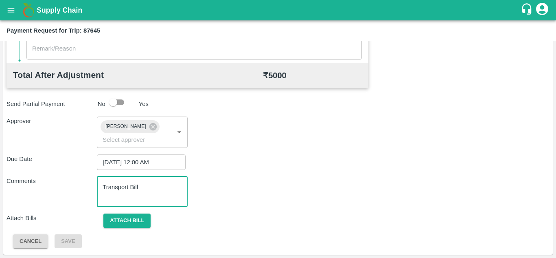
type textarea "Transport Bill"
click at [261, 162] on div "Due Date [DATE] 12:00 AM ​" at bounding box center [278, 161] width 543 height 15
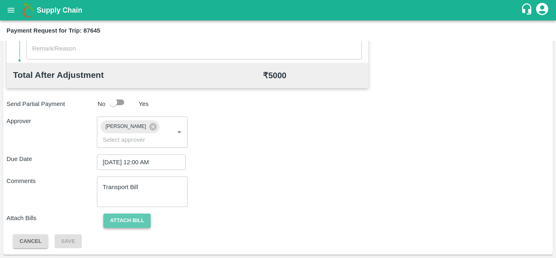
click at [136, 222] on button "Attach bill" at bounding box center [126, 220] width 47 height 14
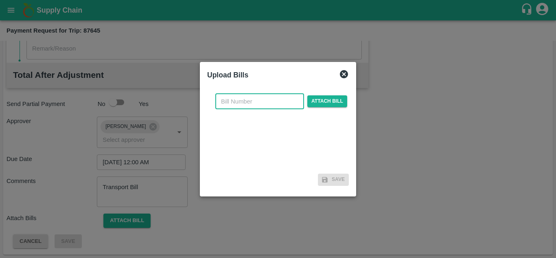
click at [237, 103] on input "text" at bounding box center [259, 101] width 89 height 15
type input "580"
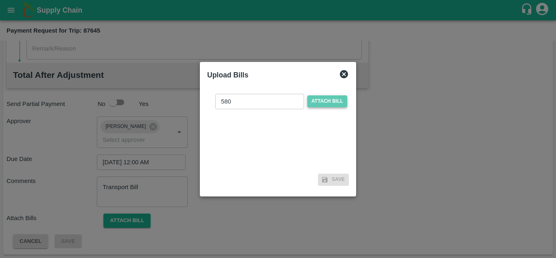
click at [327, 99] on span "Attach bill" at bounding box center [327, 101] width 40 height 12
click at [0, 0] on input "Attach bill" at bounding box center [0, 0] width 0 height 0
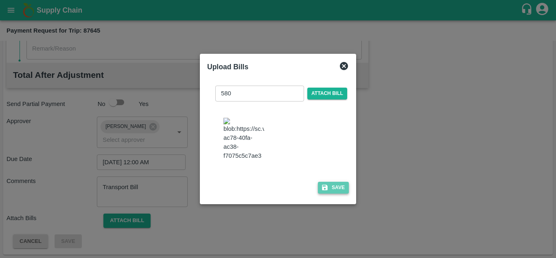
click at [338, 189] on button "Save" at bounding box center [333, 188] width 31 height 12
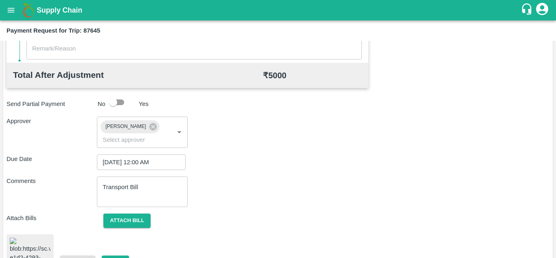
scroll to position [441, 0]
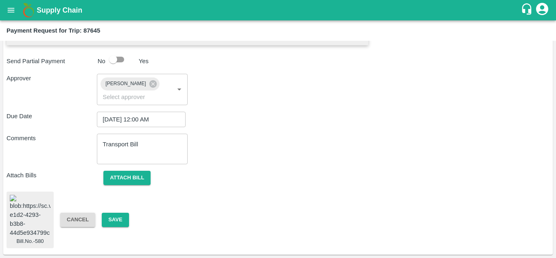
click at [39, 218] on img at bounding box center [30, 216] width 41 height 43
click at [119, 212] on button "Save" at bounding box center [115, 219] width 27 height 14
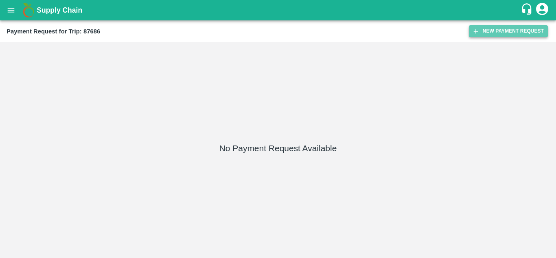
click at [503, 31] on button "New Payment Request" at bounding box center [508, 31] width 79 height 12
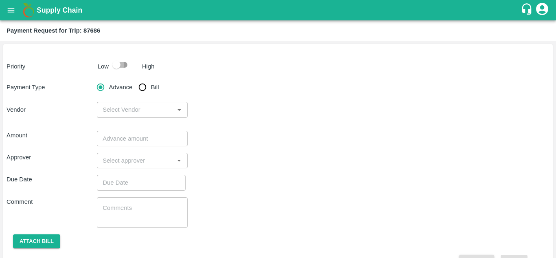
click at [123, 66] on input "checkbox" at bounding box center [116, 64] width 46 height 15
checkbox input "true"
click at [140, 87] on input "Bill" at bounding box center [142, 87] width 16 height 16
radio input "true"
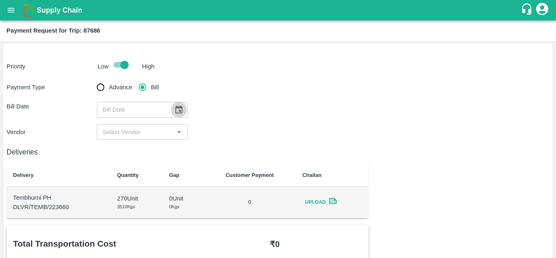
click at [179, 103] on button "Choose date" at bounding box center [178, 109] width 15 height 15
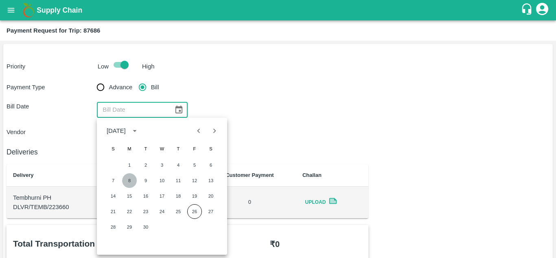
click at [127, 179] on button "8" at bounding box center [129, 180] width 15 height 15
type input "[DATE]"
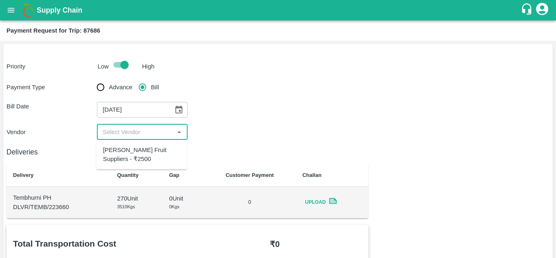
click at [137, 130] on input "input" at bounding box center [135, 132] width 72 height 11
click at [133, 153] on div "[PERSON_NAME] Fruit Suppliers - ₹2500" at bounding box center [141, 154] width 77 height 18
type input "[PERSON_NAME] Fruit Suppliers - ₹2500"
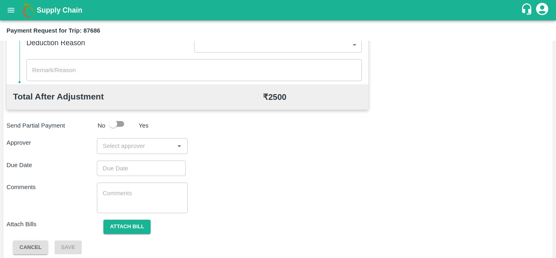
scroll to position [370, 0]
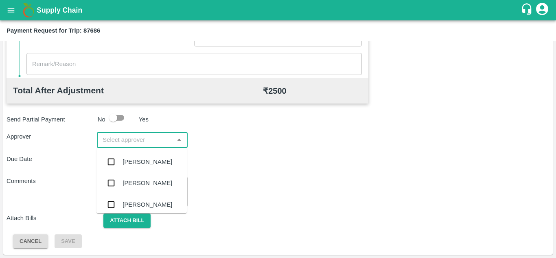
click at [141, 143] on input "input" at bounding box center [135, 139] width 72 height 11
type input "PRASA"
click at [152, 166] on div "[PERSON_NAME]" at bounding box center [148, 161] width 50 height 9
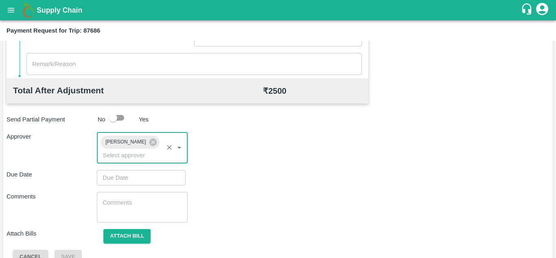
type input "DD/MM/YYYY hh:mm aa"
click at [117, 182] on input "DD/MM/YYYY hh:mm aa" at bounding box center [138, 177] width 83 height 15
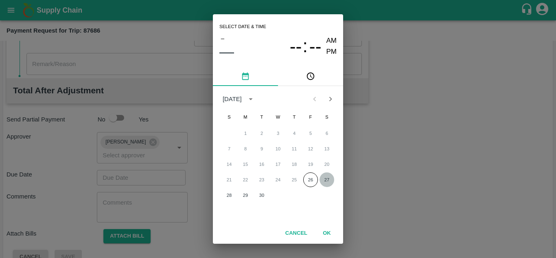
click at [326, 178] on button "27" at bounding box center [327, 179] width 15 height 15
type input "[DATE] 12:00 AM"
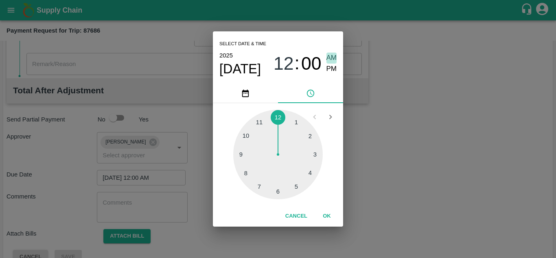
click at [333, 56] on span "AM" at bounding box center [331, 58] width 11 height 11
click at [325, 214] on button "OK" at bounding box center [327, 216] width 26 height 14
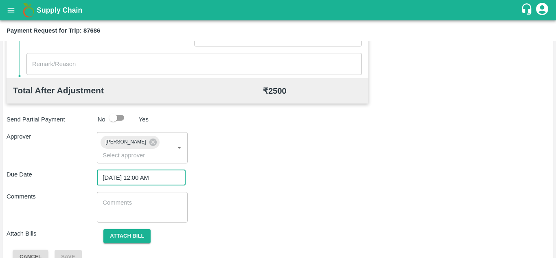
click at [128, 204] on textarea at bounding box center [142, 206] width 79 height 17
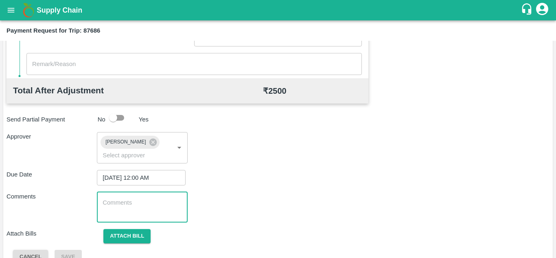
paste textarea "Transport Bill"
type textarea "Transport Bill"
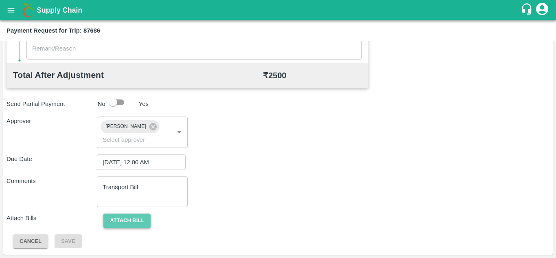
click at [126, 216] on button "Attach bill" at bounding box center [126, 220] width 47 height 14
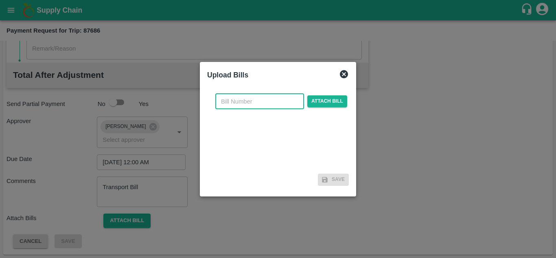
click at [239, 96] on input "text" at bounding box center [259, 101] width 89 height 15
type input "581"
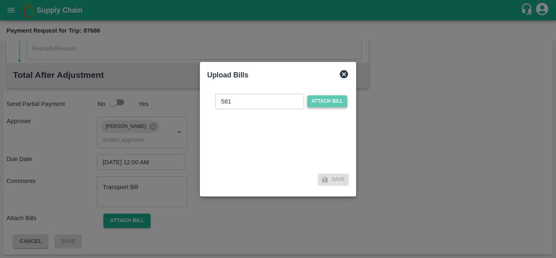
click at [328, 98] on span "Attach bill" at bounding box center [327, 101] width 40 height 12
click at [0, 0] on input "Attach bill" at bounding box center [0, 0] width 0 height 0
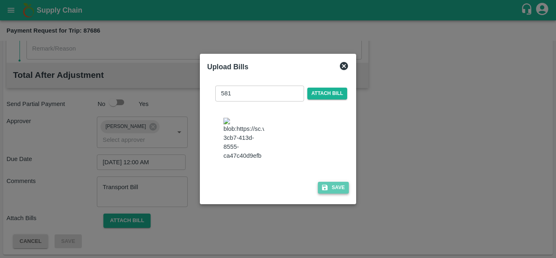
click at [340, 188] on button "Save" at bounding box center [333, 188] width 31 height 12
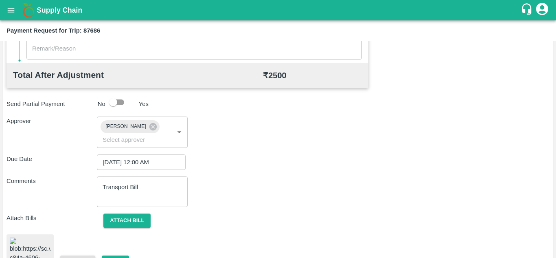
scroll to position [440, 0]
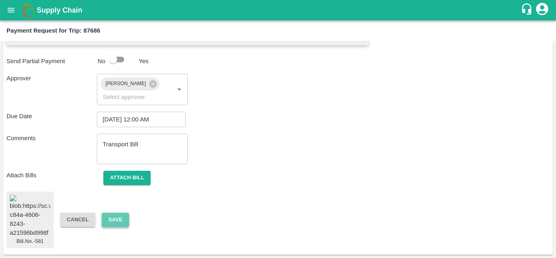
click at [112, 214] on button "Save" at bounding box center [115, 219] width 27 height 14
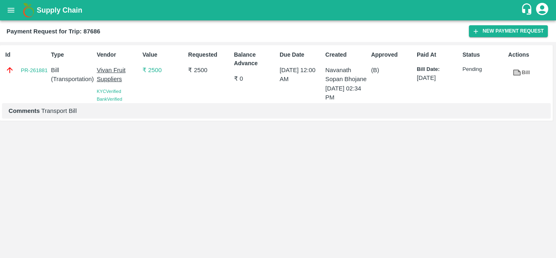
click at [270, 23] on div "Payment Request for Trip: 87686 New Payment Request" at bounding box center [278, 31] width 556 height 22
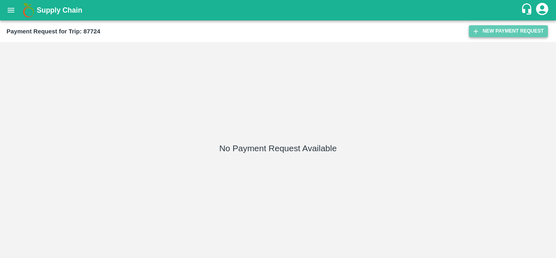
click at [502, 31] on button "New Payment Request" at bounding box center [508, 31] width 79 height 12
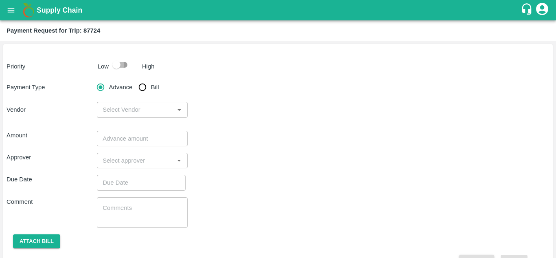
click at [127, 63] on input "checkbox" at bounding box center [116, 64] width 46 height 15
checkbox input "true"
click at [142, 88] on input "Bill" at bounding box center [142, 87] width 16 height 16
radio input "true"
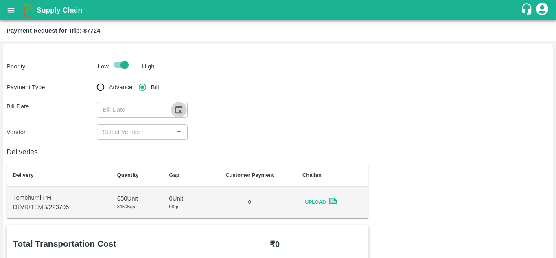
click at [179, 114] on button "Choose date" at bounding box center [178, 109] width 15 height 15
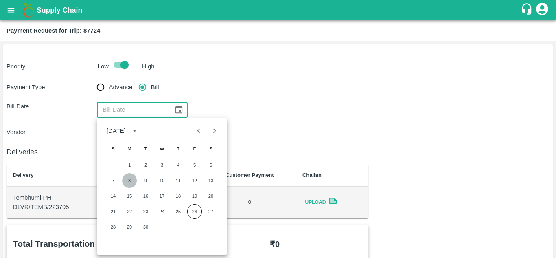
click at [129, 179] on button "8" at bounding box center [129, 180] width 15 height 15
type input "[DATE]"
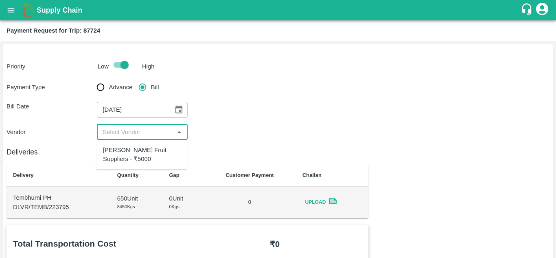
click at [146, 130] on input "input" at bounding box center [135, 132] width 72 height 11
click at [145, 152] on div "[PERSON_NAME] Fruit Suppliers - ₹5000" at bounding box center [141, 154] width 77 height 18
type input "[PERSON_NAME] Fruit Suppliers - ₹5000"
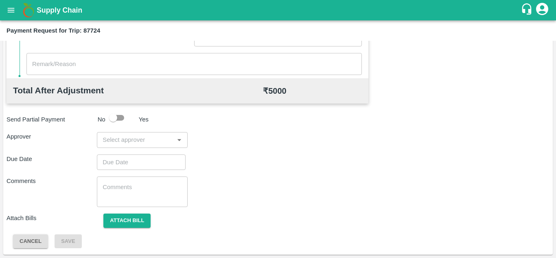
scroll to position [358, 0]
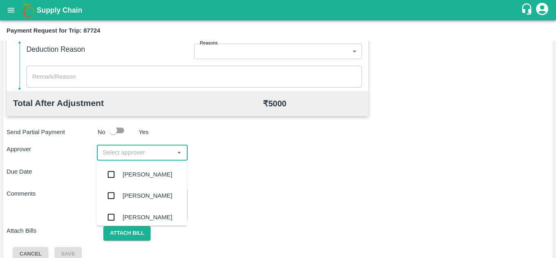
click at [129, 153] on input "input" at bounding box center [135, 152] width 72 height 11
type input "PRASA"
click at [141, 175] on div "[PERSON_NAME]" at bounding box center [148, 174] width 50 height 9
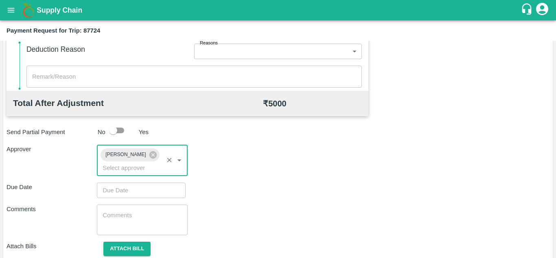
type input "DD/MM/YYYY hh:mm aa"
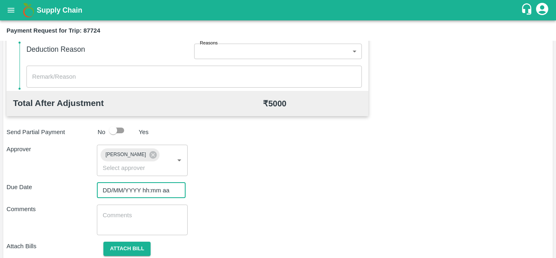
click at [127, 191] on input "DD/MM/YYYY hh:mm aa" at bounding box center [138, 189] width 83 height 15
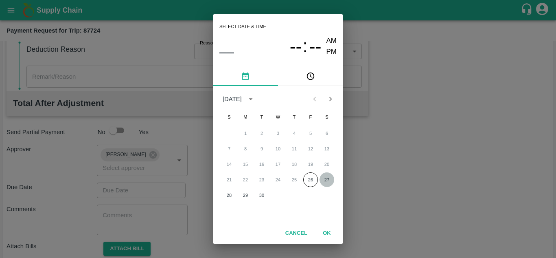
click at [332, 182] on button "27" at bounding box center [327, 179] width 15 height 15
type input "[DATE] 12:00 AM"
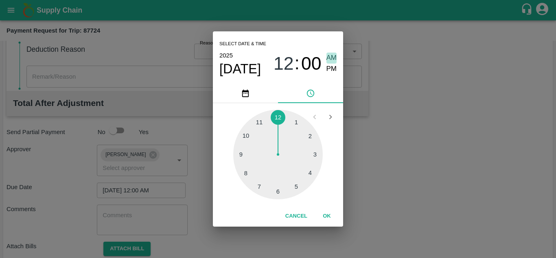
click at [335, 58] on span "AM" at bounding box center [331, 58] width 11 height 11
click at [327, 215] on button "OK" at bounding box center [327, 216] width 26 height 14
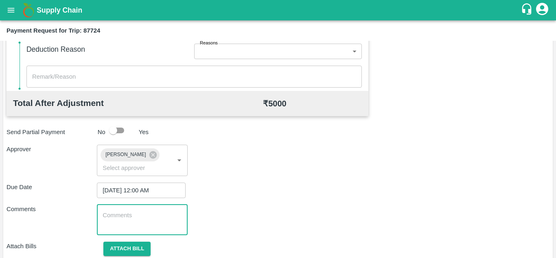
click at [134, 222] on textarea at bounding box center [142, 219] width 79 height 17
paste textarea "Transport Bill"
type textarea "Transport Bill"
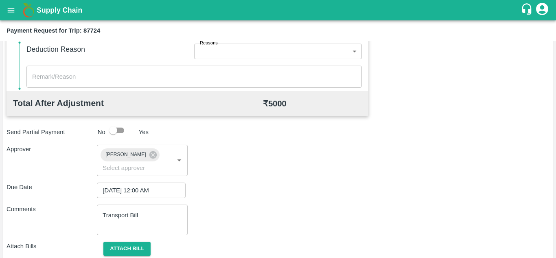
click at [285, 173] on div "Approver Prasad Waghade ​" at bounding box center [278, 160] width 543 height 31
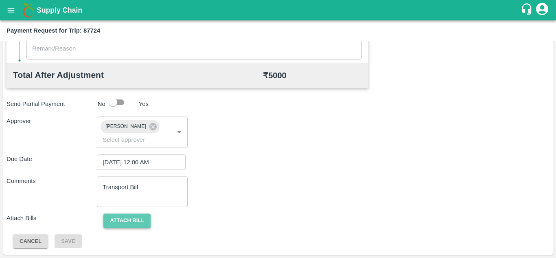
click at [134, 217] on button "Attach bill" at bounding box center [126, 220] width 47 height 14
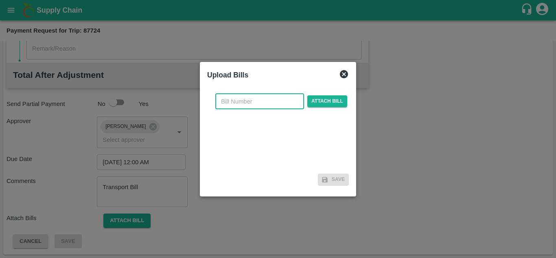
click at [245, 103] on input "text" at bounding box center [259, 101] width 89 height 15
type input "582"
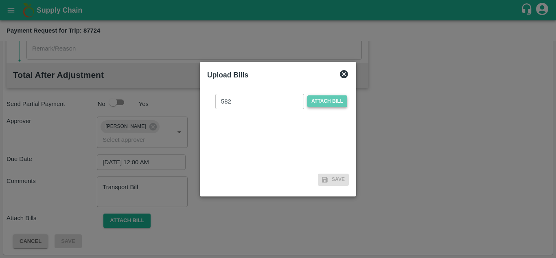
click at [324, 101] on span "Attach bill" at bounding box center [327, 101] width 40 height 12
click at [0, 0] on input "Attach bill" at bounding box center [0, 0] width 0 height 0
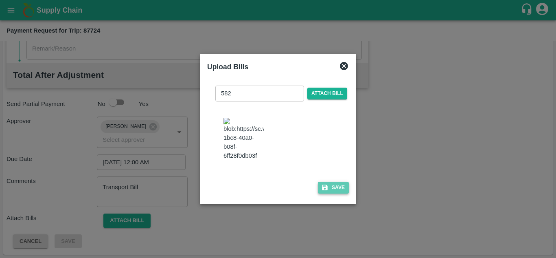
click at [346, 189] on button "Save" at bounding box center [333, 188] width 31 height 12
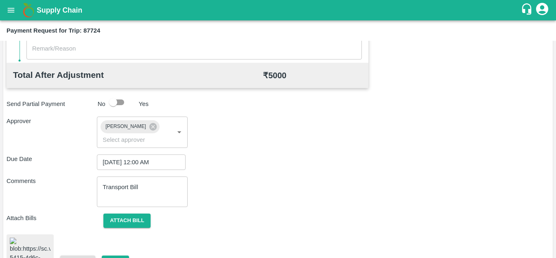
scroll to position [443, 0]
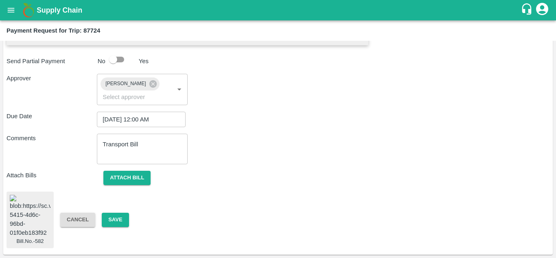
click at [23, 215] on img at bounding box center [30, 216] width 41 height 43
click at [117, 212] on button "Save" at bounding box center [115, 219] width 27 height 14
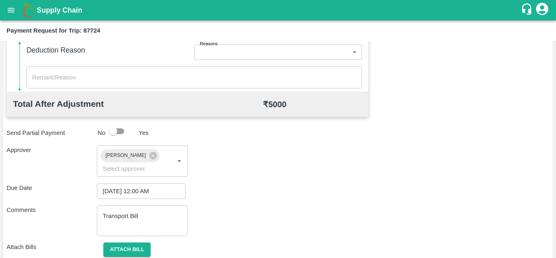
scroll to position [357, 0]
drag, startPoint x: 102, startPoint y: 31, endPoint x: 85, endPoint y: 33, distance: 16.9
click at [85, 33] on div "Payment Request for Trip: 87724" at bounding box center [277, 30] width 541 height 11
copy b "87724"
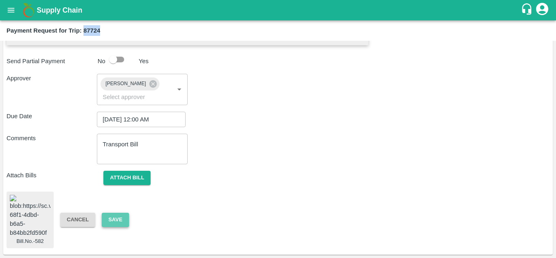
click at [117, 212] on button "Save" at bounding box center [115, 219] width 27 height 14
click at [118, 212] on button "Save" at bounding box center [115, 219] width 27 height 14
click at [113, 212] on button "Save" at bounding box center [115, 219] width 27 height 14
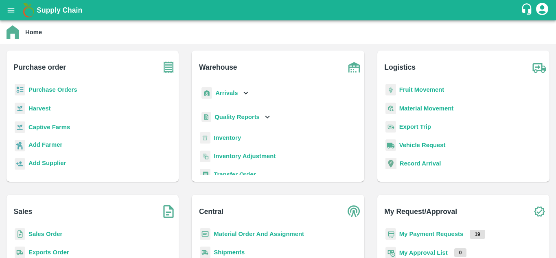
click at [55, 88] on b "Purchase Orders" at bounding box center [52, 89] width 49 height 7
click at [419, 89] on b "Fruit Movement" at bounding box center [421, 89] width 45 height 7
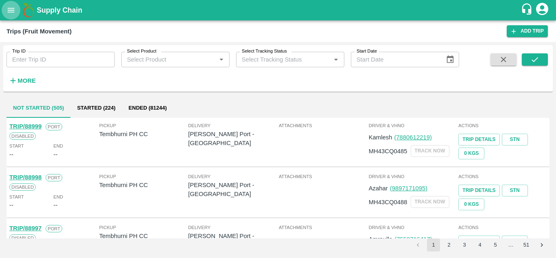
click at [8, 15] on button "open drawer" at bounding box center [11, 10] width 19 height 19
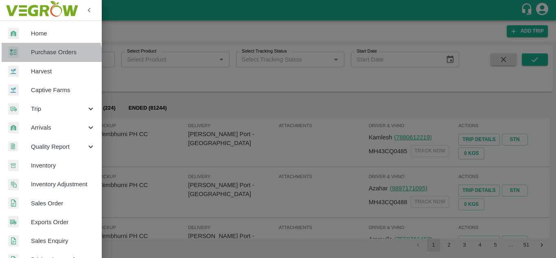
click at [47, 57] on link "Purchase Orders" at bounding box center [51, 52] width 102 height 19
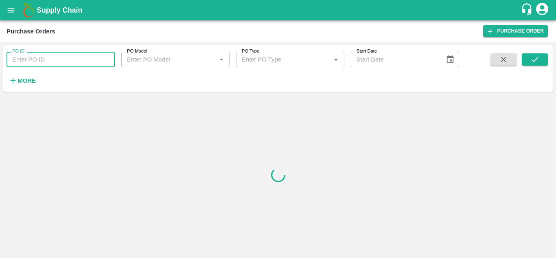
click at [56, 58] on input "PO ID" at bounding box center [61, 59] width 108 height 15
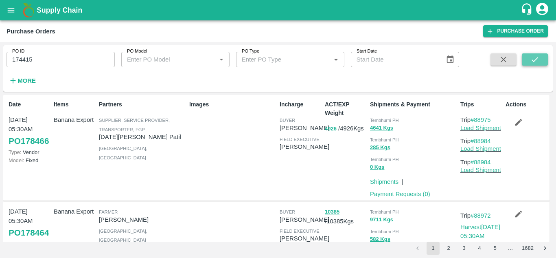
click at [539, 59] on icon "submit" at bounding box center [534, 59] width 9 height 9
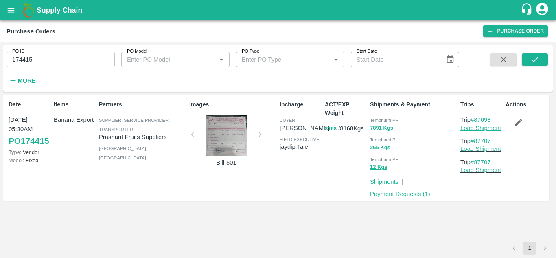
click at [486, 128] on link "Load Shipment" at bounding box center [480, 128] width 41 height 7
click at [60, 63] on input "174415" at bounding box center [61, 59] width 108 height 15
type input "174474"
click at [532, 57] on icon "submit" at bounding box center [534, 59] width 9 height 9
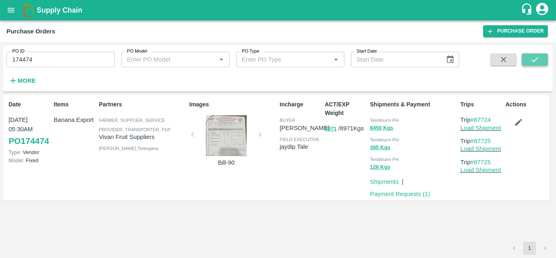
click at [535, 63] on icon "submit" at bounding box center [534, 59] width 9 height 9
click at [481, 128] on link "Load Shipment" at bounding box center [480, 128] width 41 height 7
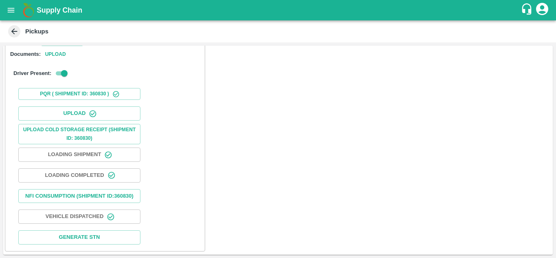
scroll to position [126, 0]
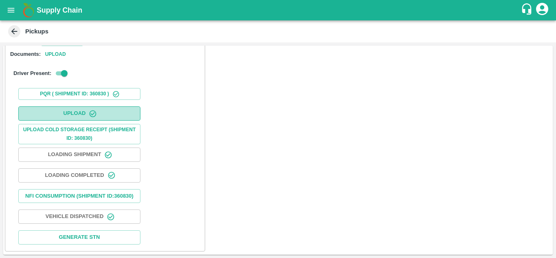
click at [107, 106] on button "Upload" at bounding box center [79, 113] width 122 height 14
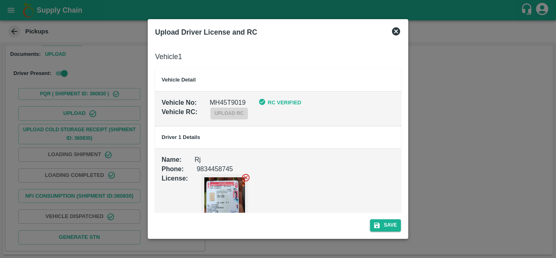
scroll to position [18, 0]
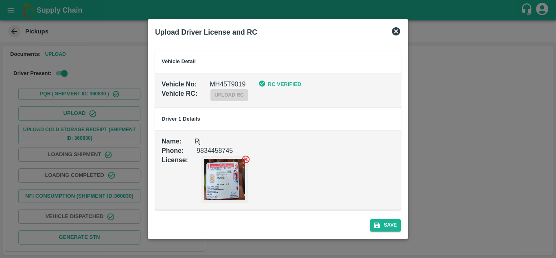
click at [231, 94] on label "upload rc" at bounding box center [228, 94] width 37 height 7
click at [224, 80] on div "upload rc" at bounding box center [222, 88] width 50 height 25
click at [282, 84] on b "RC Verified" at bounding box center [284, 84] width 33 height 6
click at [384, 222] on button "Save" at bounding box center [385, 225] width 31 height 12
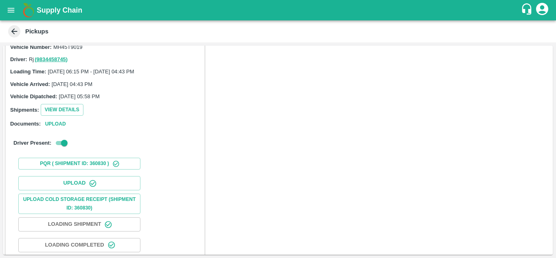
scroll to position [48, 0]
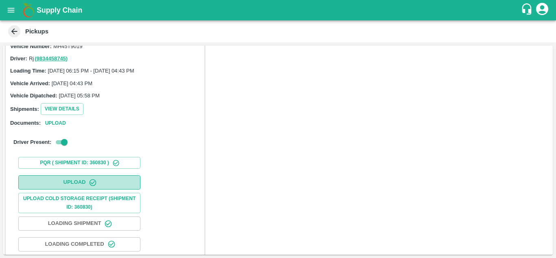
click at [79, 182] on button "Upload" at bounding box center [79, 182] width 122 height 14
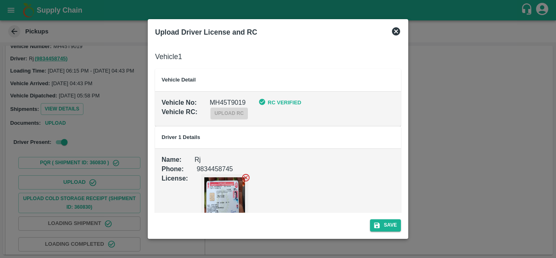
scroll to position [18, 0]
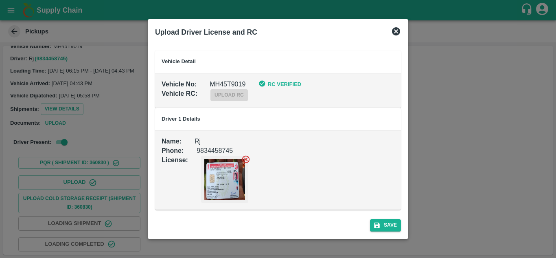
click at [247, 158] on icon at bounding box center [246, 159] width 8 height 8
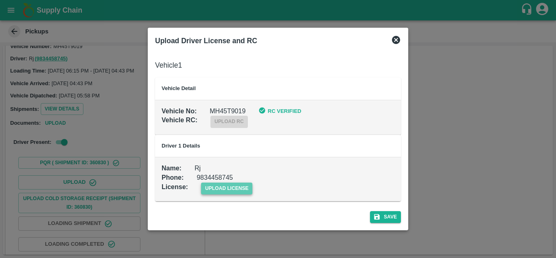
click at [228, 186] on span "upload license" at bounding box center [227, 188] width 52 height 12
click at [0, 0] on input "upload license" at bounding box center [0, 0] width 0 height 0
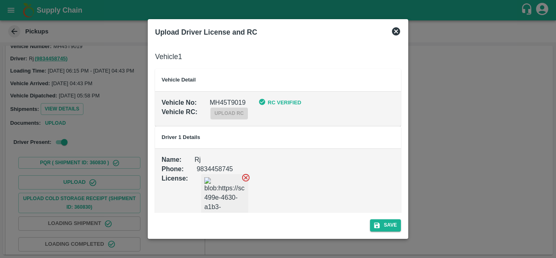
scroll to position [18, 0]
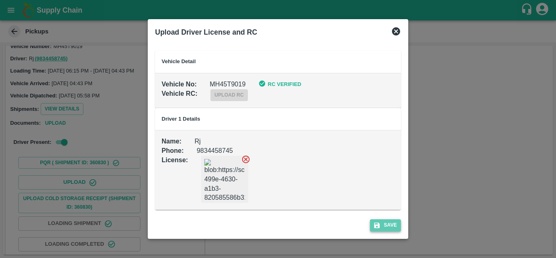
click at [387, 227] on button "Save" at bounding box center [385, 225] width 31 height 12
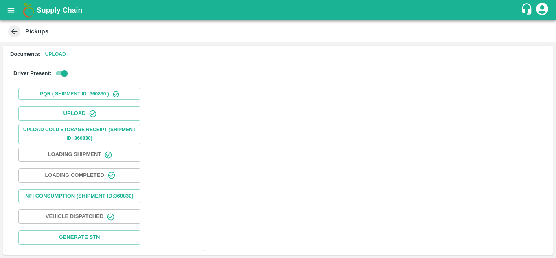
scroll to position [0, 0]
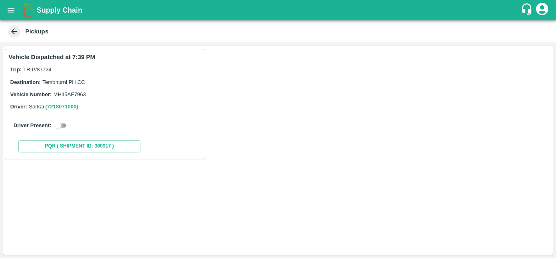
click at [63, 125] on input "checkbox" at bounding box center [57, 125] width 29 height 10
checkbox input "true"
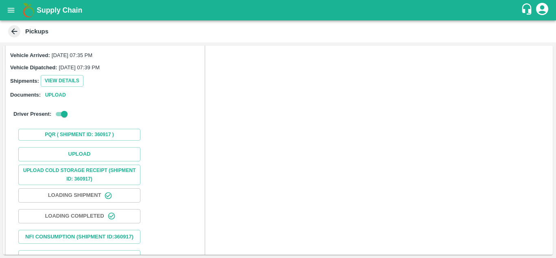
scroll to position [96, 0]
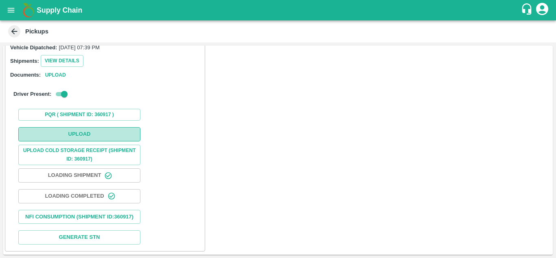
click at [88, 132] on button "Upload" at bounding box center [79, 134] width 122 height 14
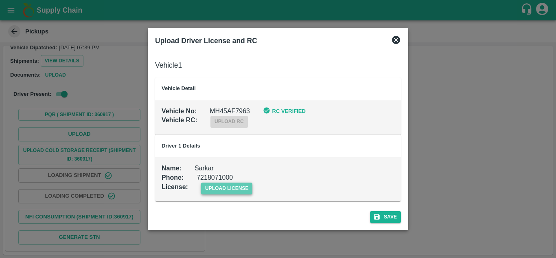
click at [232, 184] on span "upload license" at bounding box center [227, 188] width 52 height 12
click at [0, 0] on input "upload license" at bounding box center [0, 0] width 0 height 0
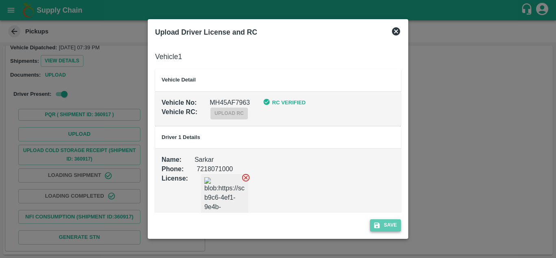
click at [392, 220] on button "Save" at bounding box center [385, 225] width 31 height 12
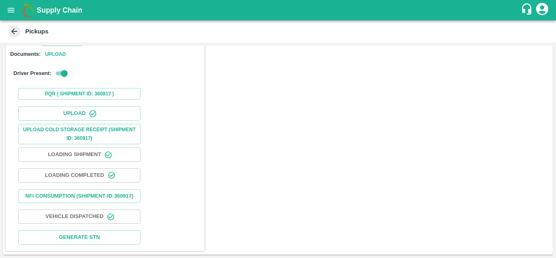
scroll to position [0, 0]
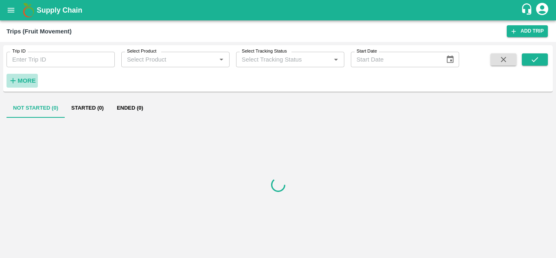
click at [25, 79] on strong "More" at bounding box center [27, 80] width 18 height 7
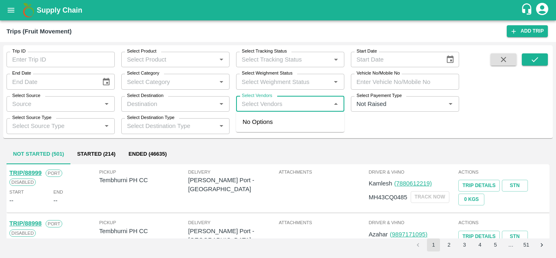
click at [273, 106] on input "Select Vendors" at bounding box center [284, 104] width 90 height 11
type input "N"
type input "NATIONAL"
type input "[PERSON_NAME]"
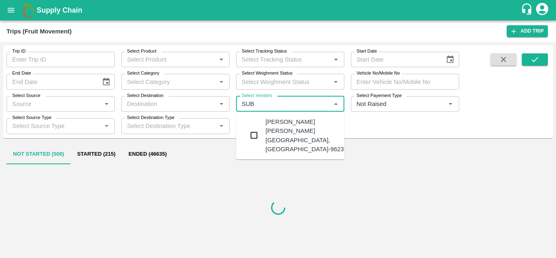
type input "SUBH"
click at [296, 130] on div "[PERSON_NAME] [PERSON_NAME][GEOGRAPHIC_DATA], [GEOGRAPHIC_DATA]-9623524006" at bounding box center [314, 135] width 99 height 36
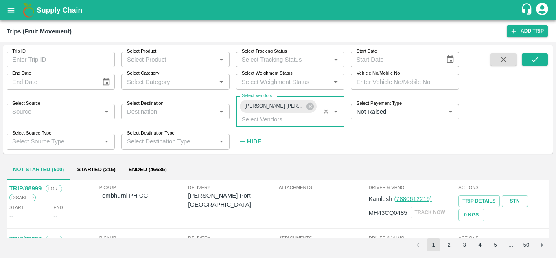
click at [253, 139] on strong "Hide" at bounding box center [254, 141] width 14 height 7
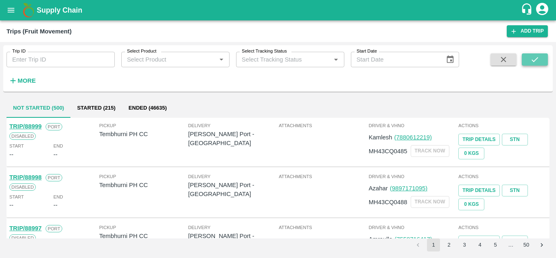
click at [535, 54] on button "submit" at bounding box center [535, 59] width 26 height 12
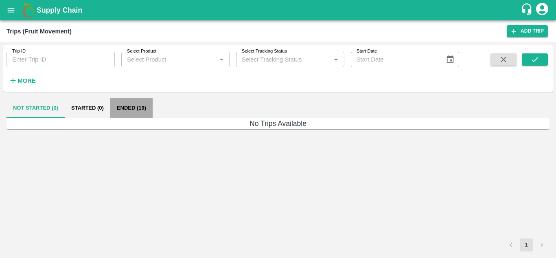
click at [129, 103] on button "Ended (19)" at bounding box center [131, 108] width 42 height 20
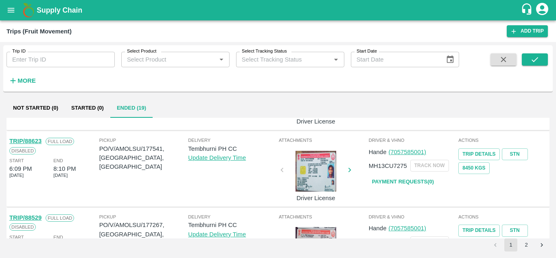
scroll to position [585, 0]
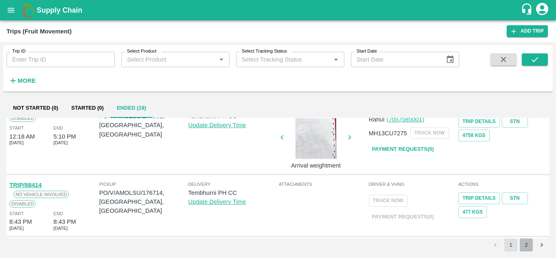
click at [521, 243] on button "2" at bounding box center [526, 244] width 13 height 13
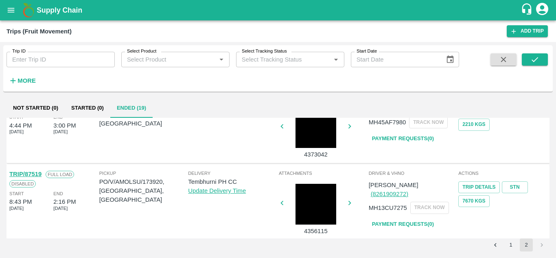
scroll to position [396, 0]
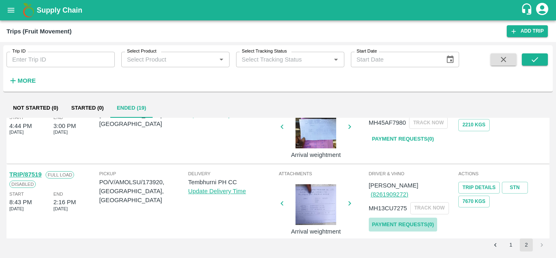
click at [407, 217] on link "Payment Requests( 0 )" at bounding box center [403, 224] width 68 height 14
click at [534, 58] on icon "submit" at bounding box center [534, 59] width 9 height 9
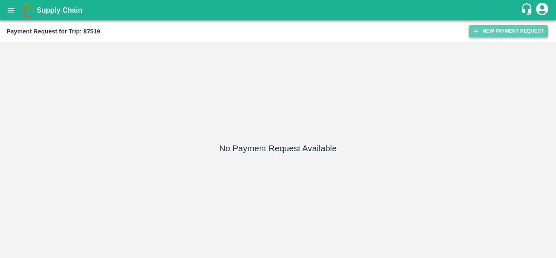
click at [501, 35] on button "New Payment Request" at bounding box center [508, 31] width 79 height 12
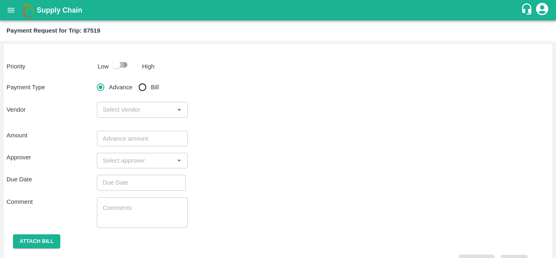
click at [123, 66] on input "checkbox" at bounding box center [116, 64] width 46 height 15
checkbox input "true"
click at [145, 87] on input "Bill" at bounding box center [142, 87] width 16 height 16
radio input "true"
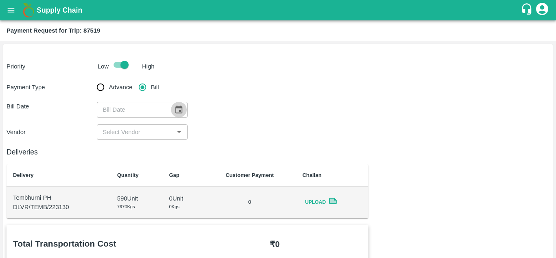
click at [183, 110] on button "Choose date" at bounding box center [178, 109] width 15 height 15
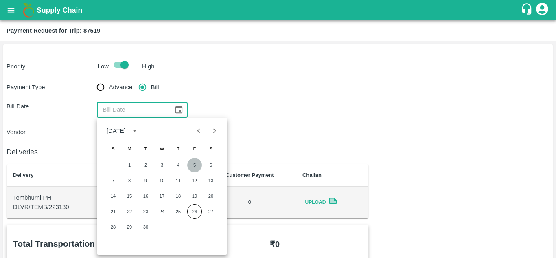
click at [198, 165] on button "5" at bounding box center [194, 165] width 15 height 15
type input "[DATE]"
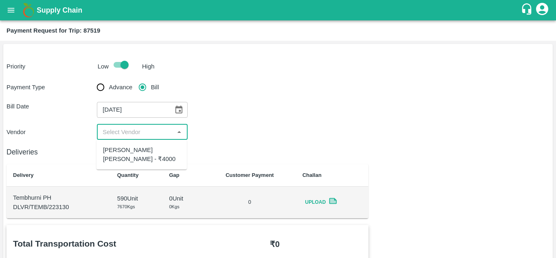
click at [149, 134] on input "input" at bounding box center [135, 132] width 72 height 11
click at [140, 154] on div "[PERSON_NAME] [PERSON_NAME] - ₹4000" at bounding box center [141, 154] width 77 height 18
type input "[PERSON_NAME] [PERSON_NAME] - ₹4000"
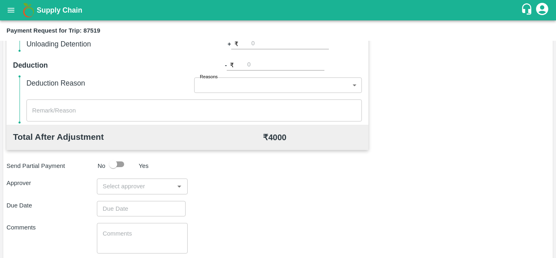
scroll to position [370, 0]
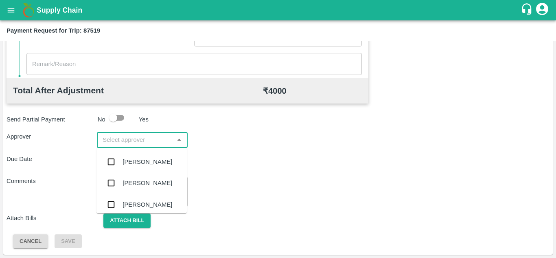
click at [130, 136] on input "input" at bounding box center [135, 139] width 72 height 11
type input "PRASA"
click at [142, 162] on div "[PERSON_NAME]" at bounding box center [148, 161] width 50 height 9
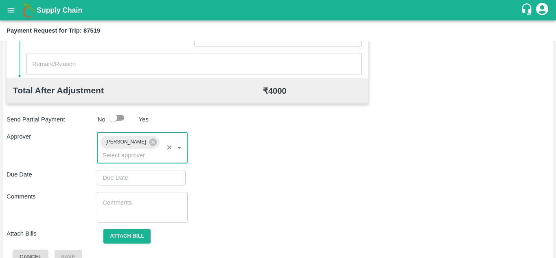
type input "DD/MM/YYYY hh:mm aa"
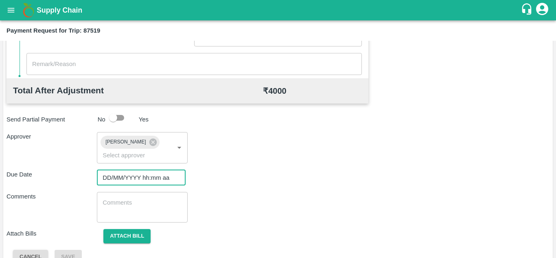
click at [114, 180] on input "DD/MM/YYYY hh:mm aa" at bounding box center [138, 177] width 83 height 15
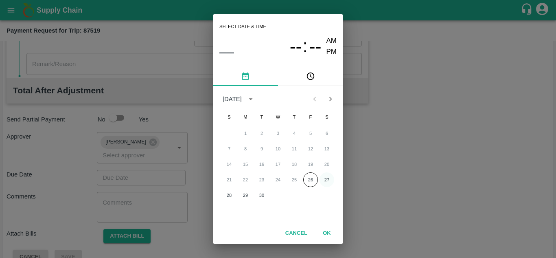
click at [329, 180] on button "27" at bounding box center [327, 179] width 15 height 15
type input "[DATE] 12:00 AM"
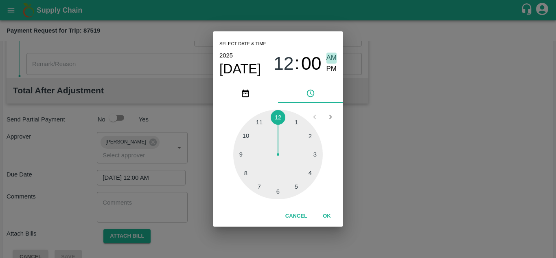
click at [329, 55] on span "AM" at bounding box center [331, 58] width 11 height 11
click at [328, 217] on button "OK" at bounding box center [327, 216] width 26 height 14
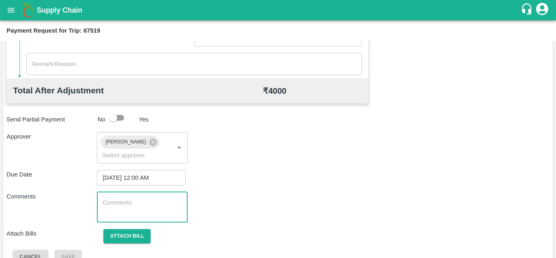
click at [122, 213] on textarea at bounding box center [142, 206] width 79 height 17
paste textarea "87724"
type textarea "8"
type textarea "t"
type textarea "Transport Bill"
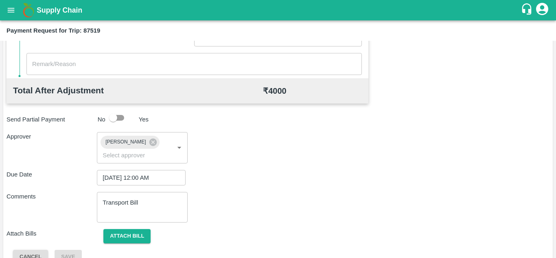
click at [255, 192] on div "Comments Transport Bill x ​" at bounding box center [278, 207] width 543 height 31
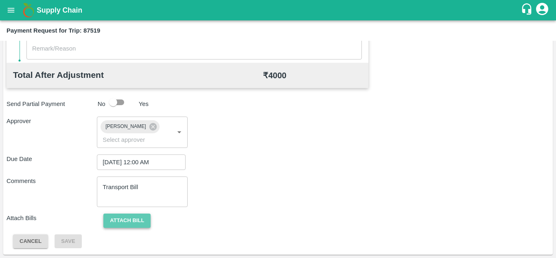
click at [131, 217] on button "Attach bill" at bounding box center [126, 220] width 47 height 14
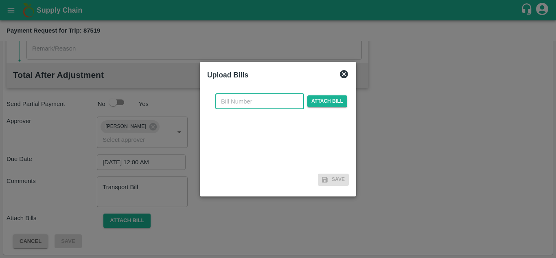
click at [231, 98] on input "text" at bounding box center [259, 101] width 89 height 15
type input "8"
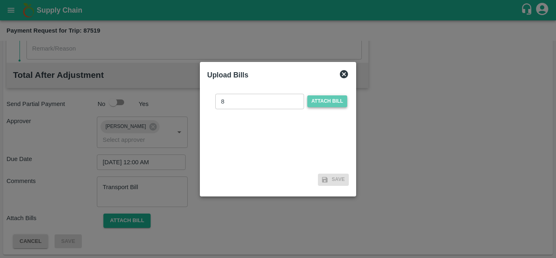
click at [315, 101] on span "Attach bill" at bounding box center [327, 101] width 40 height 12
click at [0, 0] on input "Attach bill" at bounding box center [0, 0] width 0 height 0
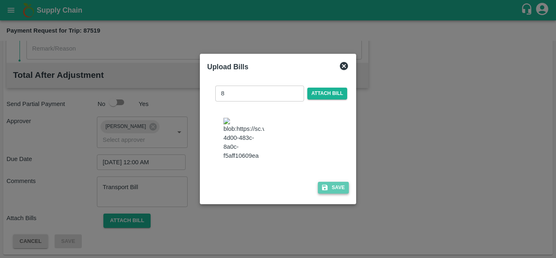
click at [333, 190] on button "Save" at bounding box center [333, 188] width 31 height 12
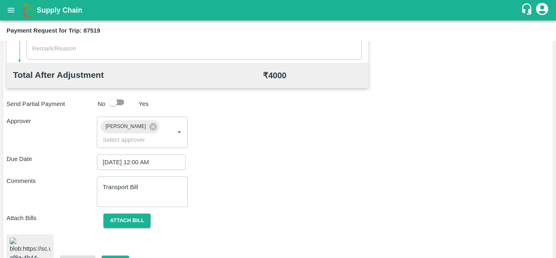
scroll to position [438, 0]
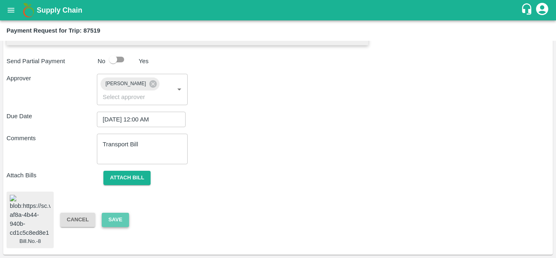
click at [116, 212] on button "Save" at bounding box center [115, 219] width 27 height 14
